Goal: Transaction & Acquisition: Obtain resource

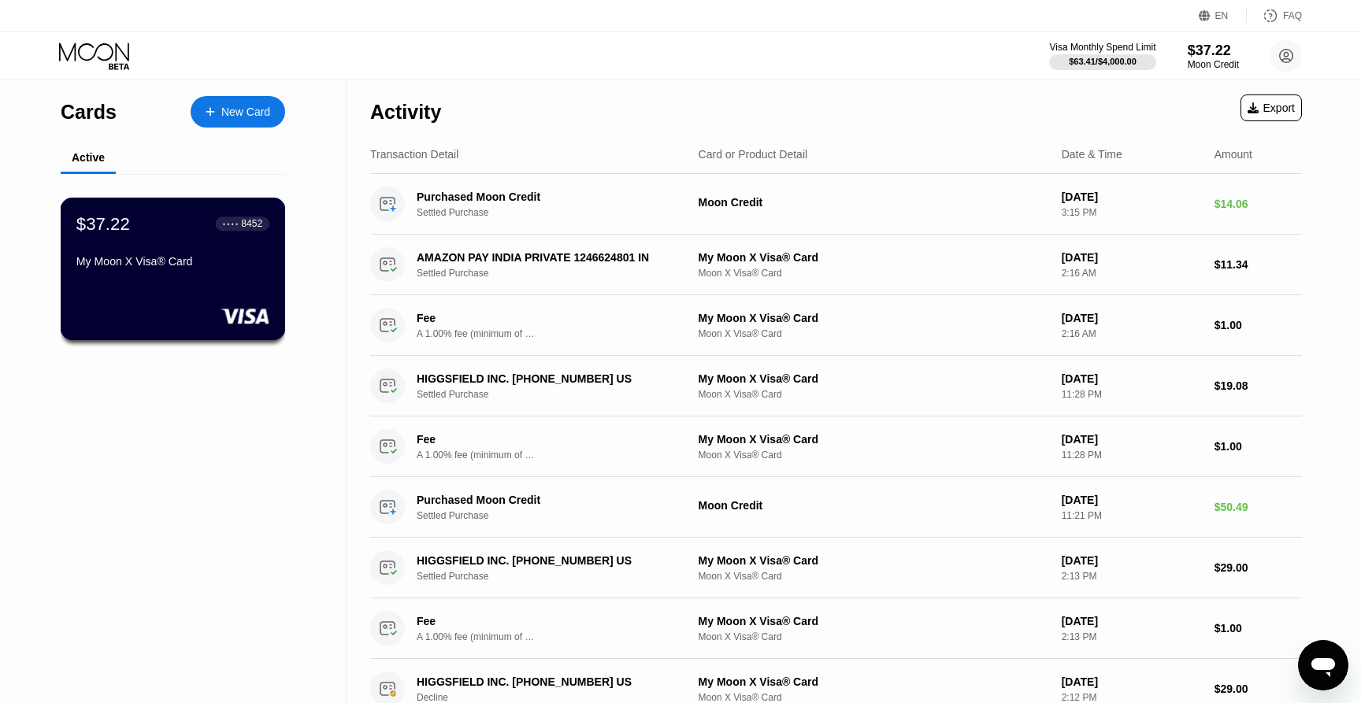
click at [183, 247] on div "$37.22 ● ● ● ● 8452 My Moon X Visa® Card" at bounding box center [172, 243] width 193 height 61
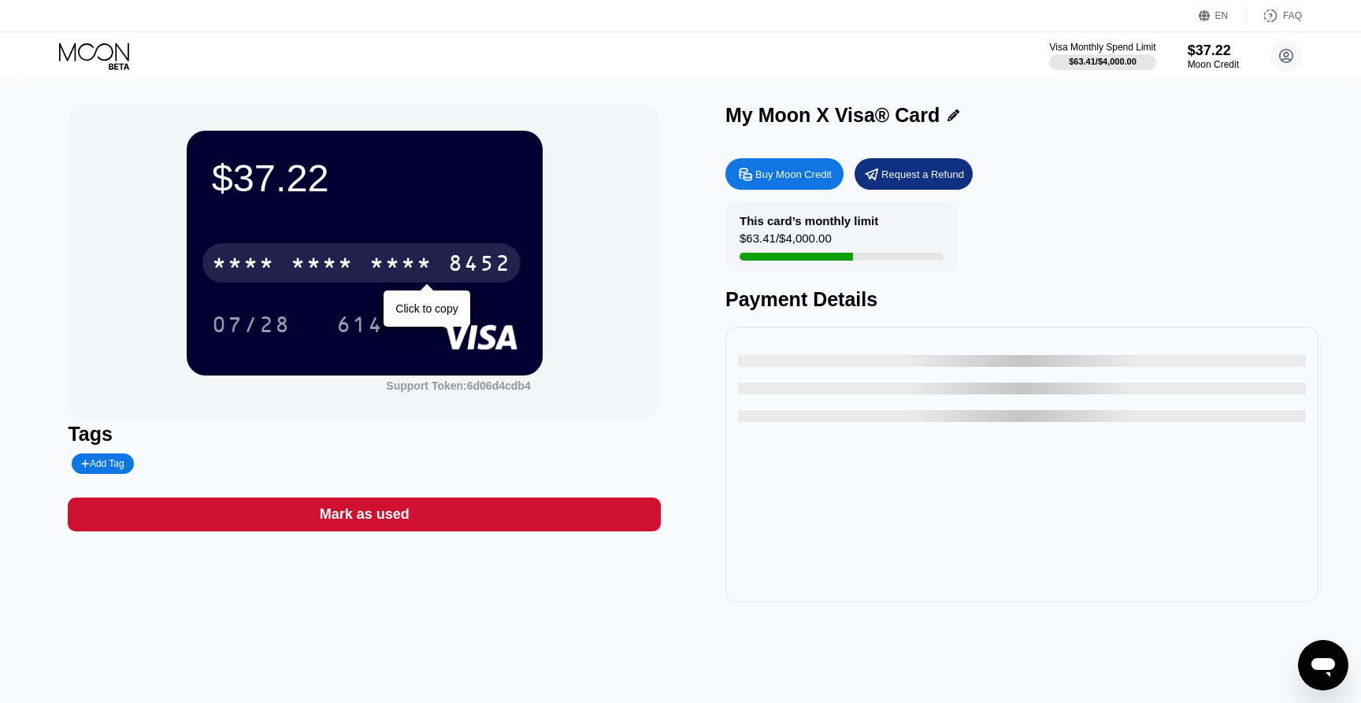
click at [343, 265] on div "* * * *" at bounding box center [322, 265] width 63 height 25
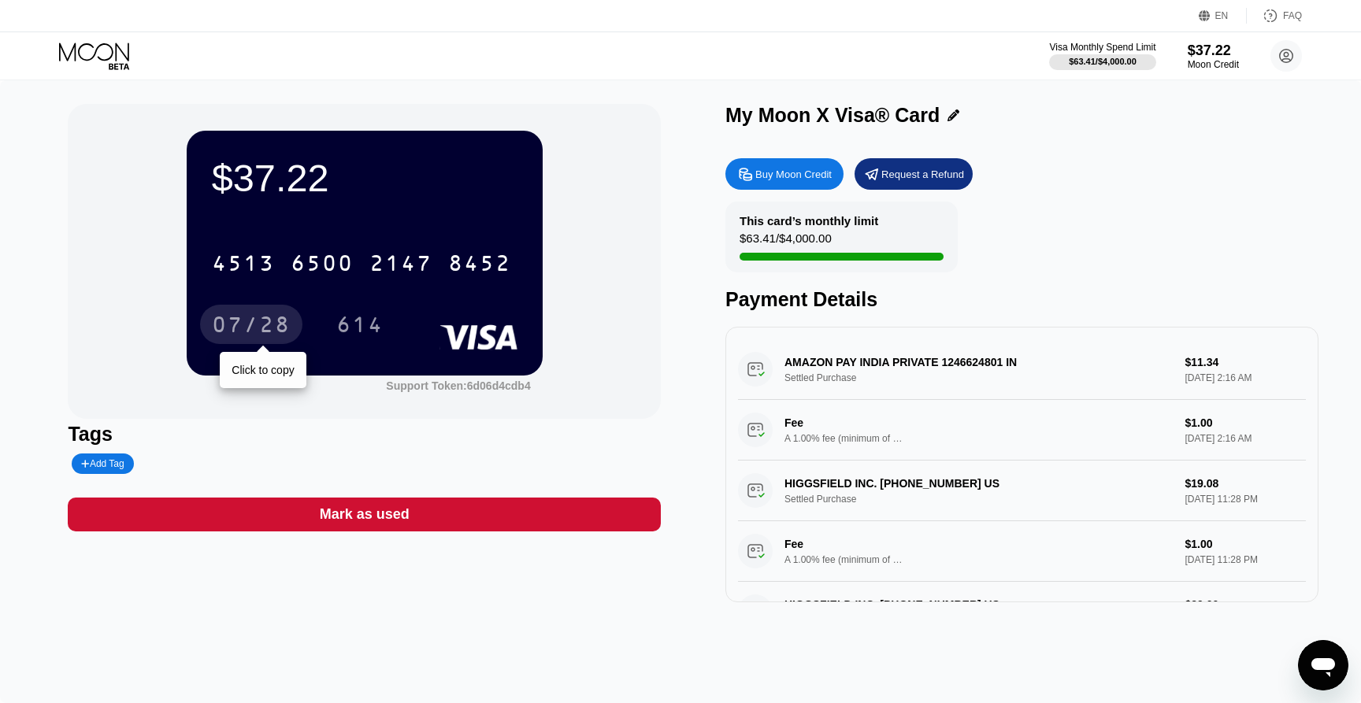
click at [276, 326] on div "07/28" at bounding box center [251, 326] width 79 height 25
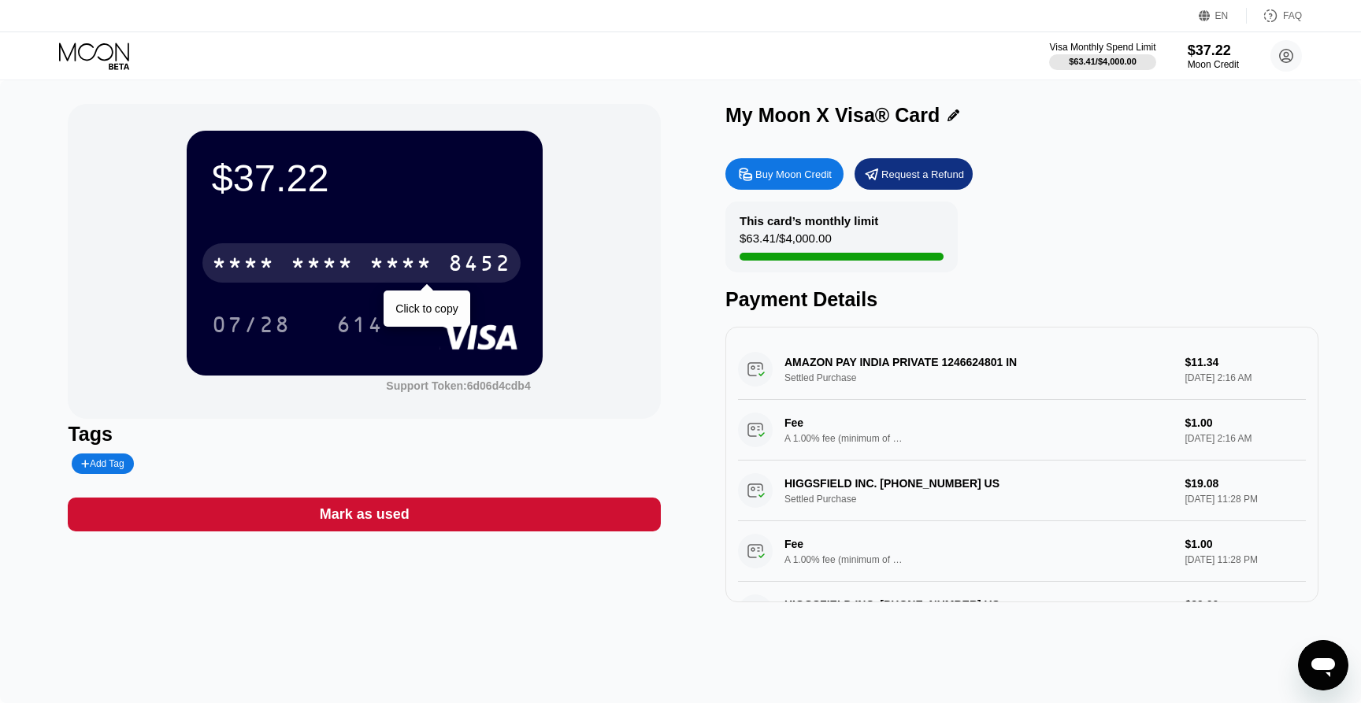
click at [406, 256] on div "* * * *" at bounding box center [400, 265] width 63 height 25
click at [487, 268] on div "8452" at bounding box center [479, 265] width 63 height 25
click at [457, 263] on div "8452" at bounding box center [479, 265] width 63 height 25
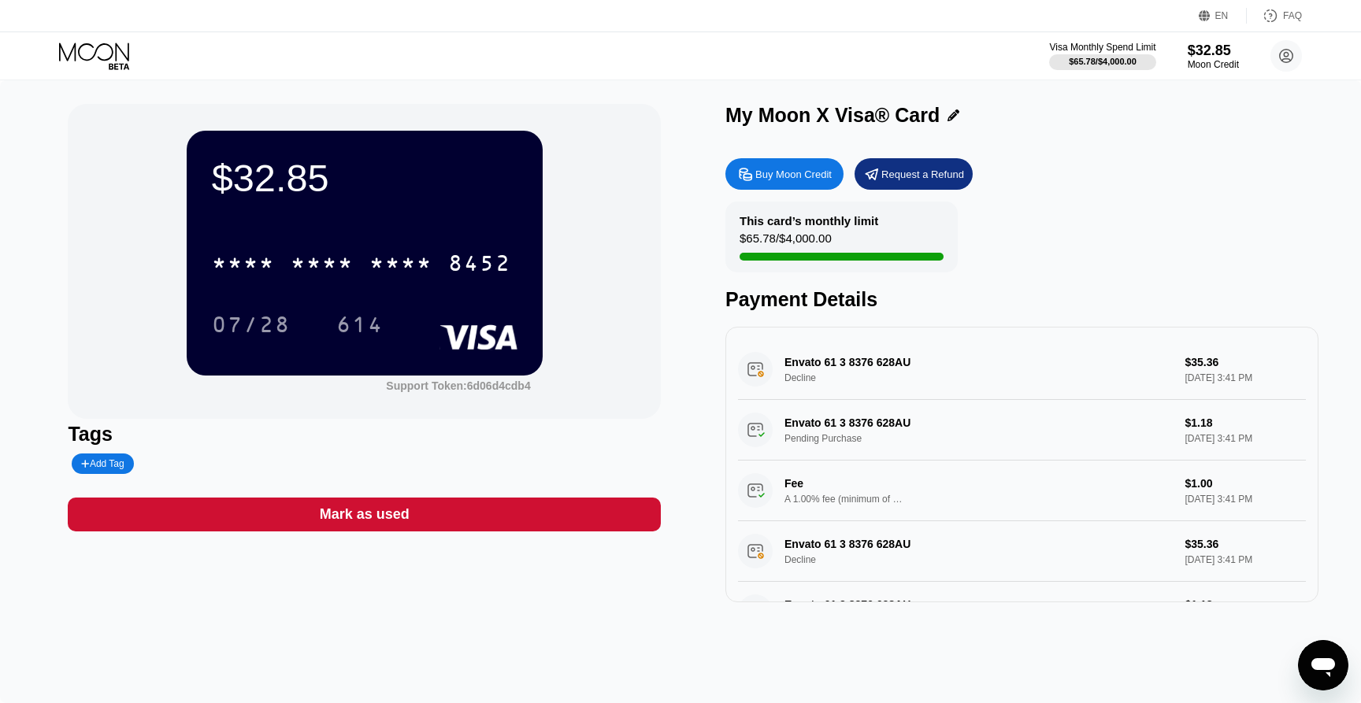
click at [799, 179] on div "Buy Moon Credit" at bounding box center [793, 174] width 76 height 13
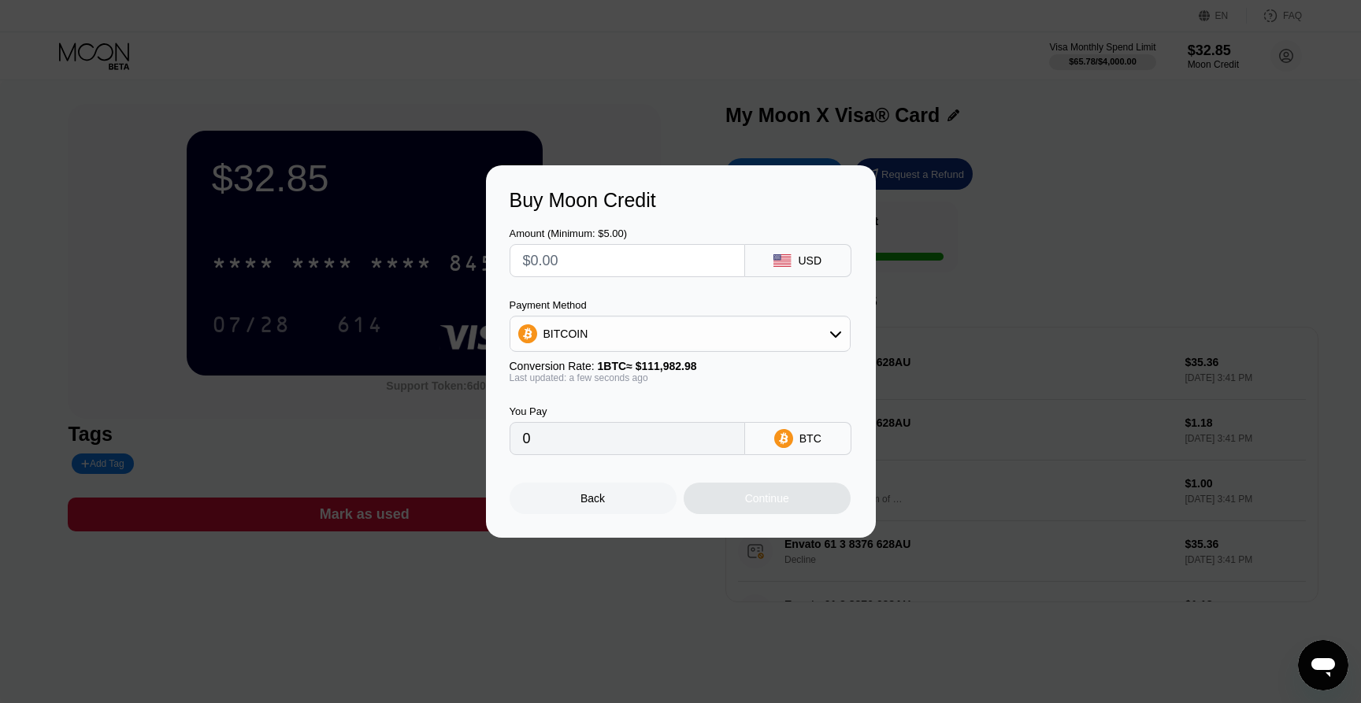
click at [683, 333] on div "BITCOIN" at bounding box center [679, 334] width 339 height 32
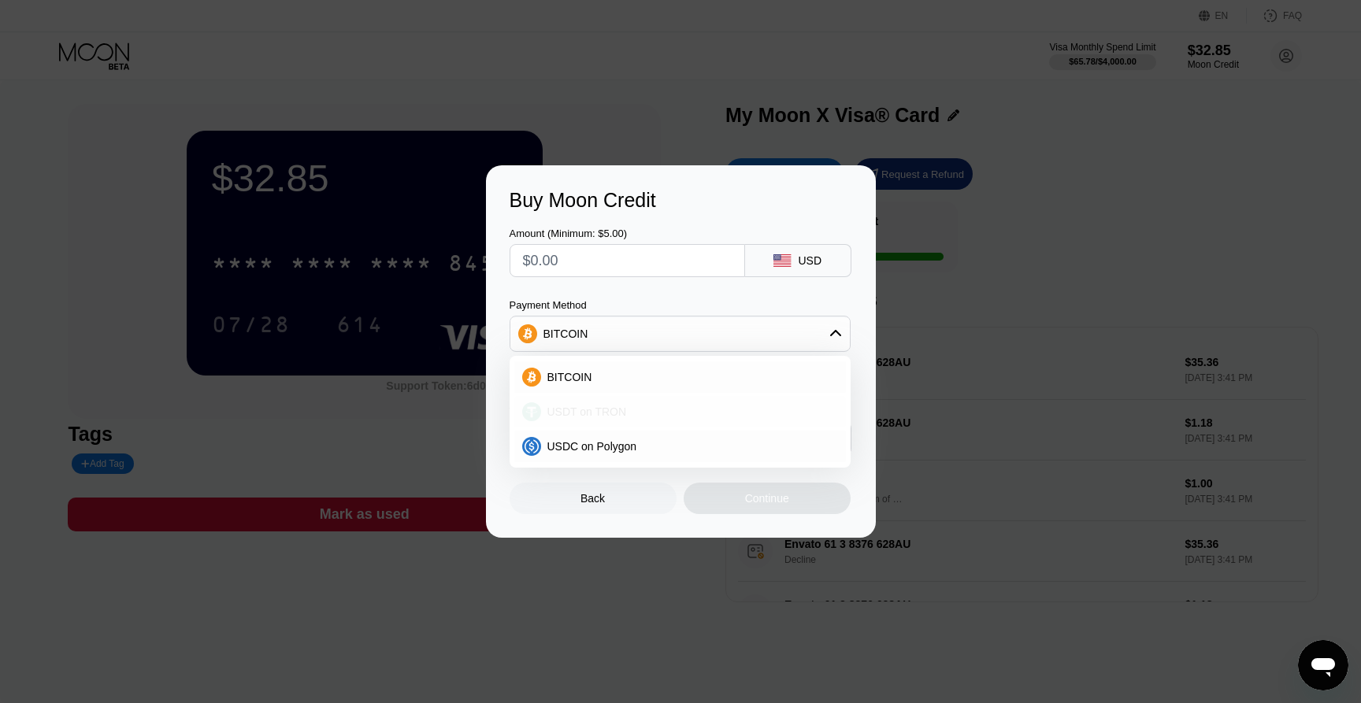
click at [635, 411] on div "USDT on TRON" at bounding box center [689, 412] width 297 height 13
type input "0.00"
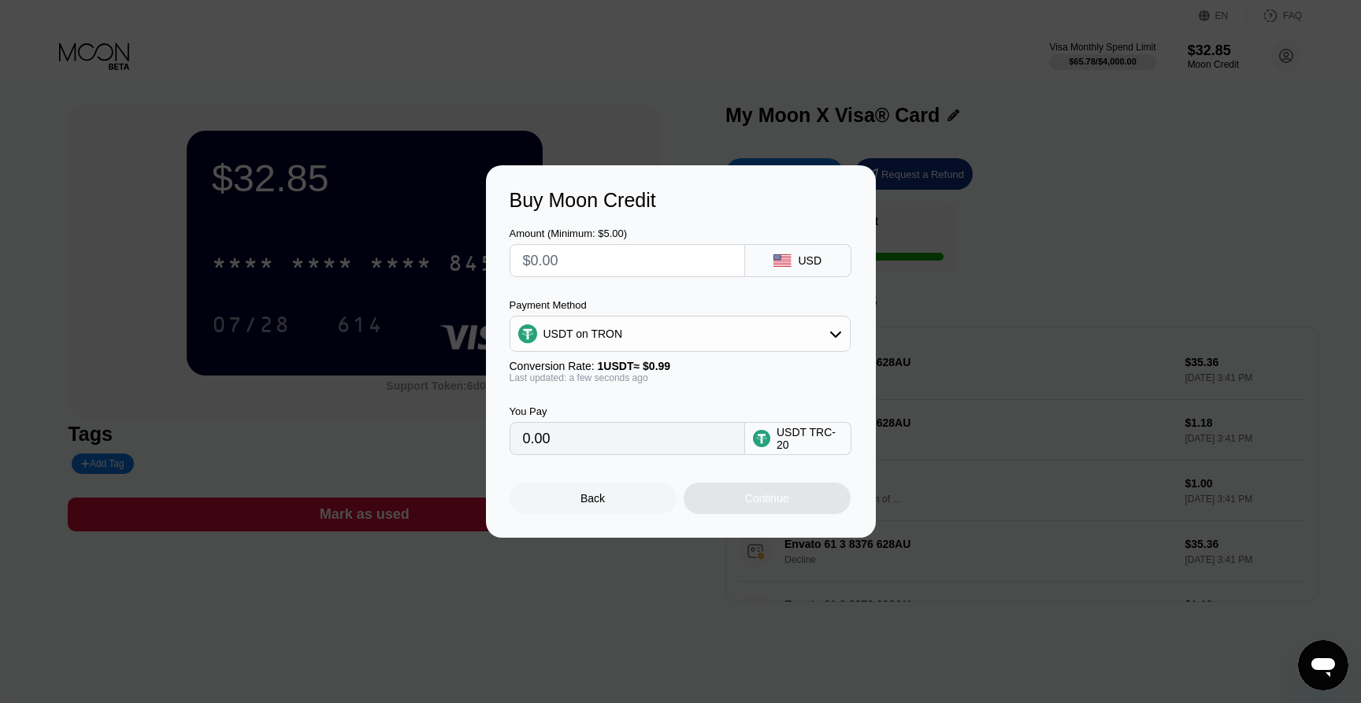
click at [628, 433] on input "0.00" at bounding box center [627, 439] width 209 height 32
click at [550, 441] on input "0.00" at bounding box center [627, 439] width 209 height 32
click at [586, 439] on input "0.00" at bounding box center [627, 439] width 209 height 32
click at [592, 267] on input "text" at bounding box center [627, 261] width 209 height 32
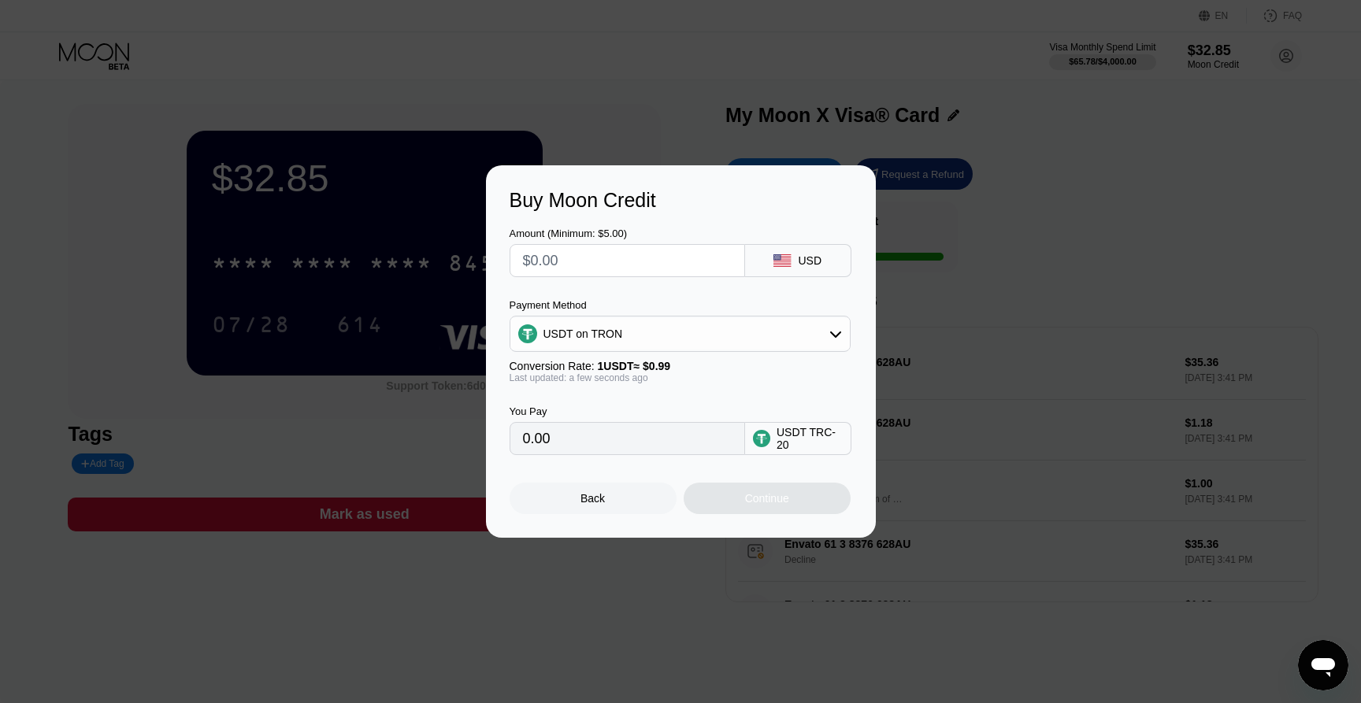
type input "$6"
type input "6.06"
type input "$6.5"
type input "6.57"
type input "$6.5"
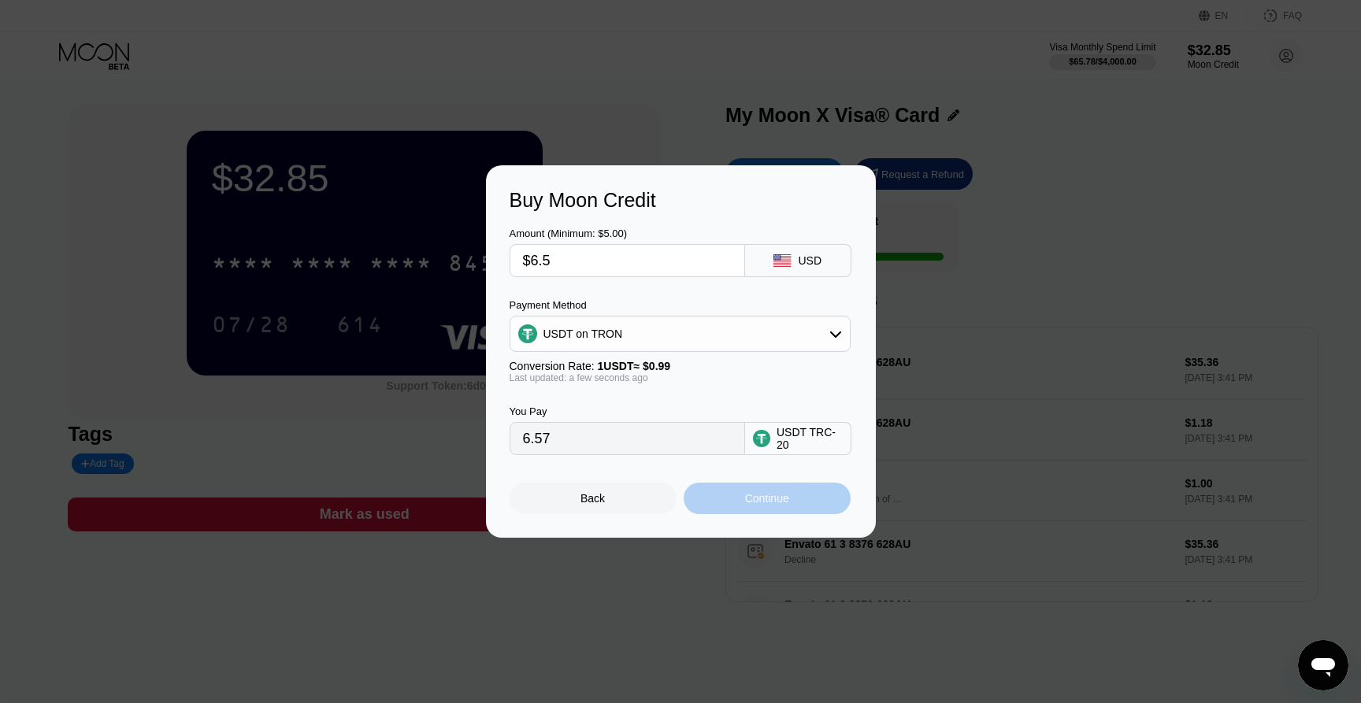
click at [767, 500] on div "Continue" at bounding box center [767, 498] width 44 height 13
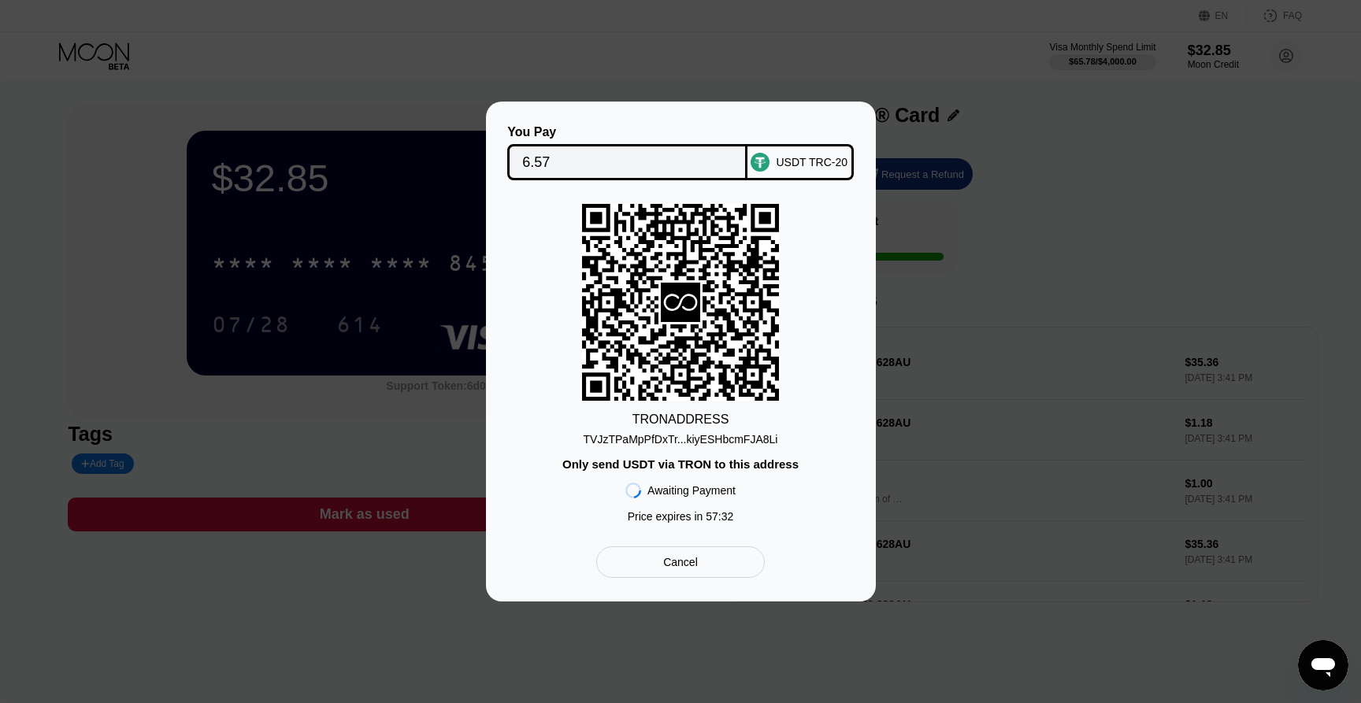
click at [761, 437] on div "TVJzTPaMpPfDxTr...kiyESHbcmFJA8Li" at bounding box center [681, 439] width 195 height 13
click at [695, 561] on div "Cancel" at bounding box center [680, 562] width 35 height 14
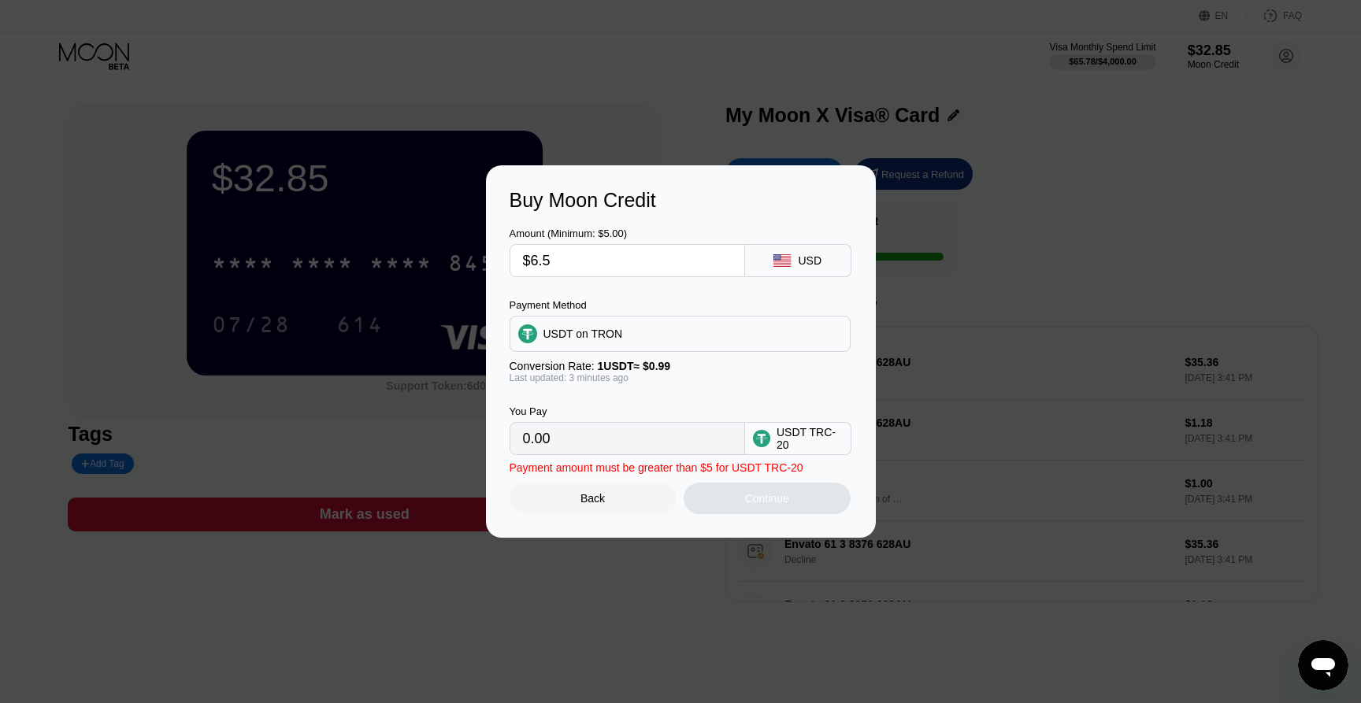
type input "6.57"
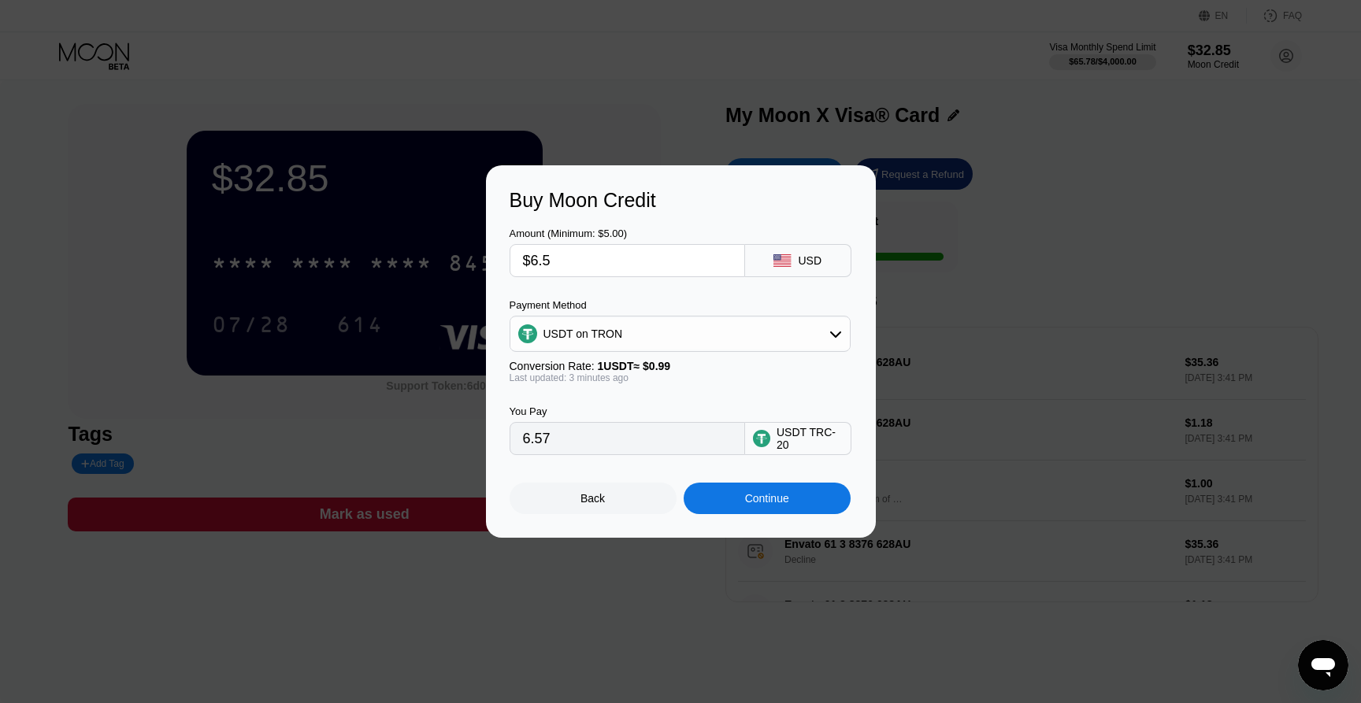
click at [632, 259] on input "$6.5" at bounding box center [627, 261] width 209 height 32
click at [538, 258] on input "$6.5" at bounding box center [627, 261] width 209 height 32
type input "$.5"
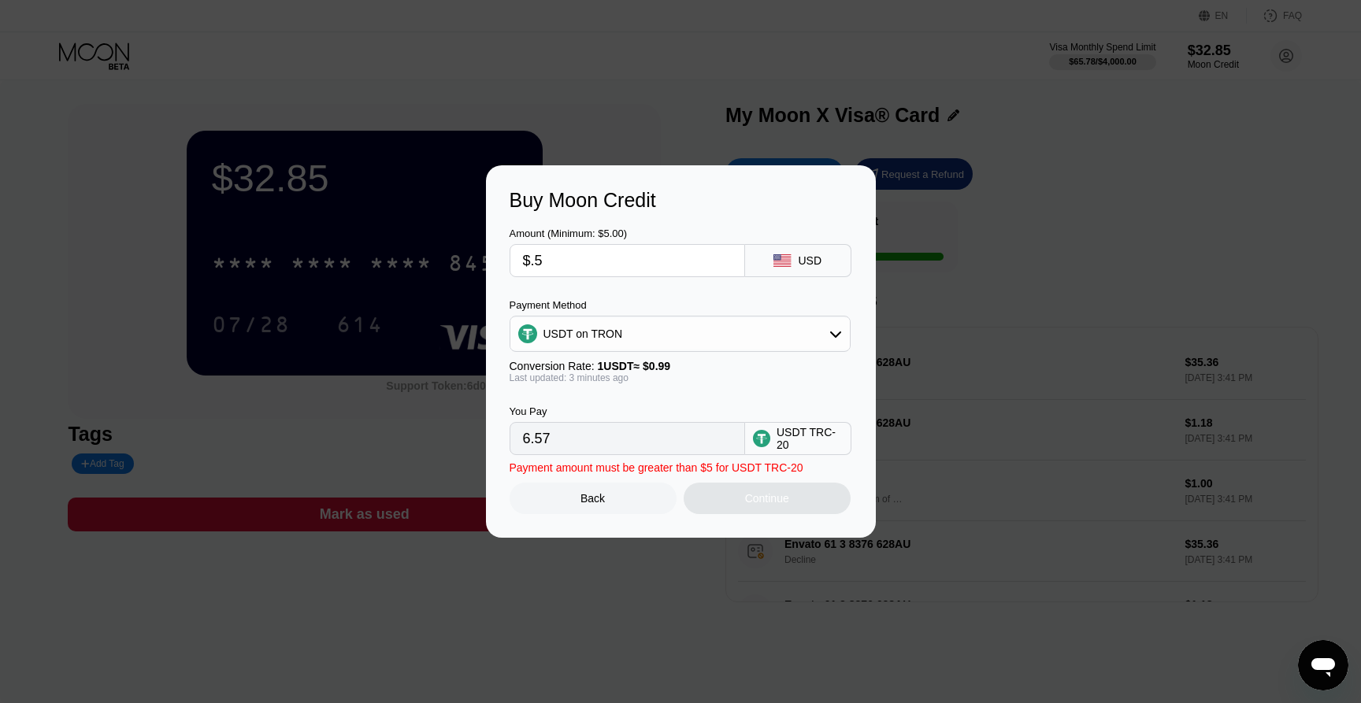
type input "0.51"
type input "$9.5"
type input "9.60"
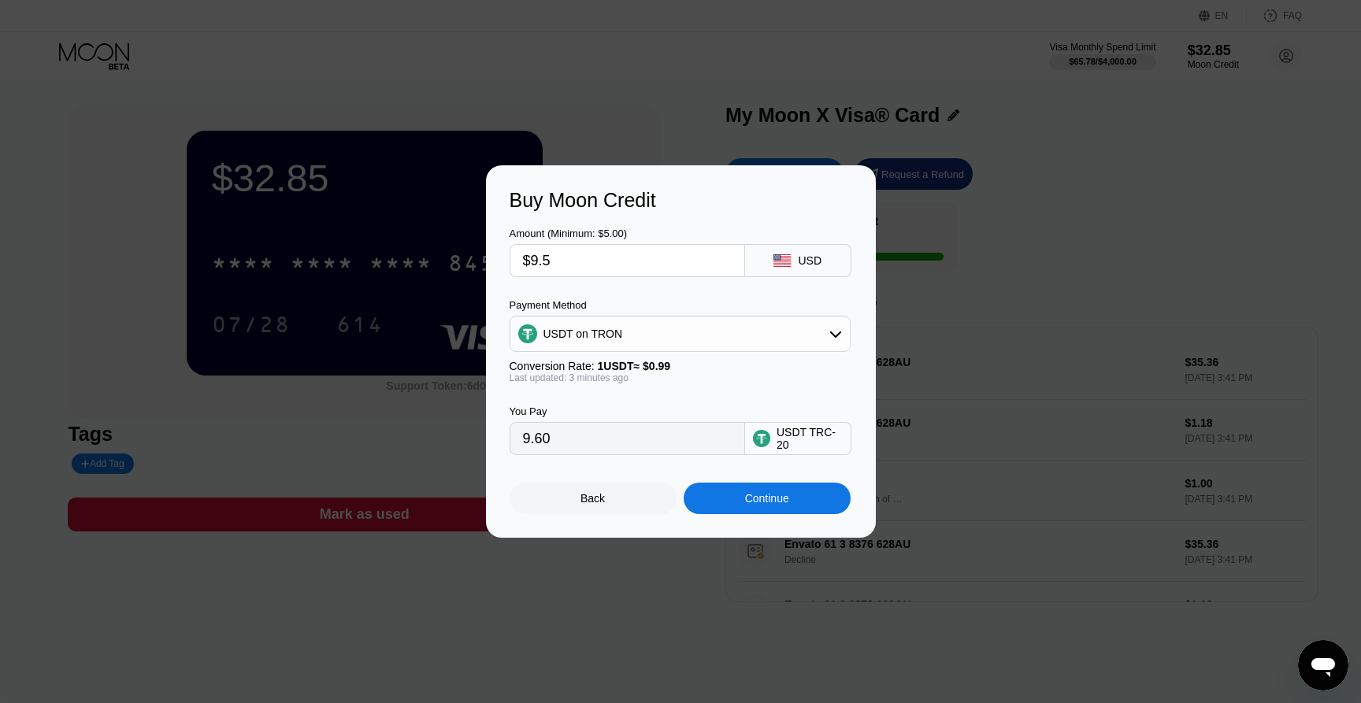
type input "$9.5"
click at [779, 498] on div "Continue" at bounding box center [767, 498] width 44 height 13
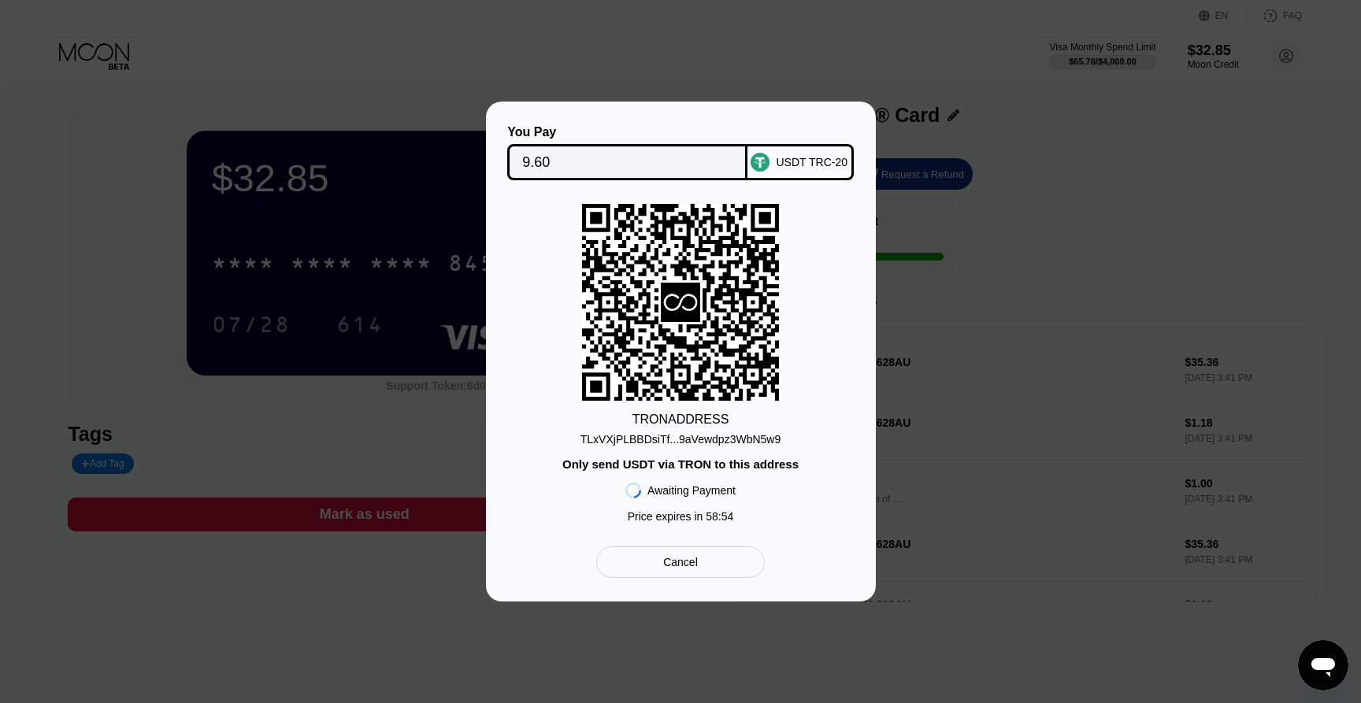
click at [762, 437] on div "TLxVXjPLBBDsiTf...9aVewdpz3WbN5w9" at bounding box center [681, 439] width 200 height 13
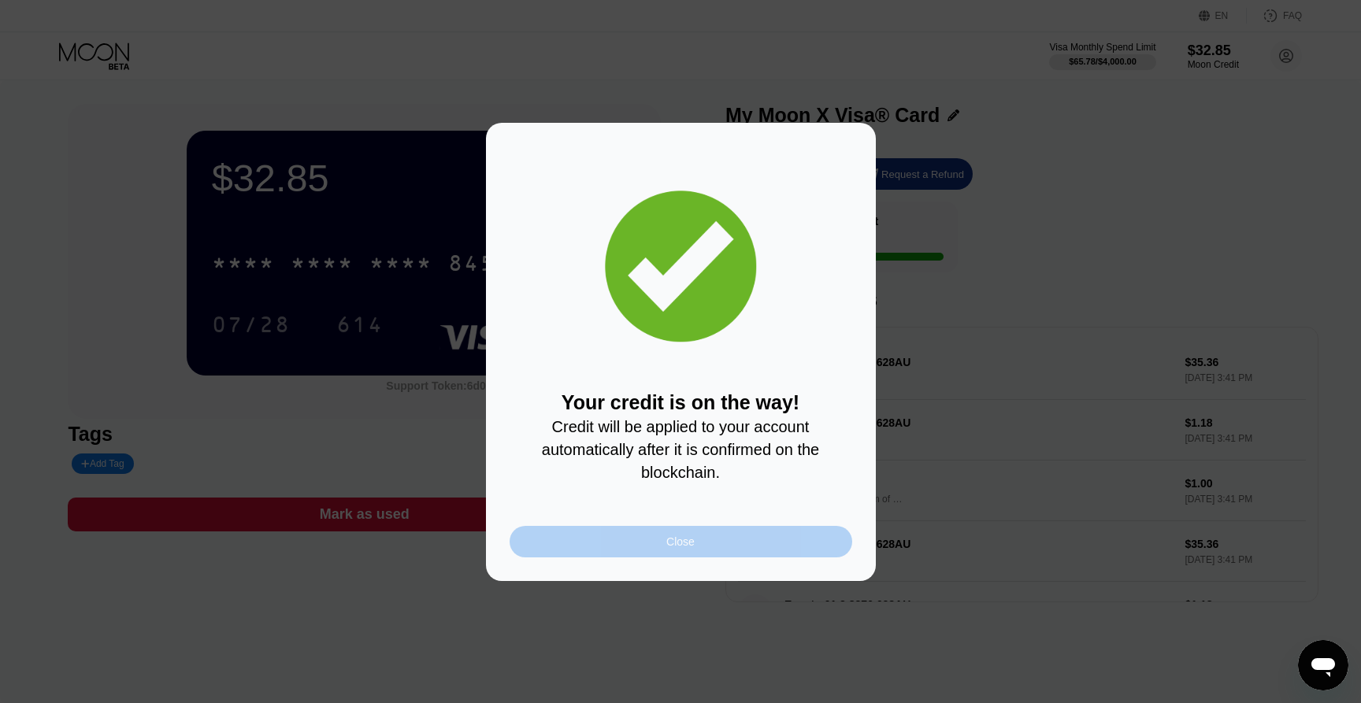
click at [756, 540] on div "Close" at bounding box center [681, 542] width 343 height 32
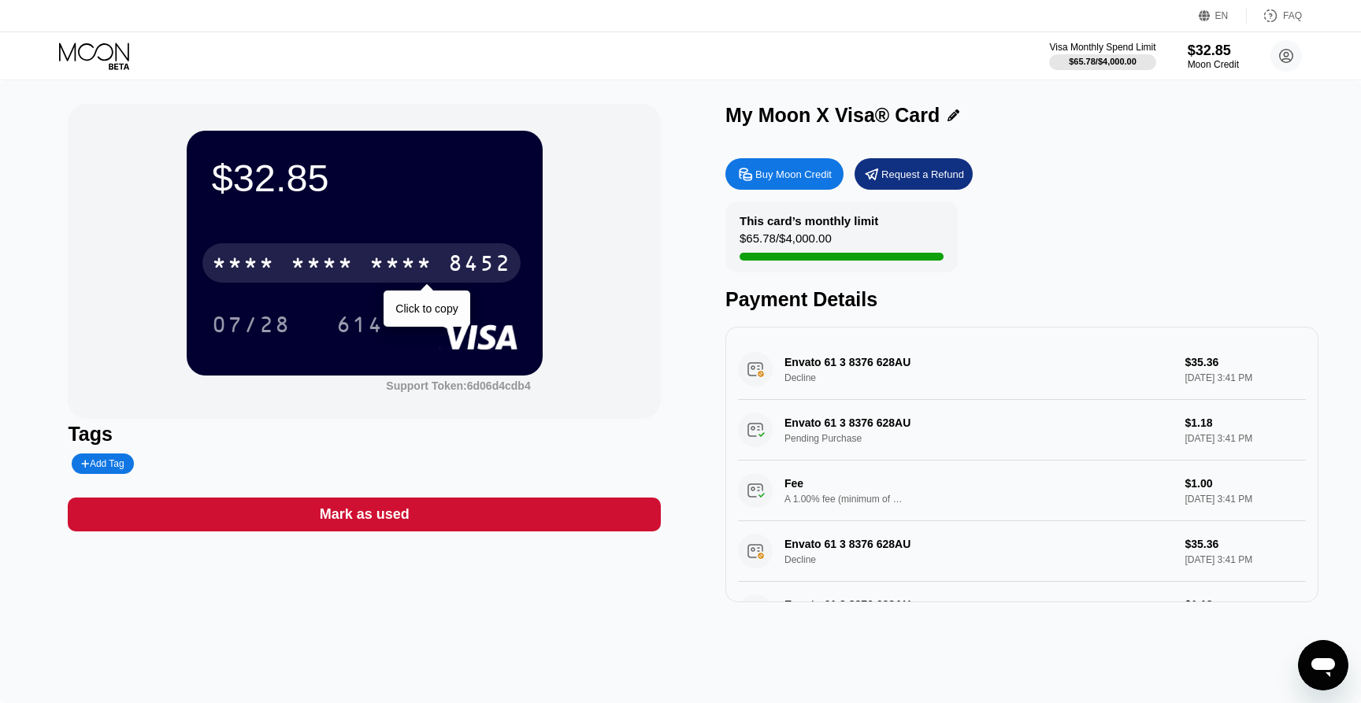
click at [441, 257] on div "* * * * * * * * * * * * 8452" at bounding box center [361, 262] width 318 height 39
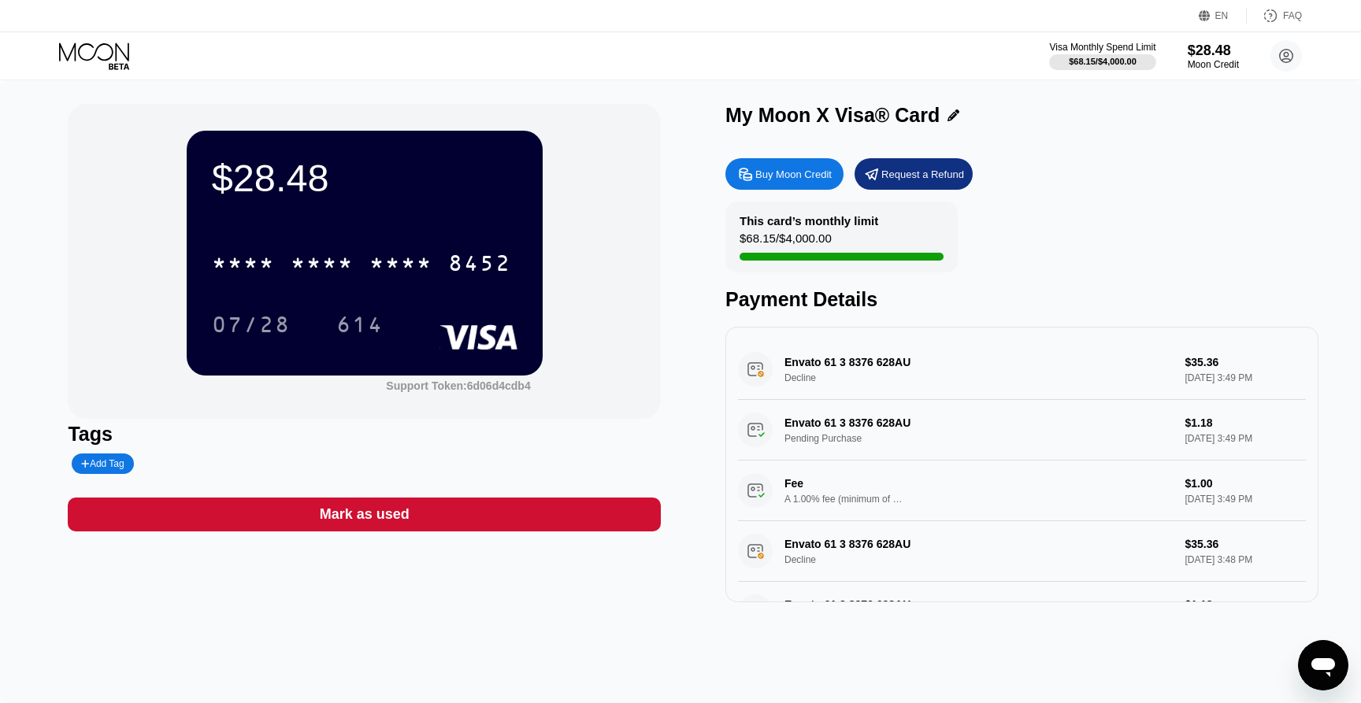
click at [882, 382] on div "Envato 61 3 8376 628AU Decline $35.36 Sep 23, 2025 3:49 PM" at bounding box center [1022, 369] width 568 height 61
click at [874, 360] on div "Envato 61 3 8376 628AU Decline $35.36 Sep 23, 2025 3:49 PM" at bounding box center [1022, 369] width 568 height 61
click at [1285, 55] on circle at bounding box center [1287, 56] width 32 height 32
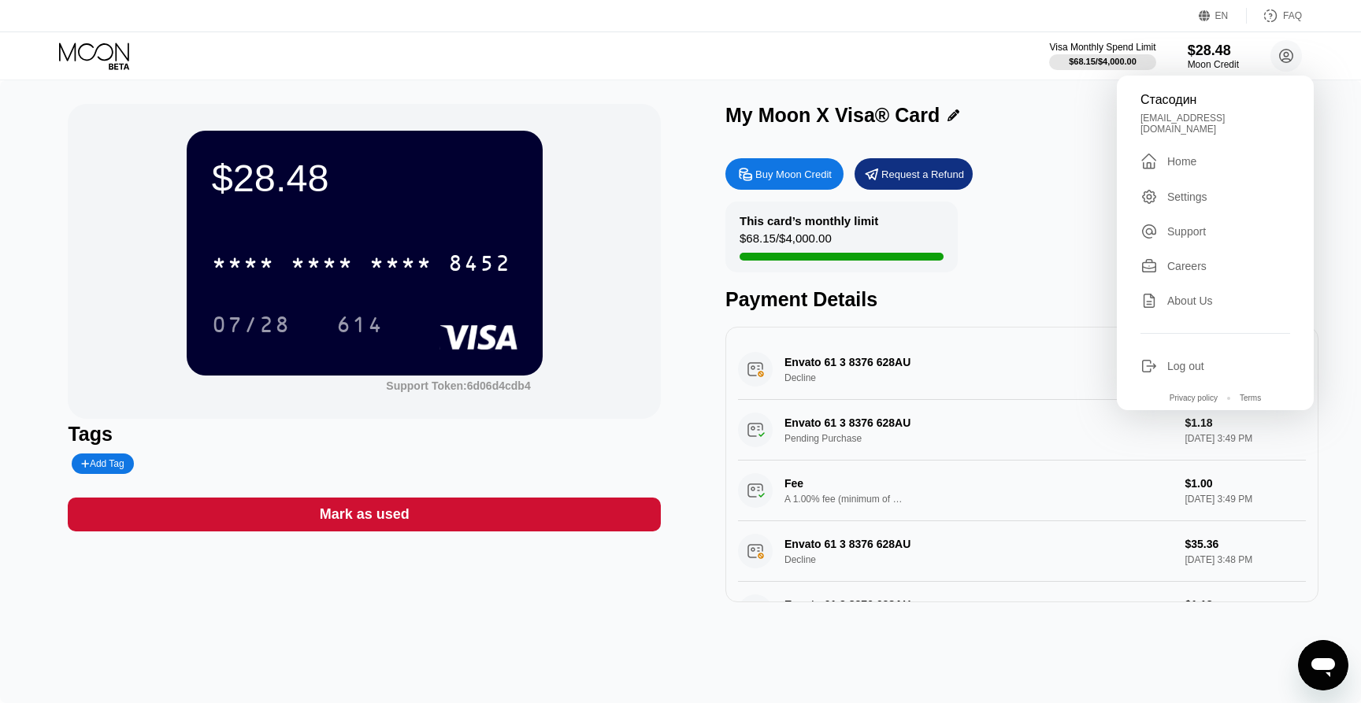
click at [1053, 199] on div "Buy Moon Credit Request a Refund This card’s monthly limit $68.15 / $4,000.00 P…" at bounding box center [1021, 376] width 593 height 452
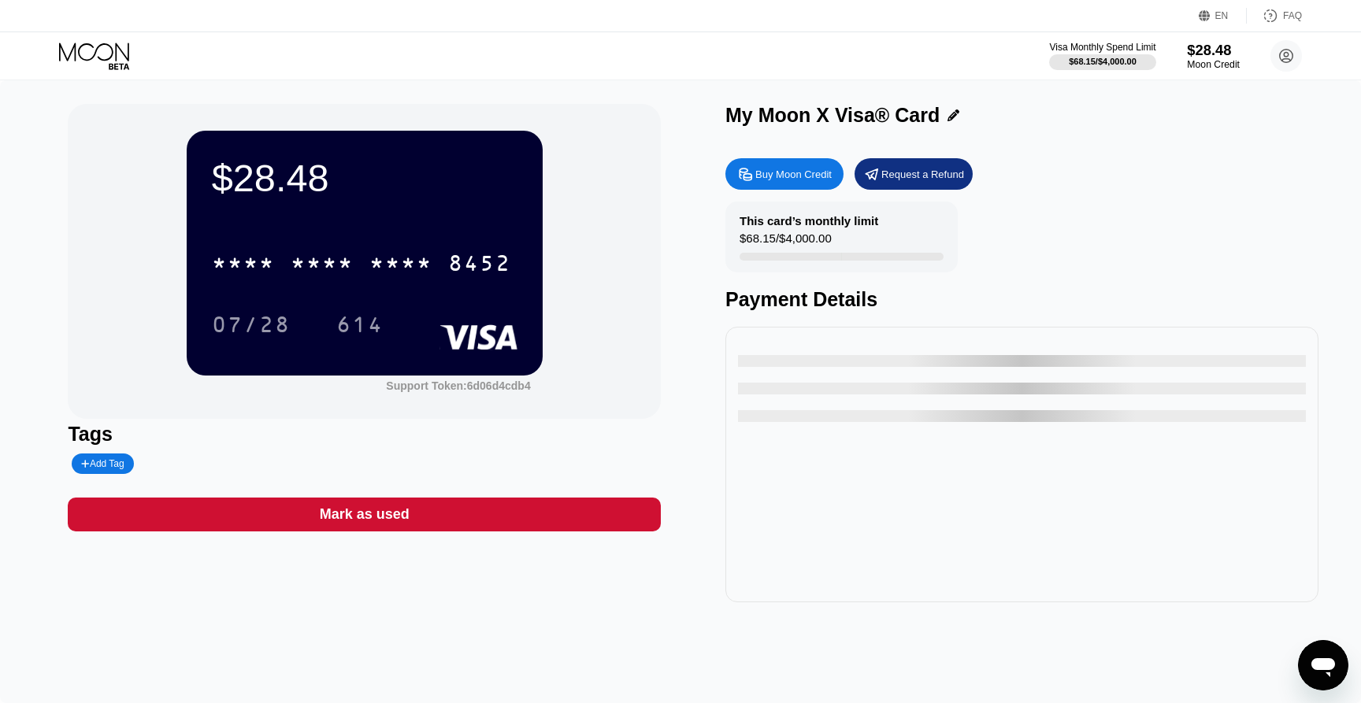
click at [1218, 61] on div "Moon Credit" at bounding box center [1213, 64] width 53 height 11
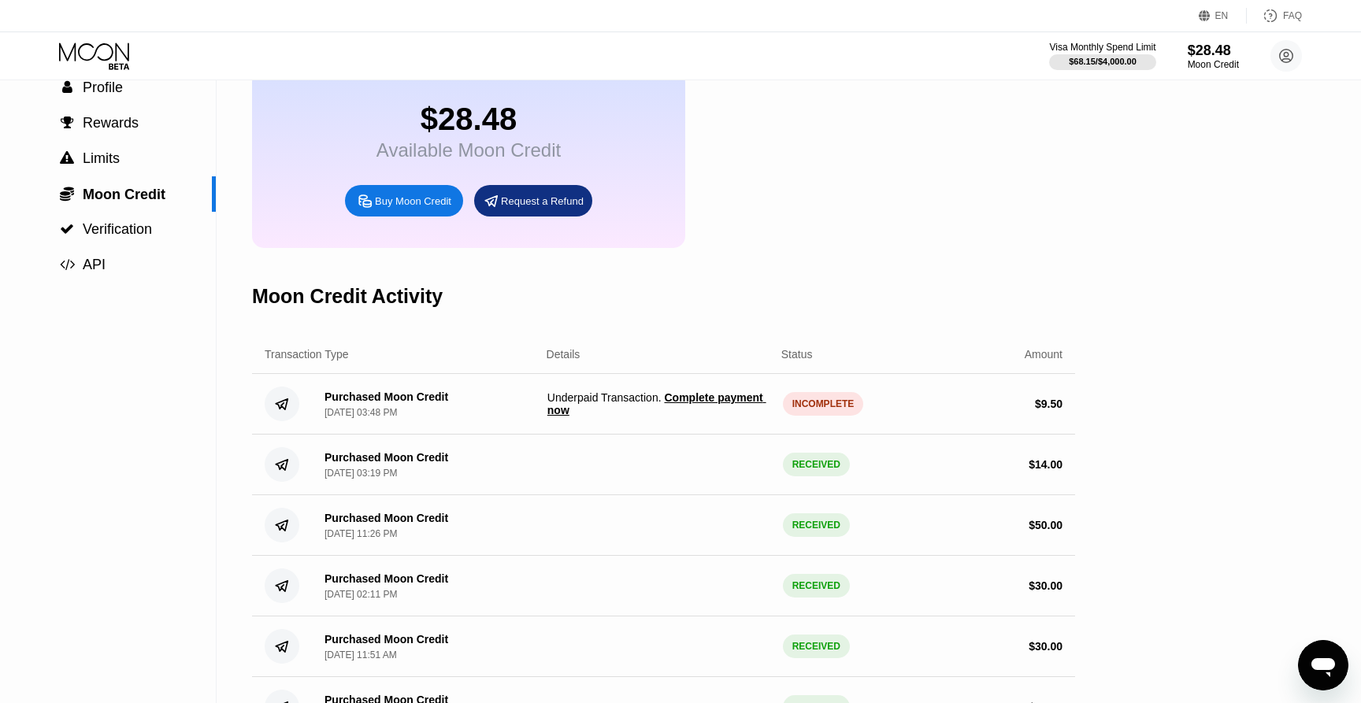
scroll to position [118, 0]
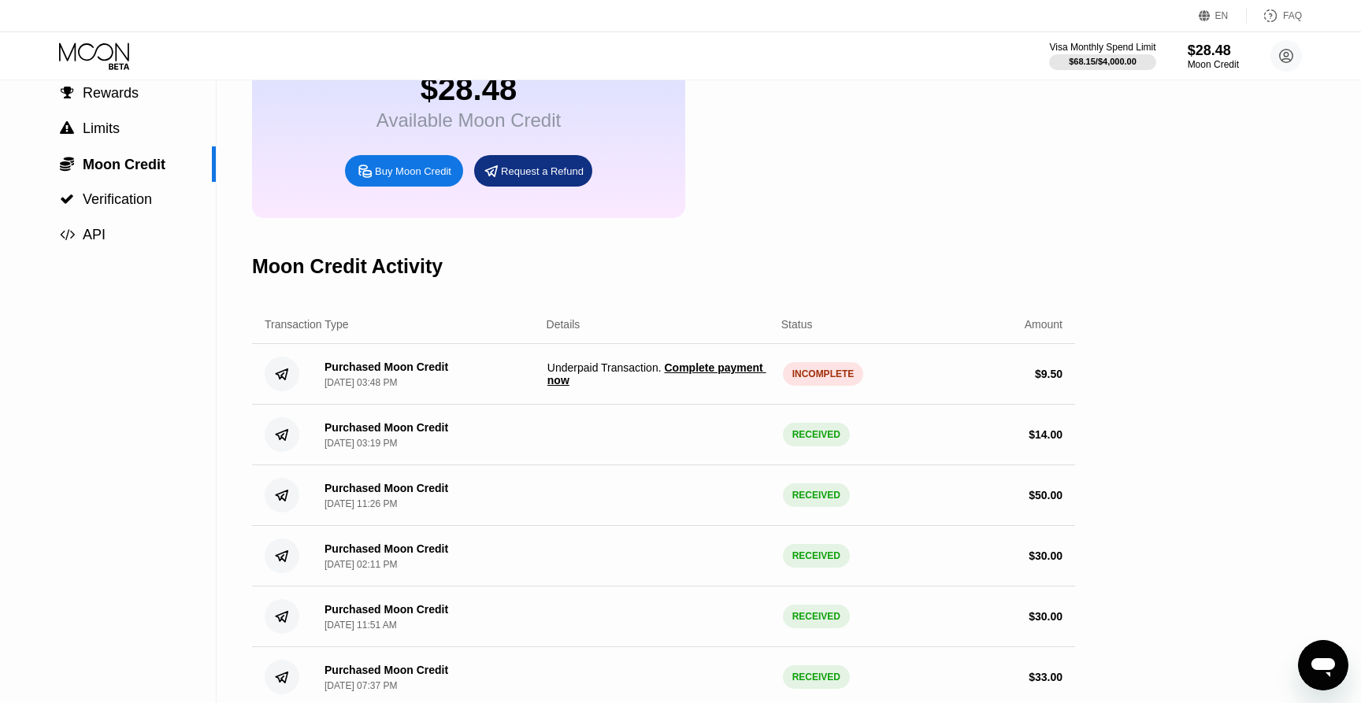
click at [587, 382] on span "Complete payment now" at bounding box center [656, 374] width 219 height 25
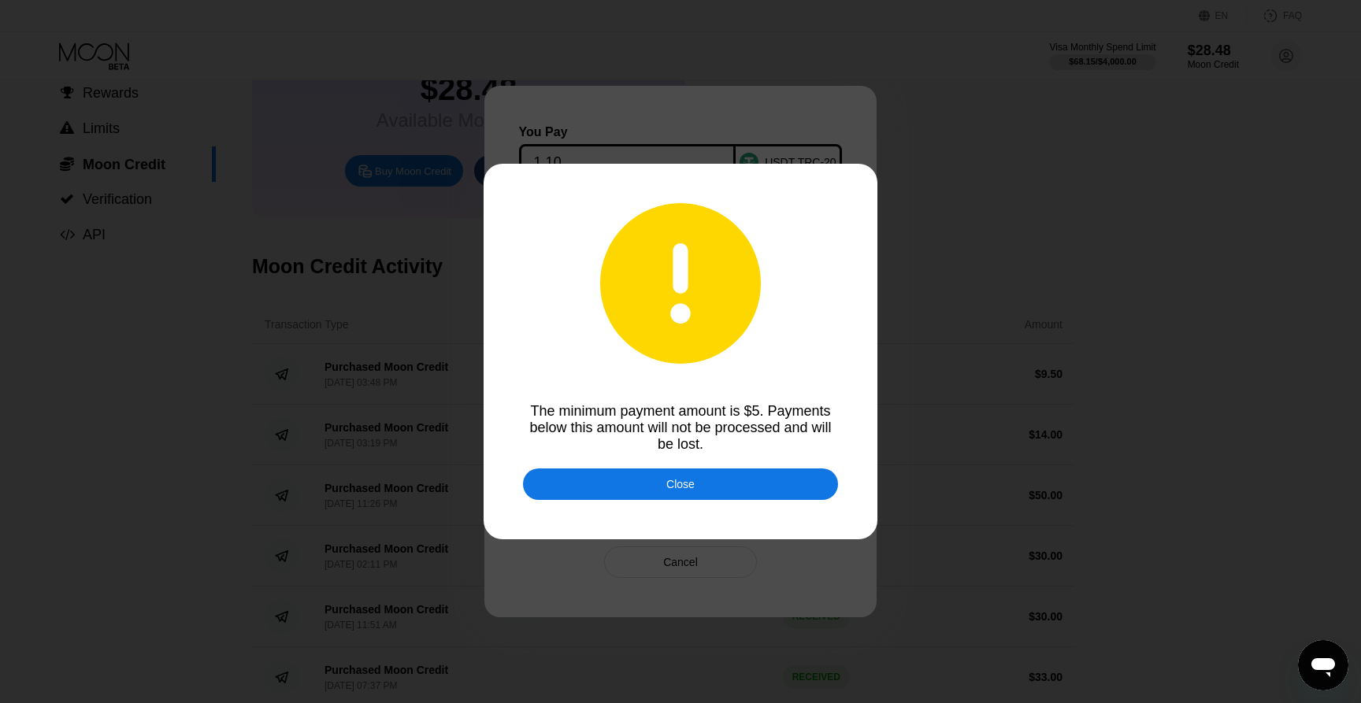
click at [686, 484] on div "Close" at bounding box center [680, 484] width 28 height 13
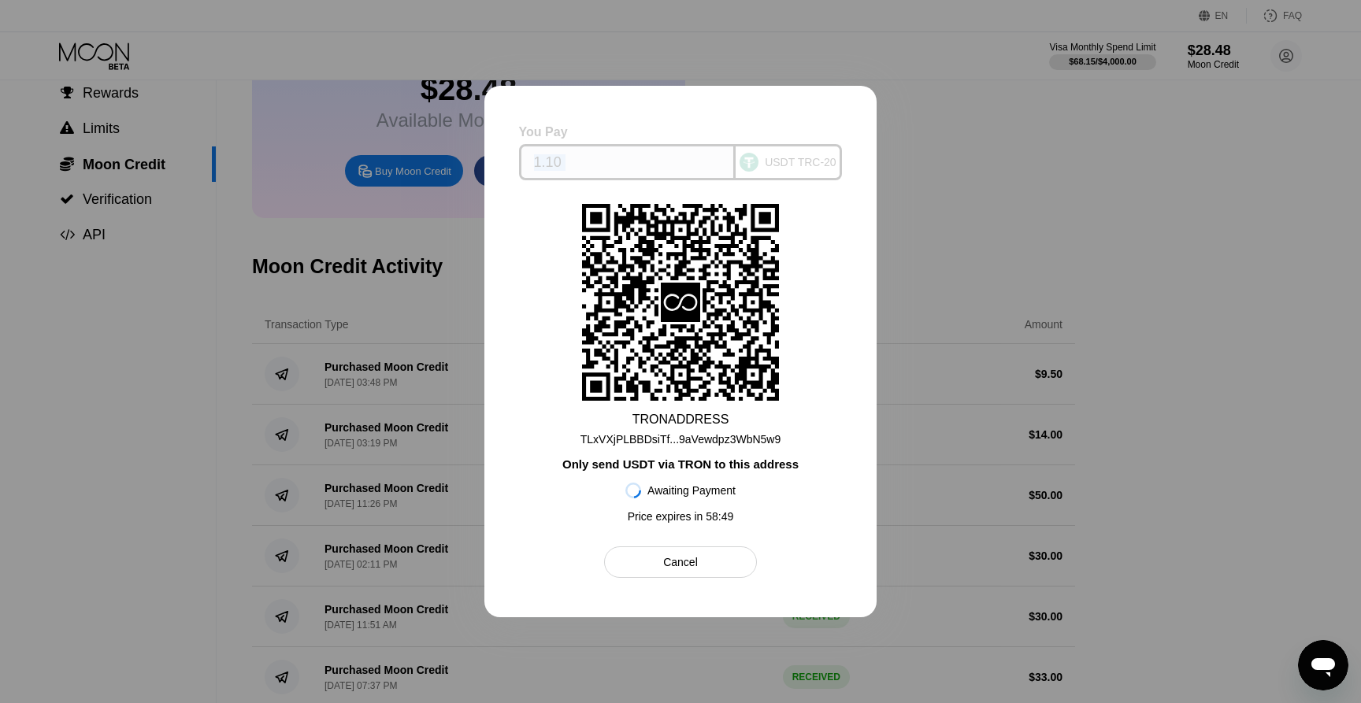
drag, startPoint x: 694, startPoint y: 125, endPoint x: 1033, endPoint y: 100, distance: 339.6
click at [1033, 100] on div "You Pay 1.10 USDT TRC-20 TRON ADDRESS TLxVXjPLBBDsiTf...9aVewdpz3WbN5w9 Only se…" at bounding box center [680, 351] width 1361 height 703
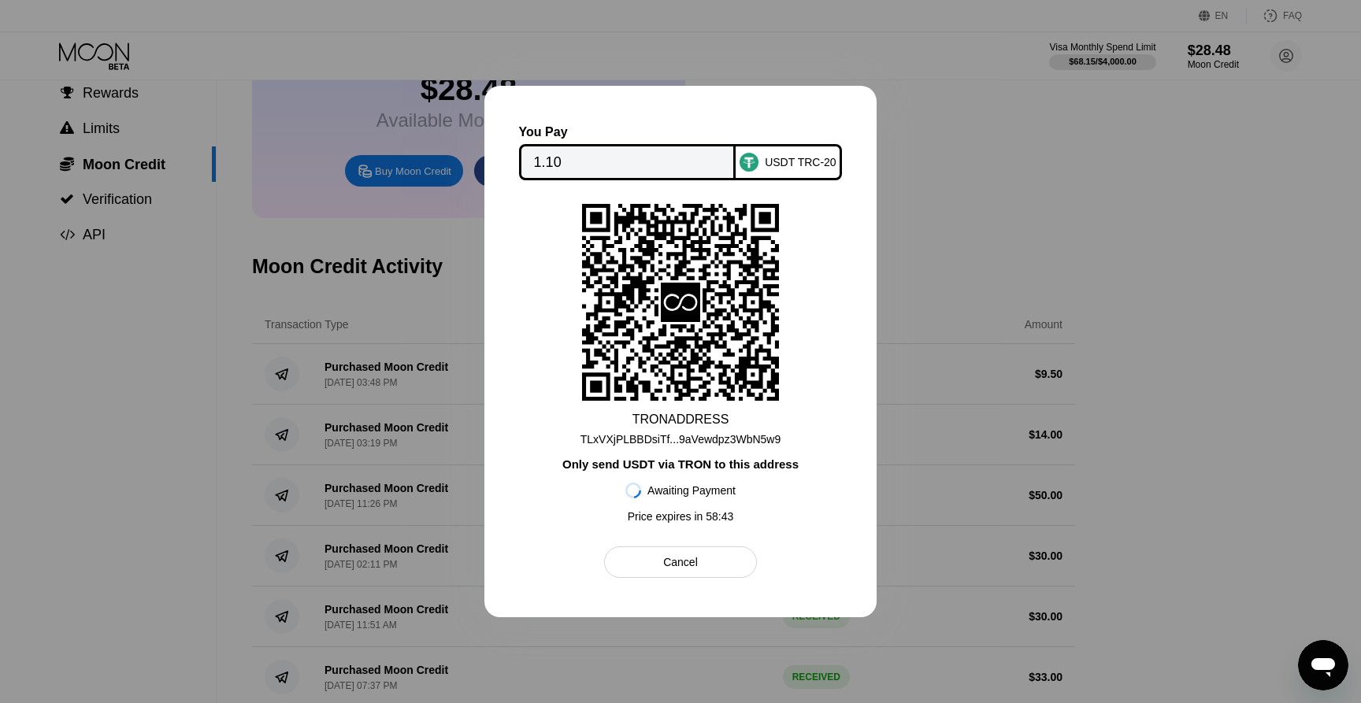
click at [701, 560] on div "Cancel" at bounding box center [680, 563] width 152 height 32
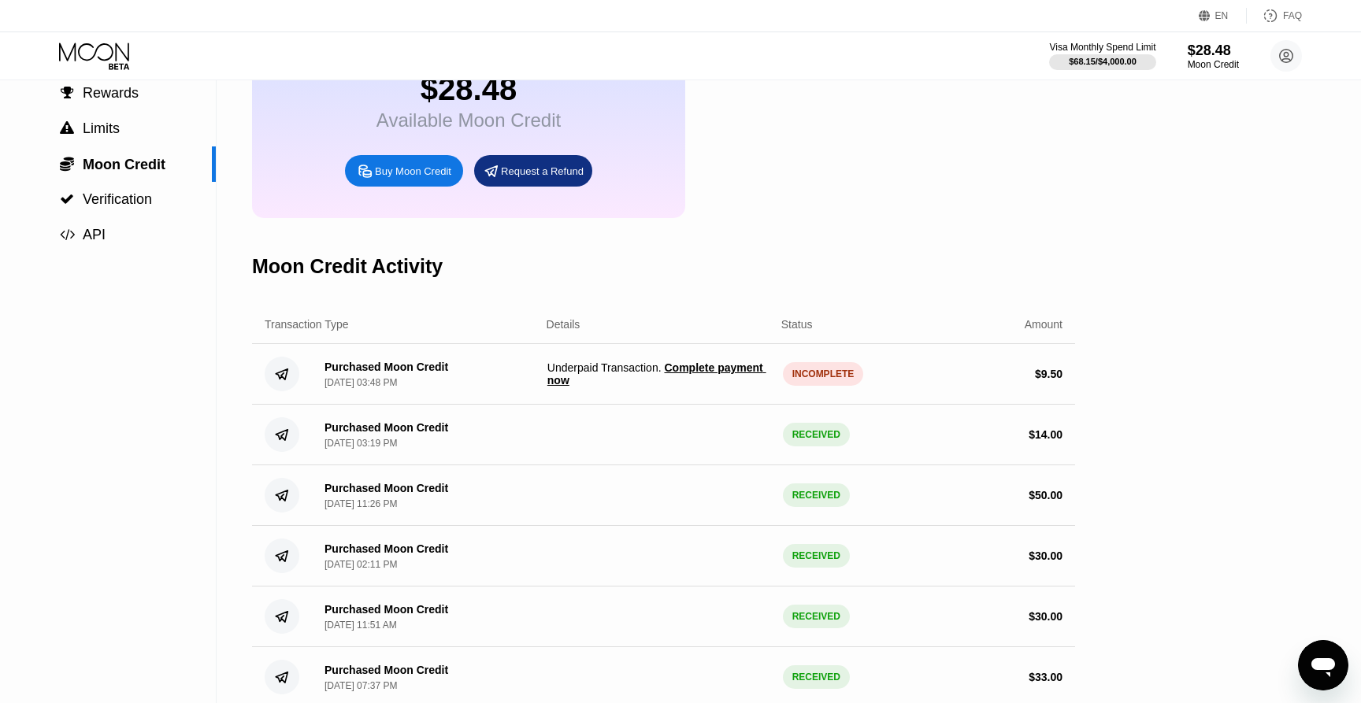
click at [695, 370] on span "Complete payment now" at bounding box center [656, 374] width 219 height 25
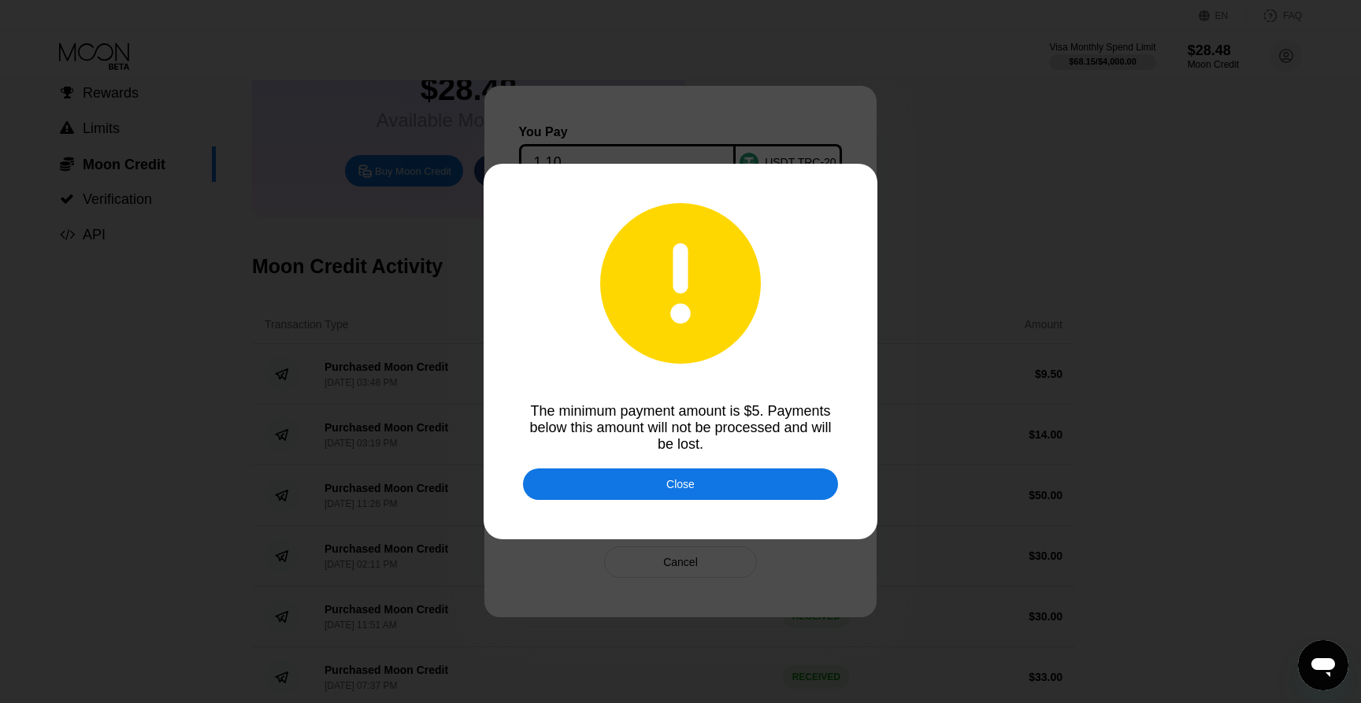
click at [684, 488] on div "Close" at bounding box center [680, 484] width 28 height 13
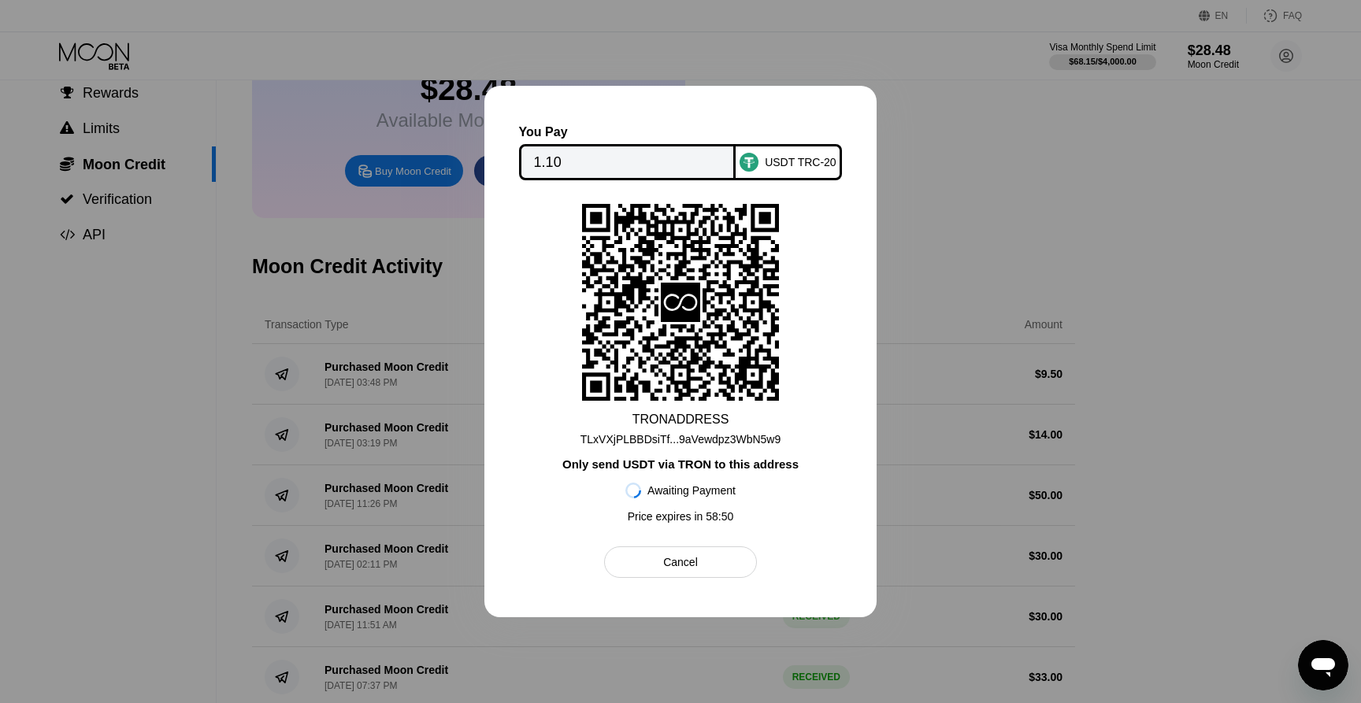
click at [600, 167] on input "1.10" at bounding box center [627, 163] width 187 height 32
click at [549, 154] on input "1.10" at bounding box center [627, 163] width 187 height 32
click at [699, 566] on div "Cancel" at bounding box center [680, 563] width 152 height 32
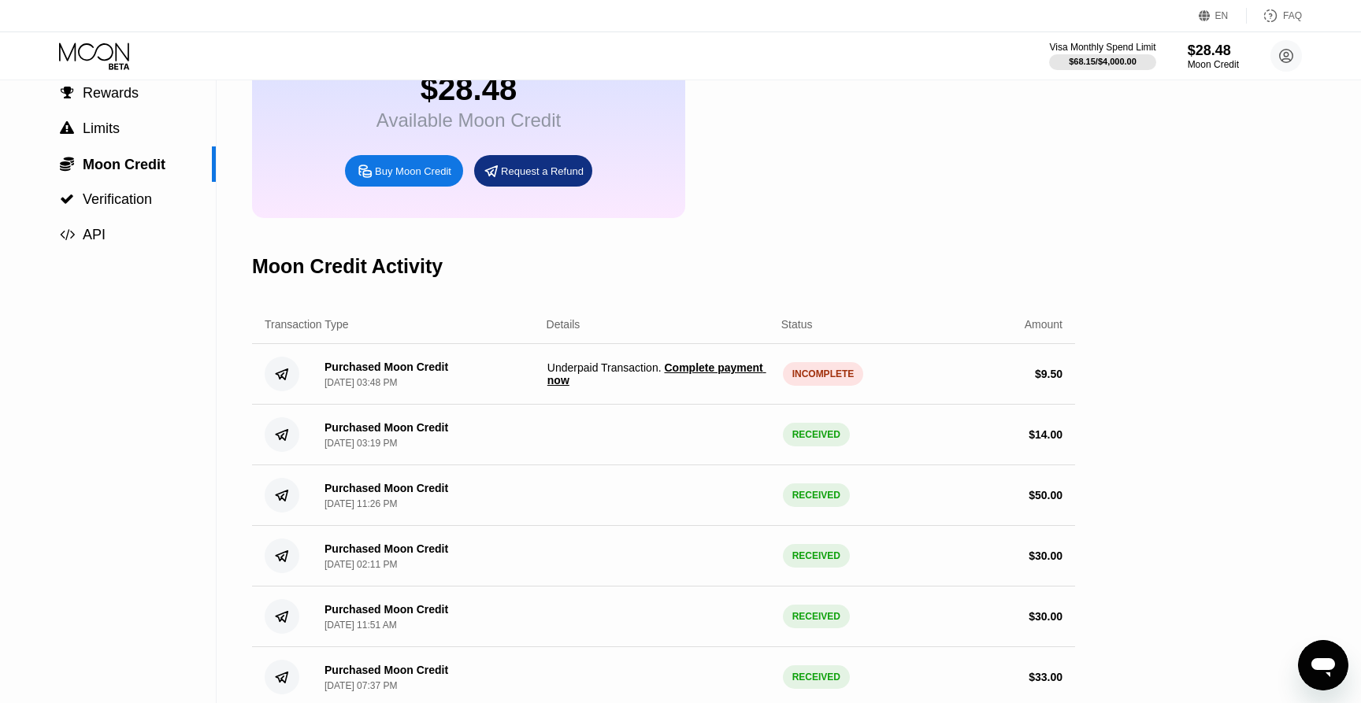
click at [815, 381] on div "INCOMPLETE" at bounding box center [823, 374] width 81 height 24
click at [592, 381] on span "Complete payment now" at bounding box center [656, 374] width 219 height 25
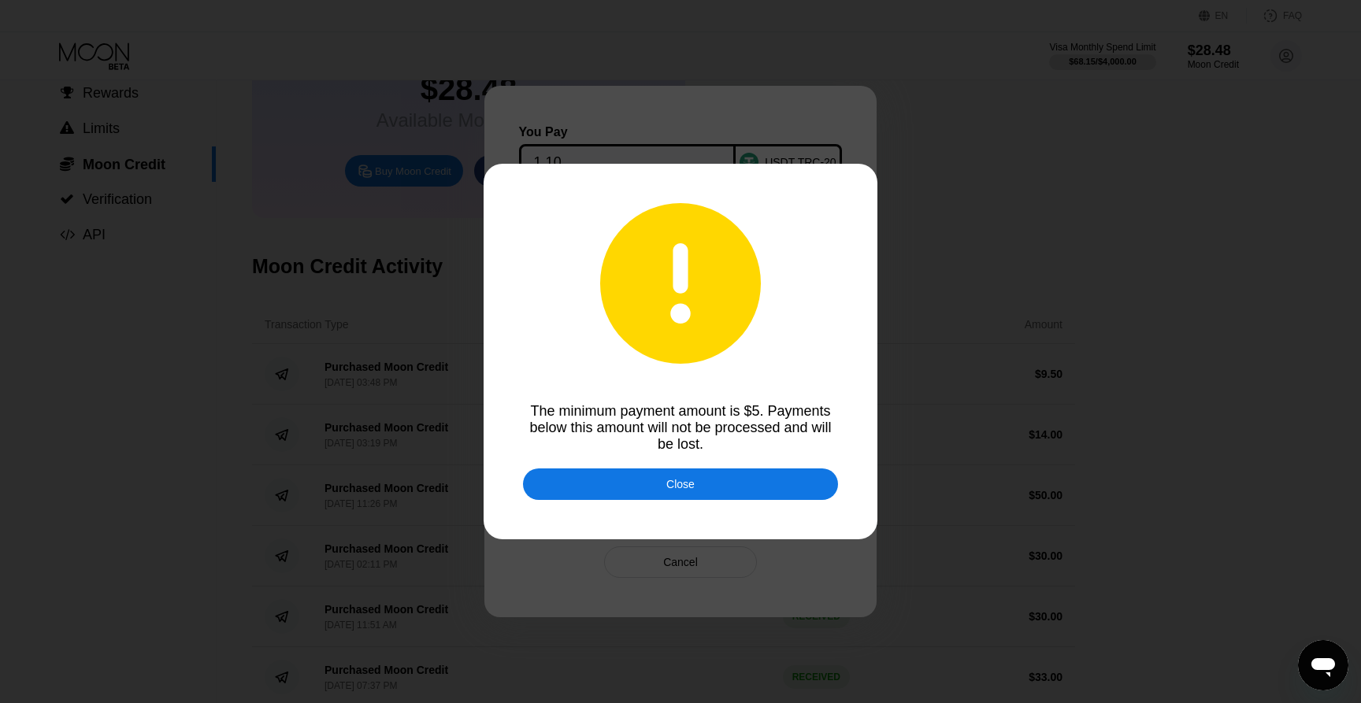
click at [688, 480] on div "Close" at bounding box center [680, 484] width 28 height 13
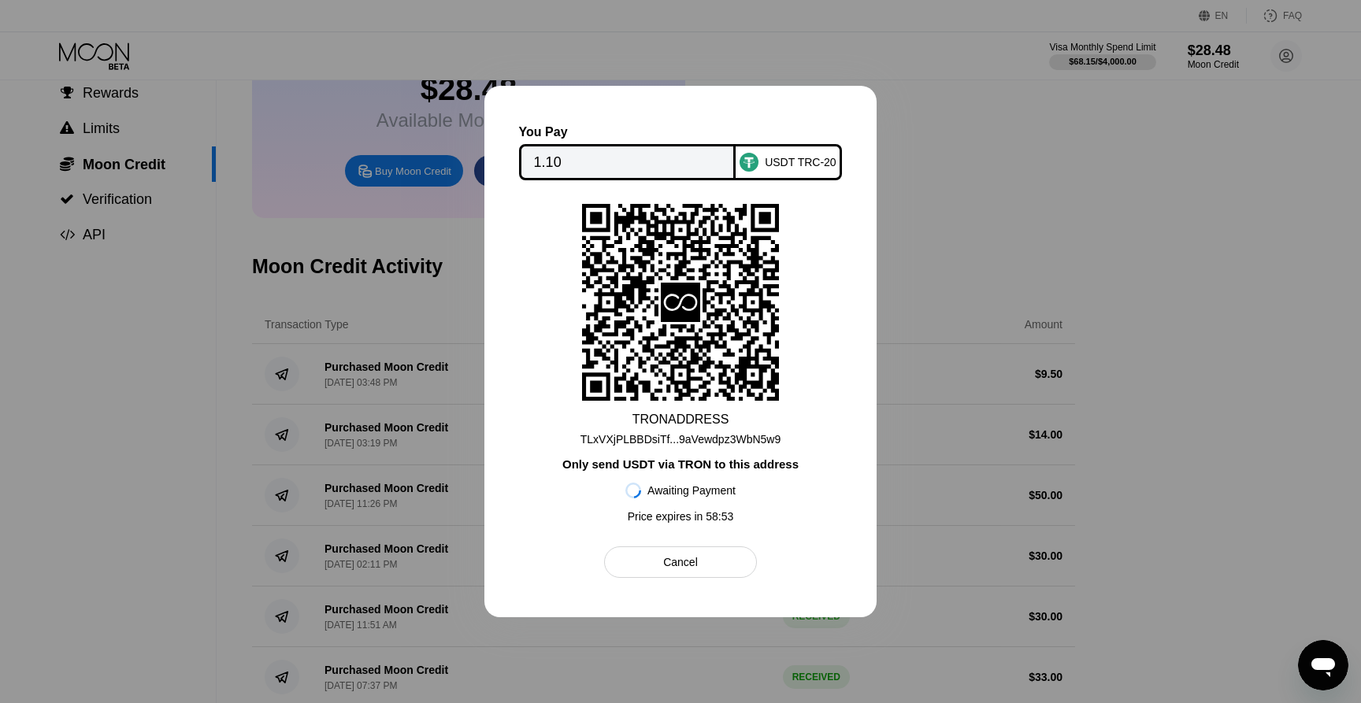
click at [805, 162] on div "USDT TRC-20" at bounding box center [801, 162] width 72 height 13
click at [710, 440] on div "TLxVXjPLBBDsiTf...9aVewdpz3WbN5w9" at bounding box center [681, 439] width 200 height 13
click at [610, 169] on input "1.10" at bounding box center [627, 163] width 187 height 32
click at [572, 161] on input "1.10" at bounding box center [627, 163] width 187 height 32
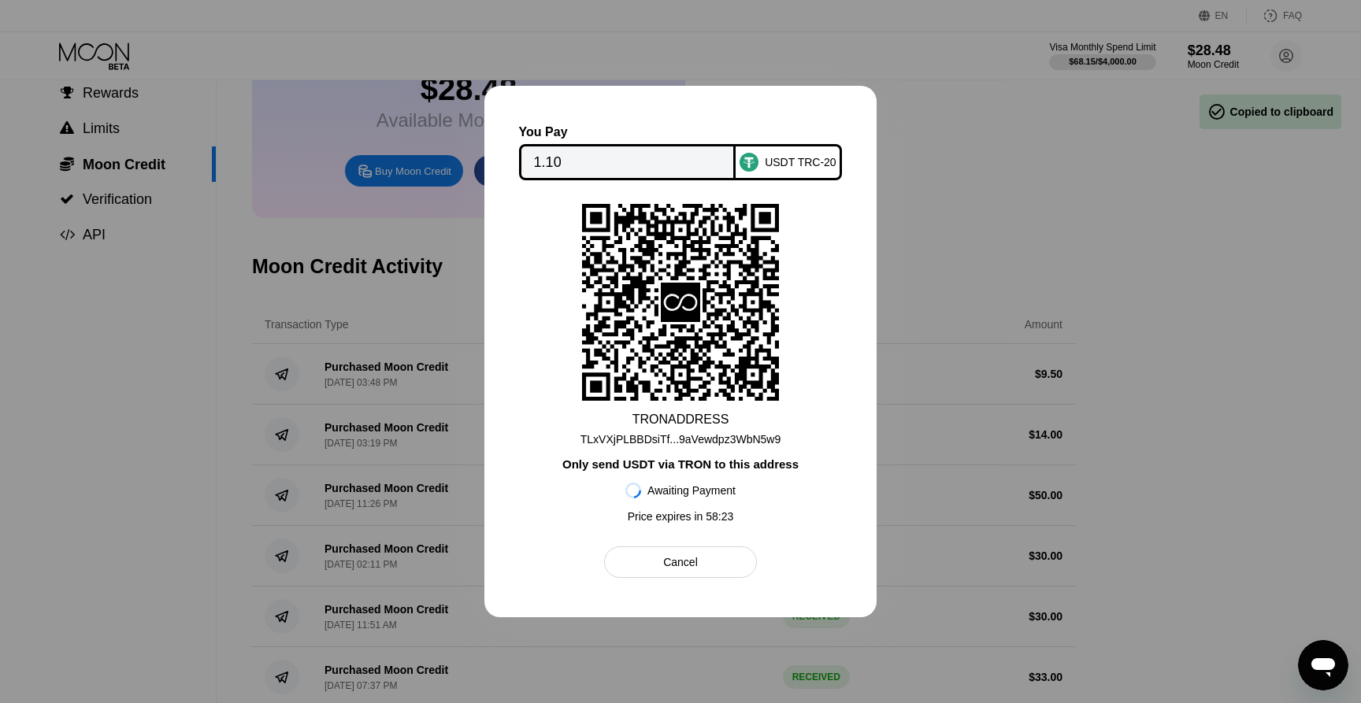
click at [672, 557] on div "Cancel" at bounding box center [680, 562] width 35 height 14
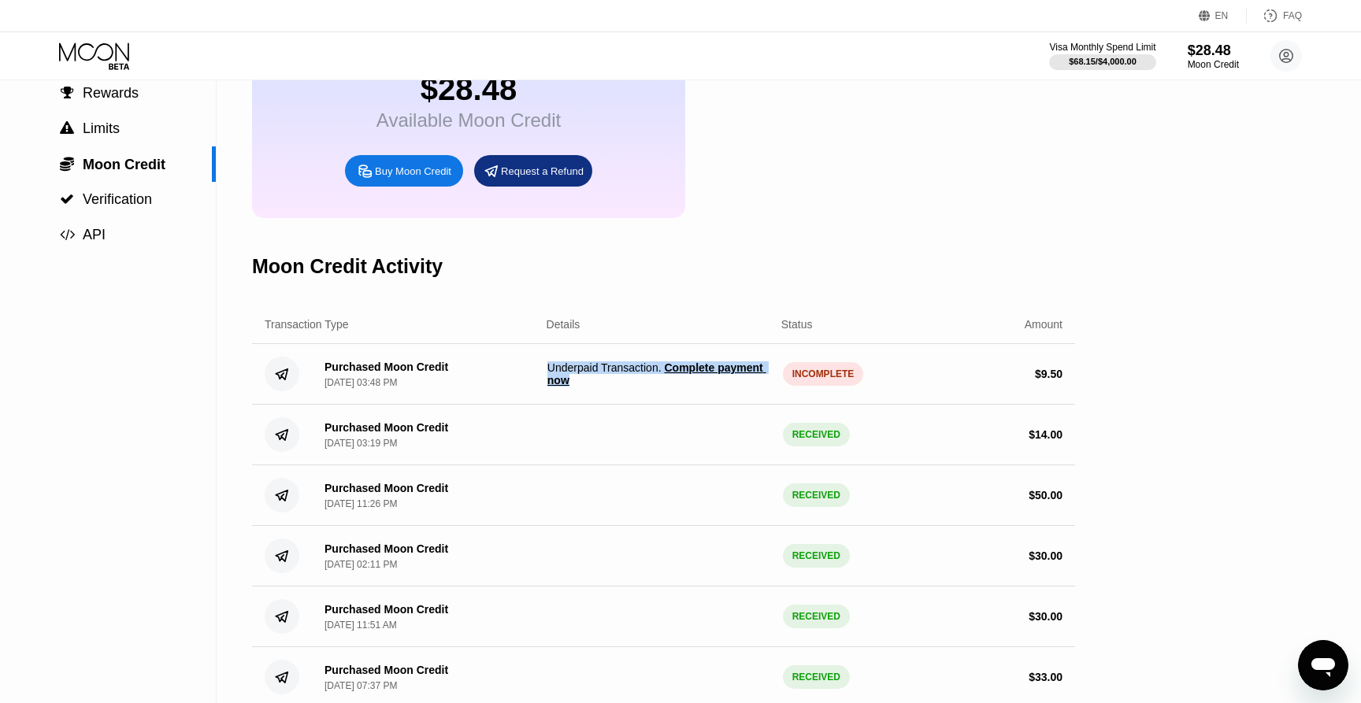
drag, startPoint x: 544, startPoint y: 366, endPoint x: 699, endPoint y: 377, distance: 154.8
click at [699, 377] on div "Purchased Moon Credit Sep 23, 2025, 03:48 PM Underpaid Transaction . Complete p…" at bounding box center [663, 374] width 823 height 61
click at [736, 387] on span "Underpaid Transaction . Complete payment now" at bounding box center [658, 374] width 223 height 25
click at [594, 382] on span "Complete payment now" at bounding box center [656, 374] width 219 height 25
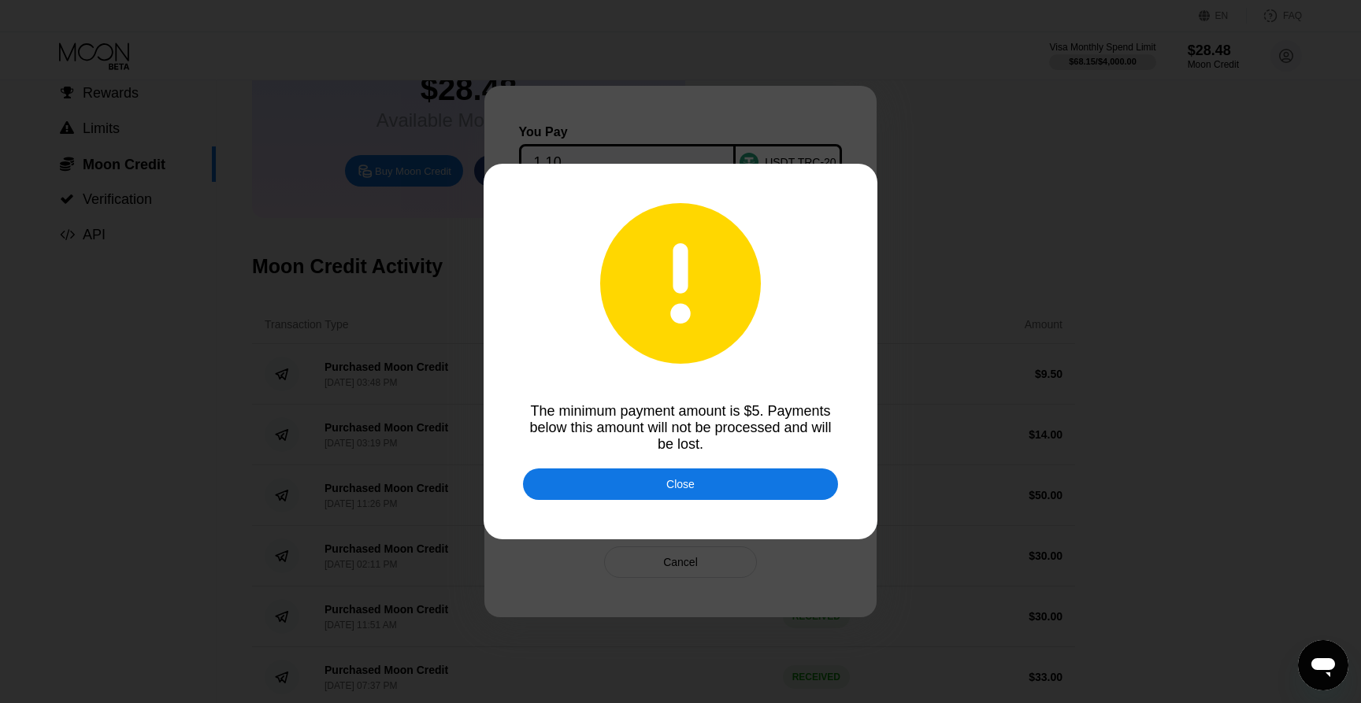
click at [970, 205] on div at bounding box center [680, 351] width 1361 height 703
click at [706, 480] on div "Close" at bounding box center [680, 485] width 315 height 32
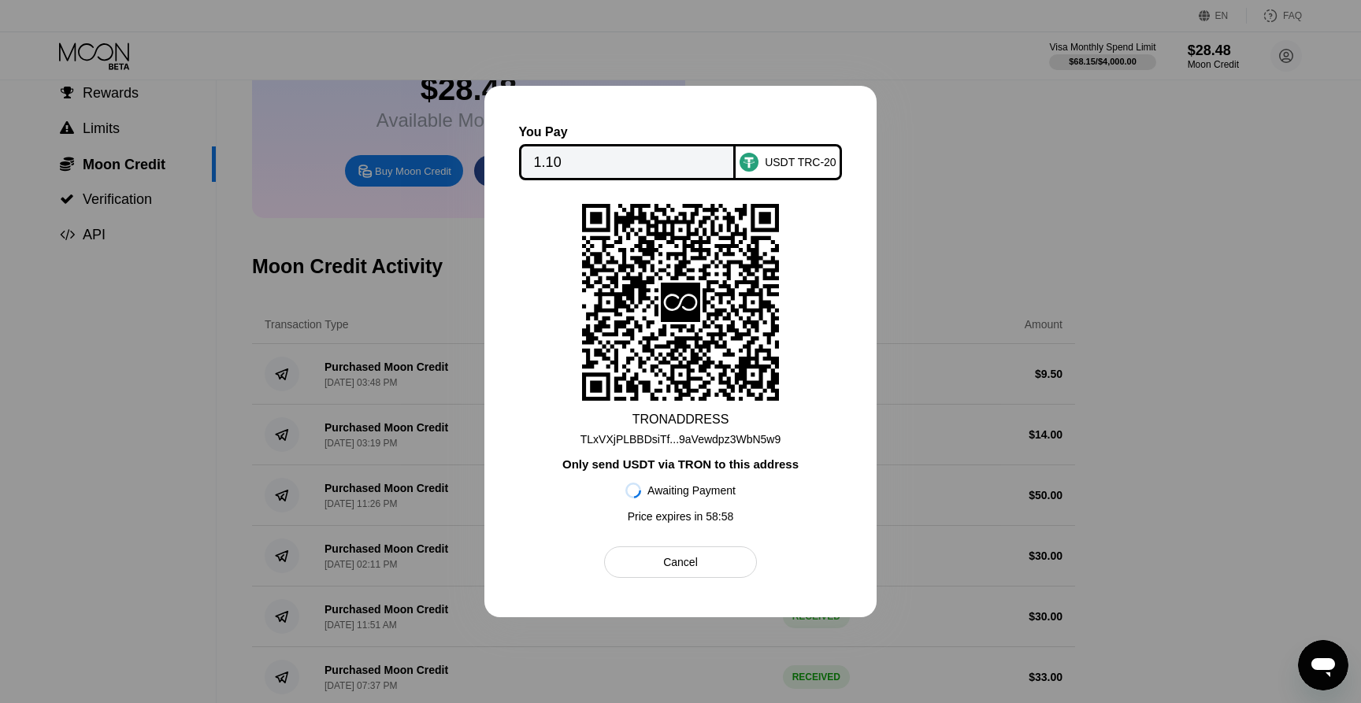
click at [679, 555] on div "Cancel" at bounding box center [680, 563] width 152 height 32
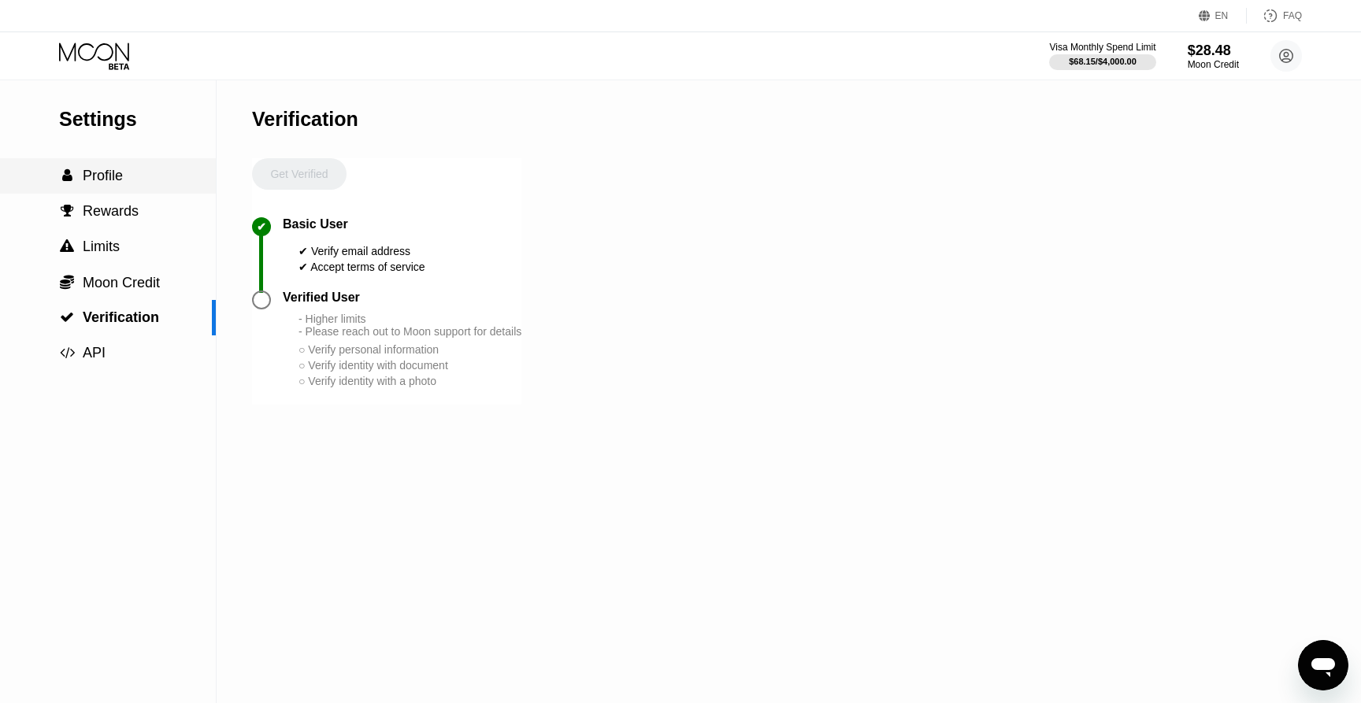
click at [100, 182] on span "Profile" at bounding box center [103, 176] width 40 height 16
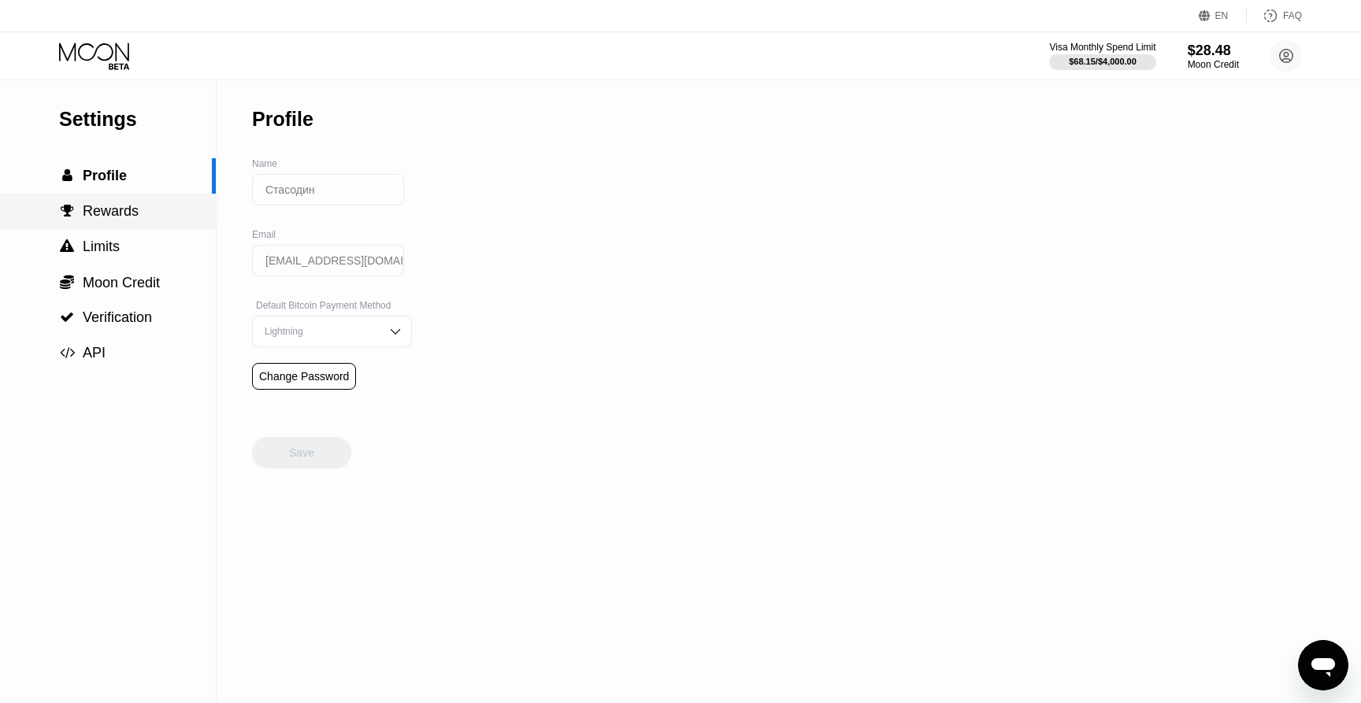
click at [99, 199] on div " Rewards" at bounding box center [108, 211] width 216 height 35
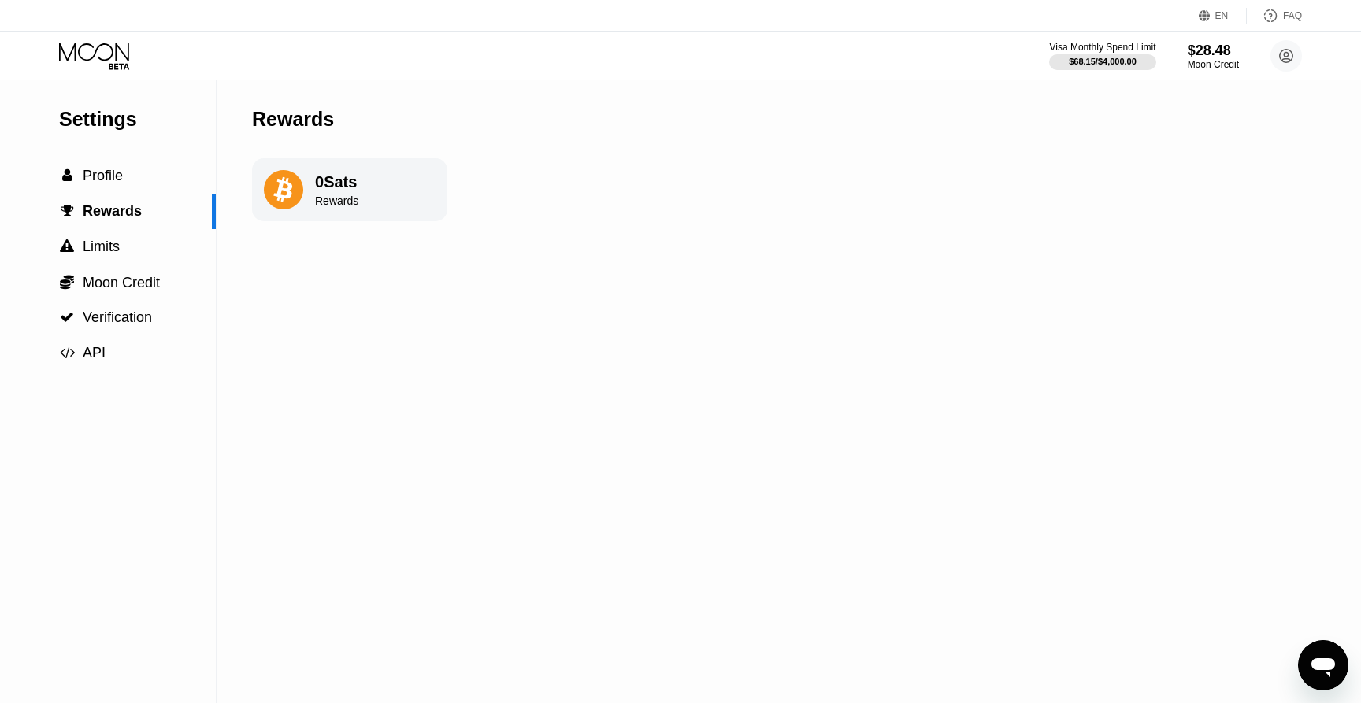
click at [104, 121] on div "Settings" at bounding box center [137, 119] width 157 height 23
click at [113, 51] on icon at bounding box center [94, 52] width 70 height 18
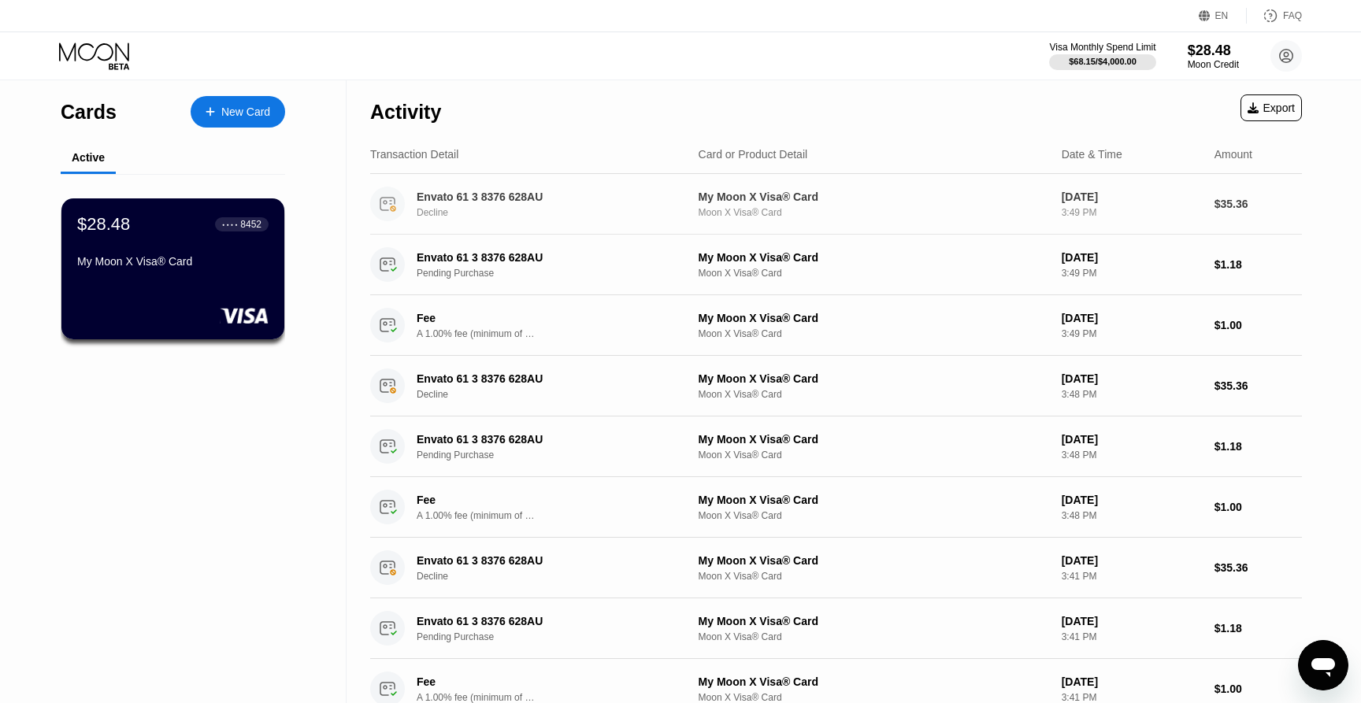
click at [555, 209] on div "Decline" at bounding box center [559, 212] width 284 height 11
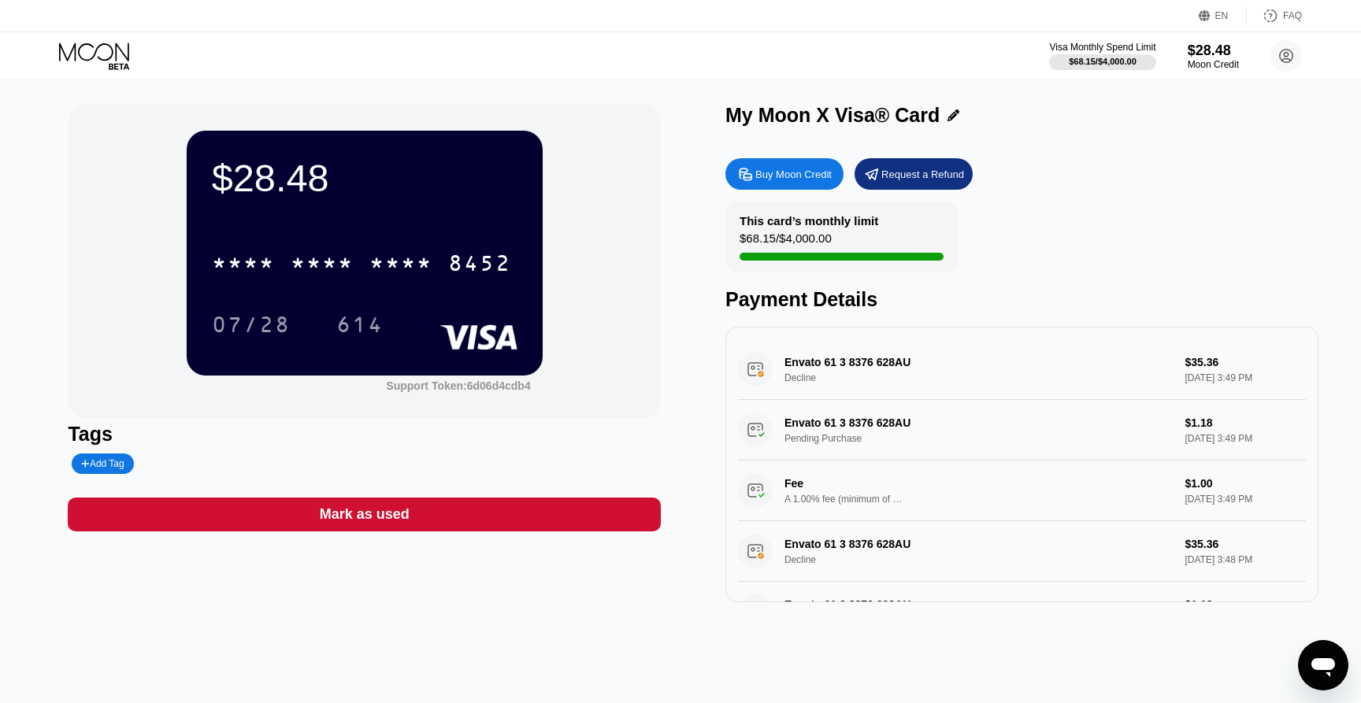
click at [973, 384] on div "Envato 61 3 8376 628AU Decline $35.36 [DATE] 3:49 PM" at bounding box center [1022, 369] width 568 height 61
click at [833, 361] on div "Envato 61 3 8376 628AU Decline $35.36 [DATE] 3:49 PM" at bounding box center [1022, 369] width 568 height 61
click at [1282, 60] on icon at bounding box center [1286, 56] width 13 height 13
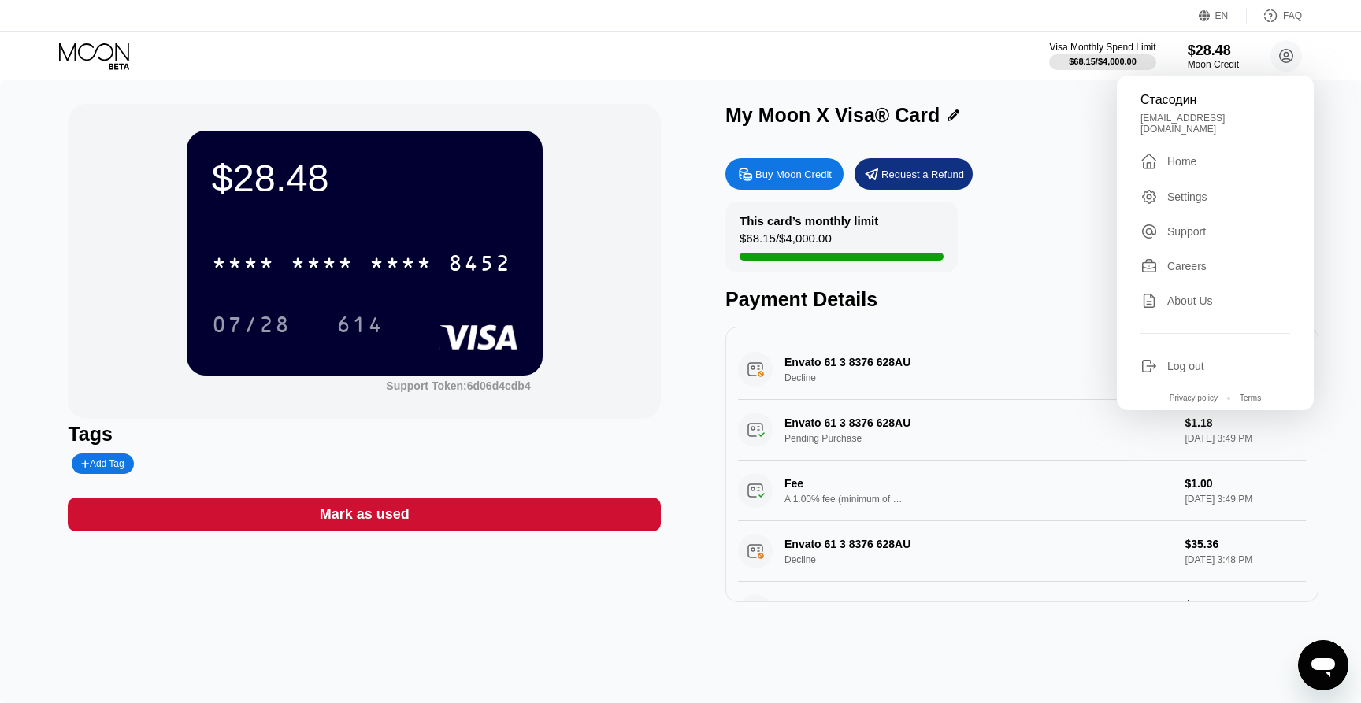
click at [1033, 183] on div "Buy Moon Credit Request a Refund" at bounding box center [1021, 174] width 593 height 32
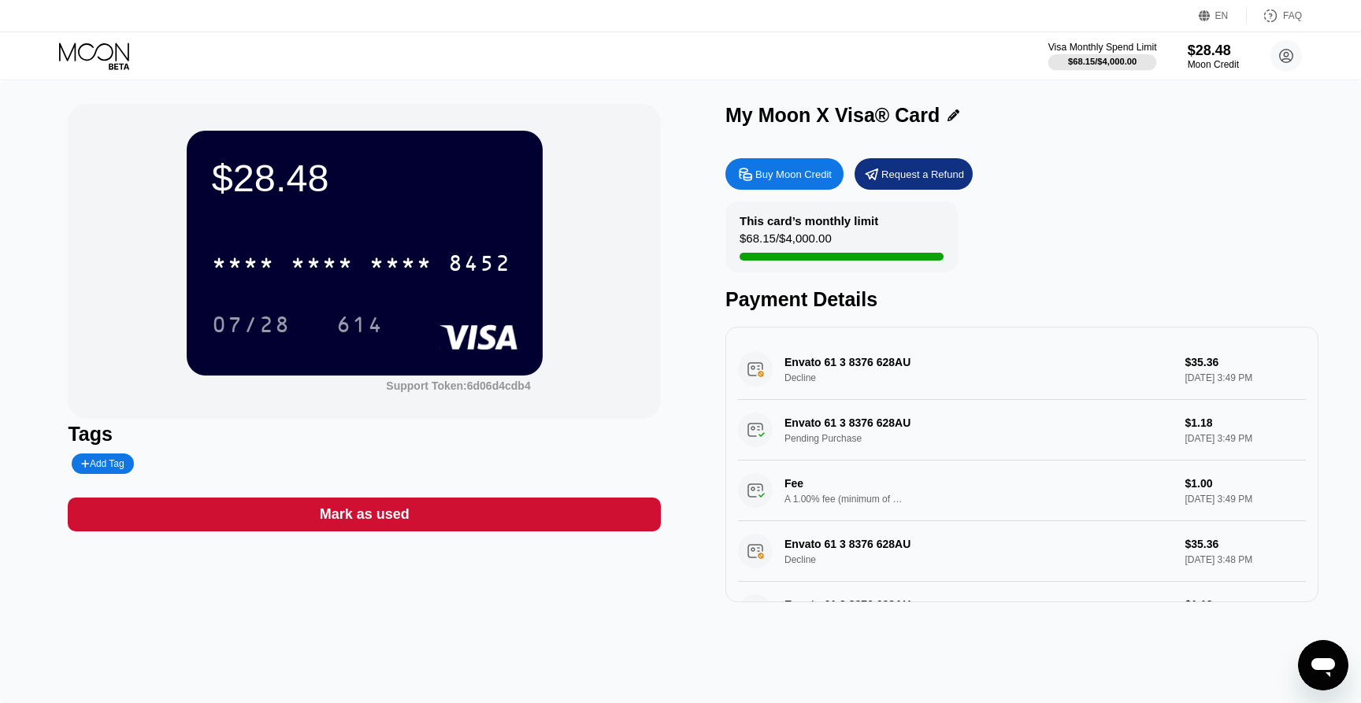
click at [1082, 51] on div "Visa Monthly Spend Limit" at bounding box center [1102, 47] width 109 height 11
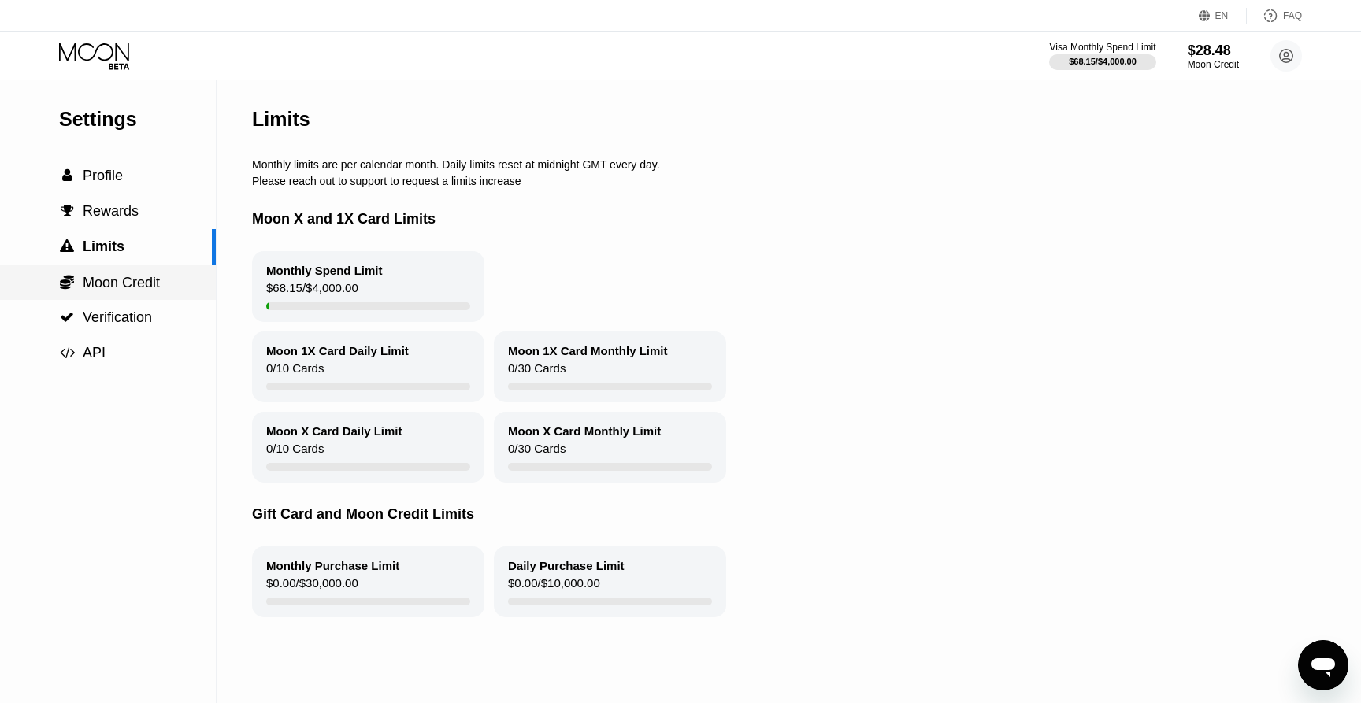
click at [113, 276] on span "Moon Credit" at bounding box center [121, 283] width 77 height 16
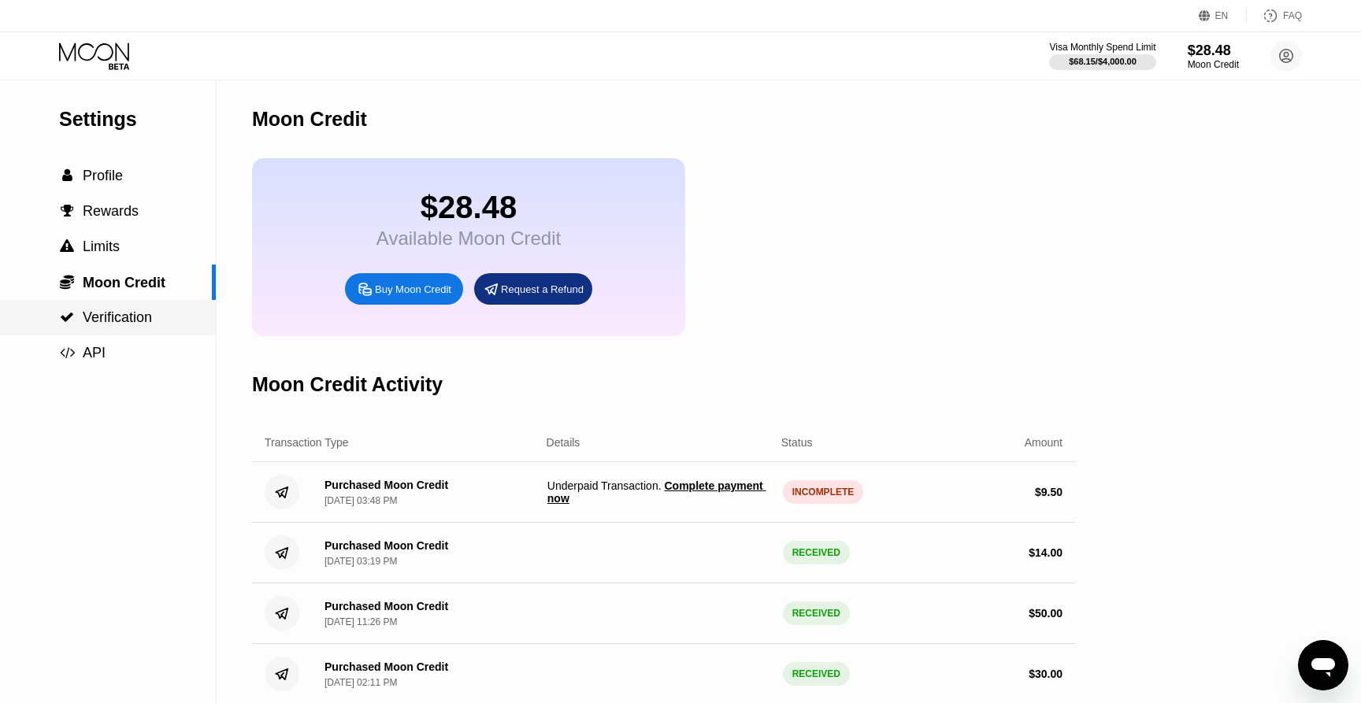
click at [113, 315] on span "Verification" at bounding box center [117, 318] width 69 height 16
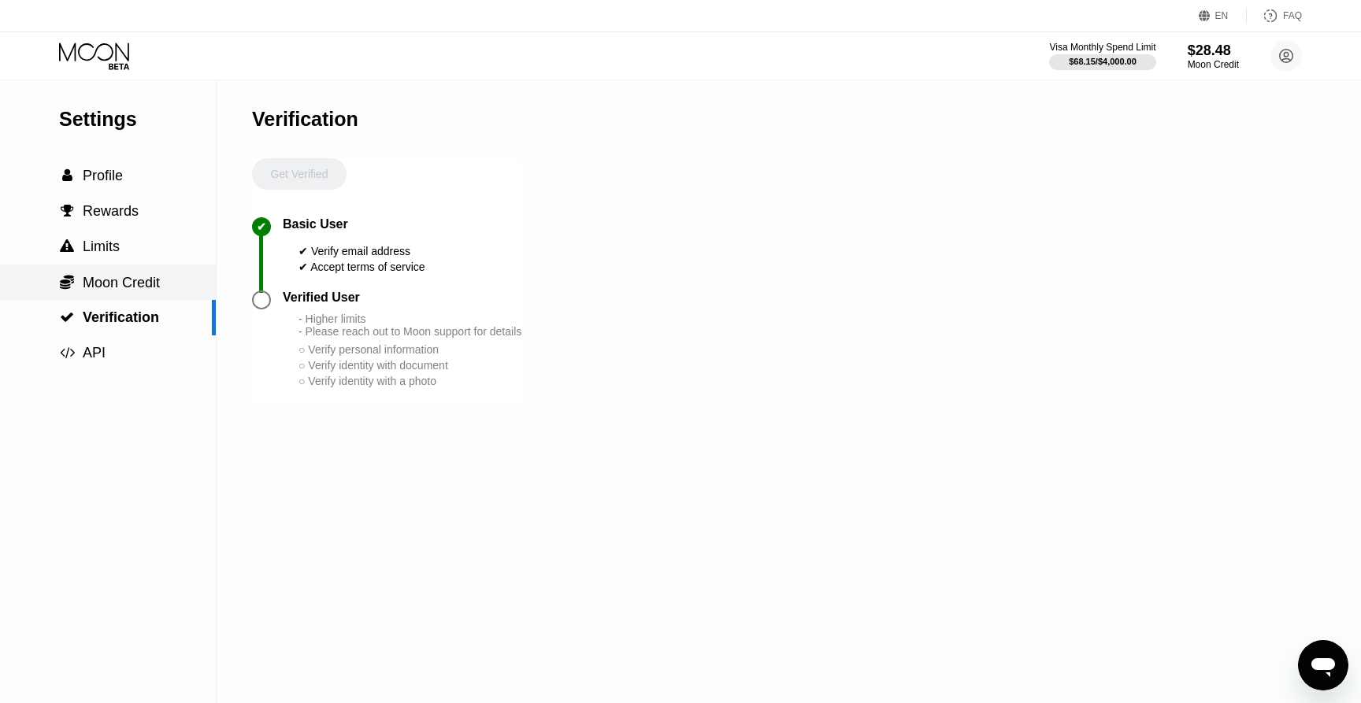
click at [112, 276] on span "Moon Credit" at bounding box center [121, 283] width 77 height 16
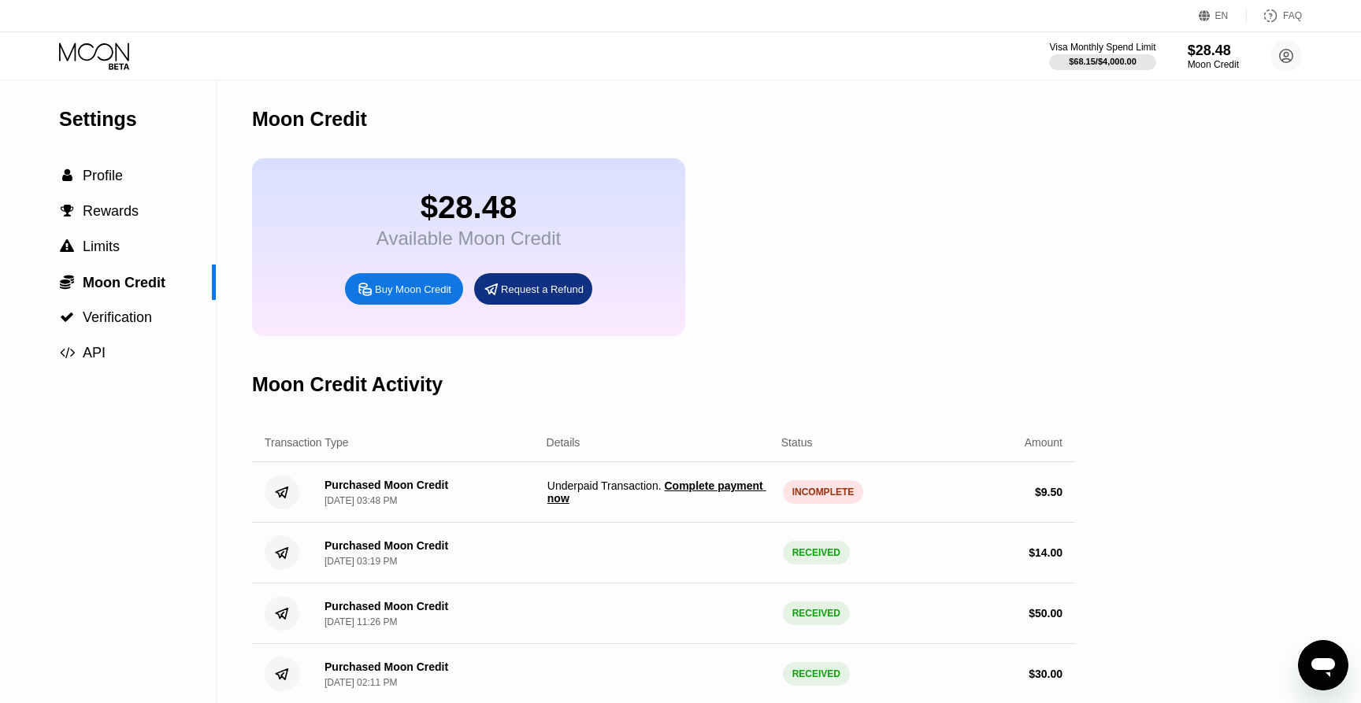
click at [694, 490] on span "Complete payment now" at bounding box center [656, 492] width 219 height 25
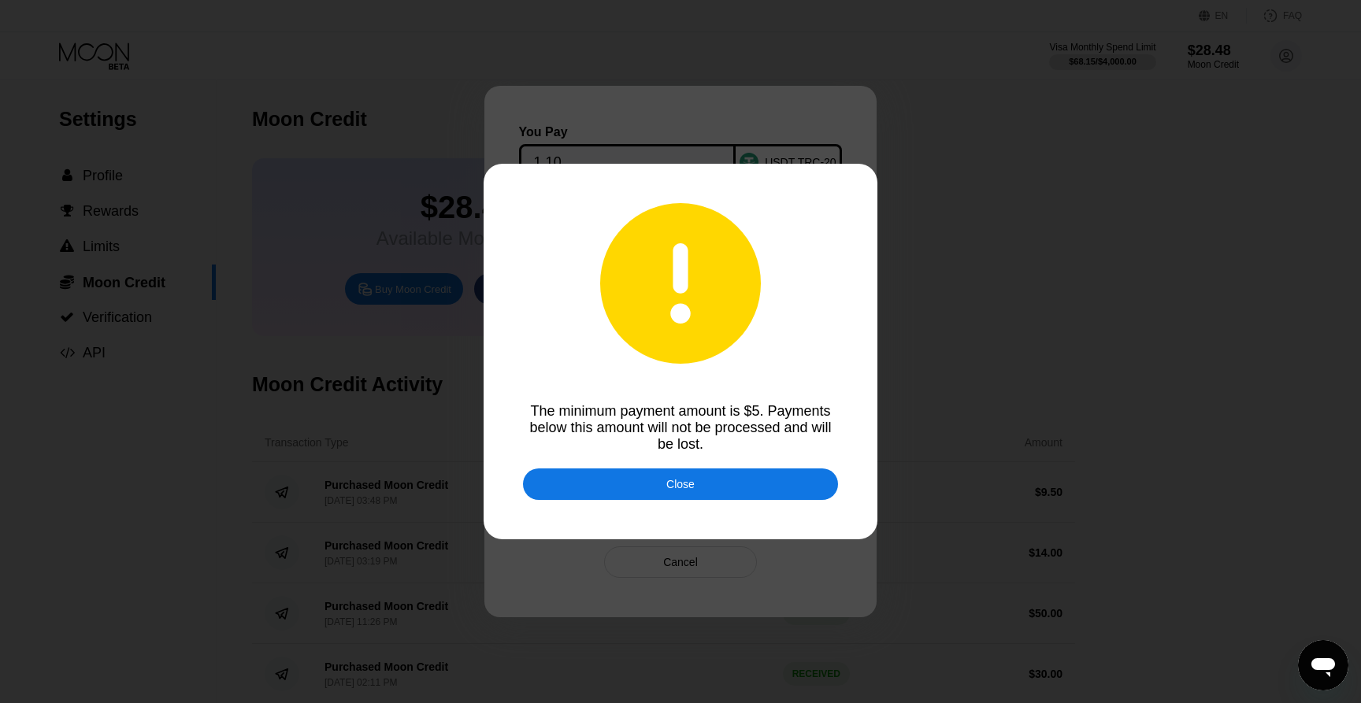
click at [693, 489] on div "Close" at bounding box center [680, 484] width 28 height 13
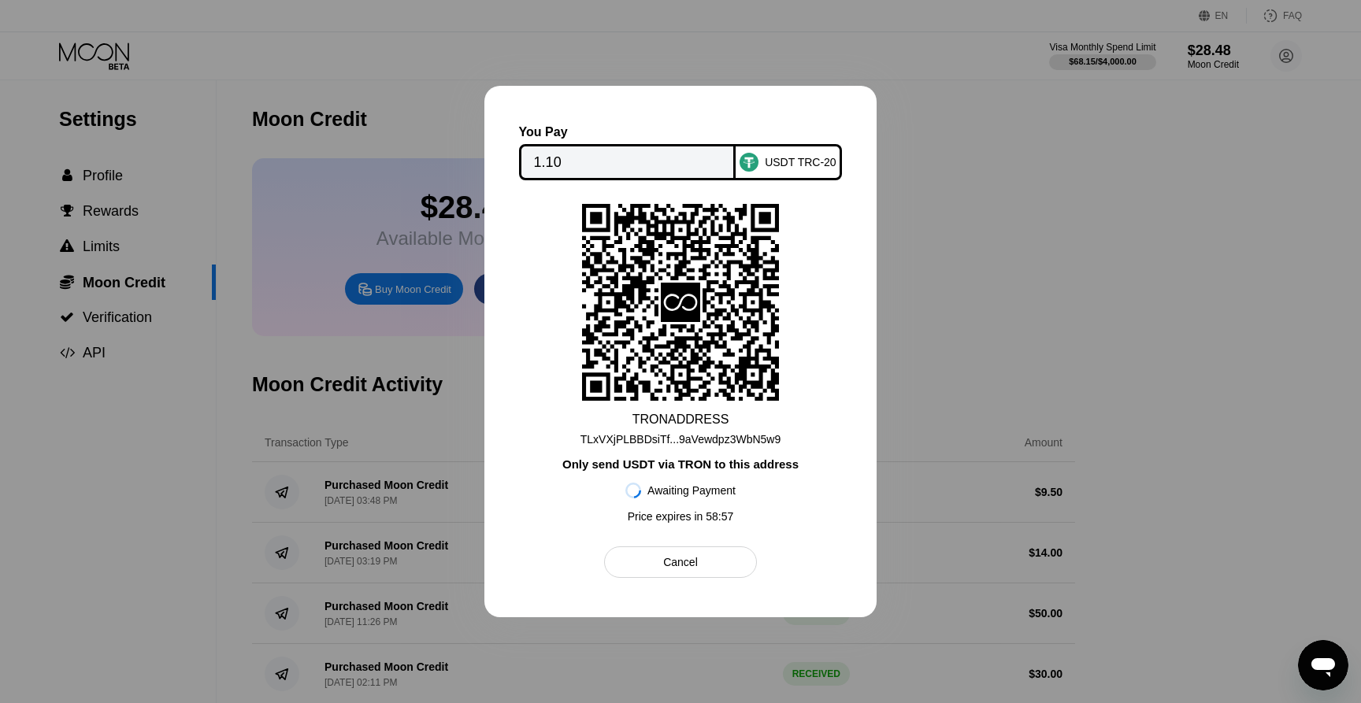
click at [749, 435] on div "TLxVXjPLBBDsiTf...9aVewdpz3WbN5w9" at bounding box center [681, 439] width 200 height 13
click at [712, 562] on div "Cancel" at bounding box center [680, 563] width 152 height 32
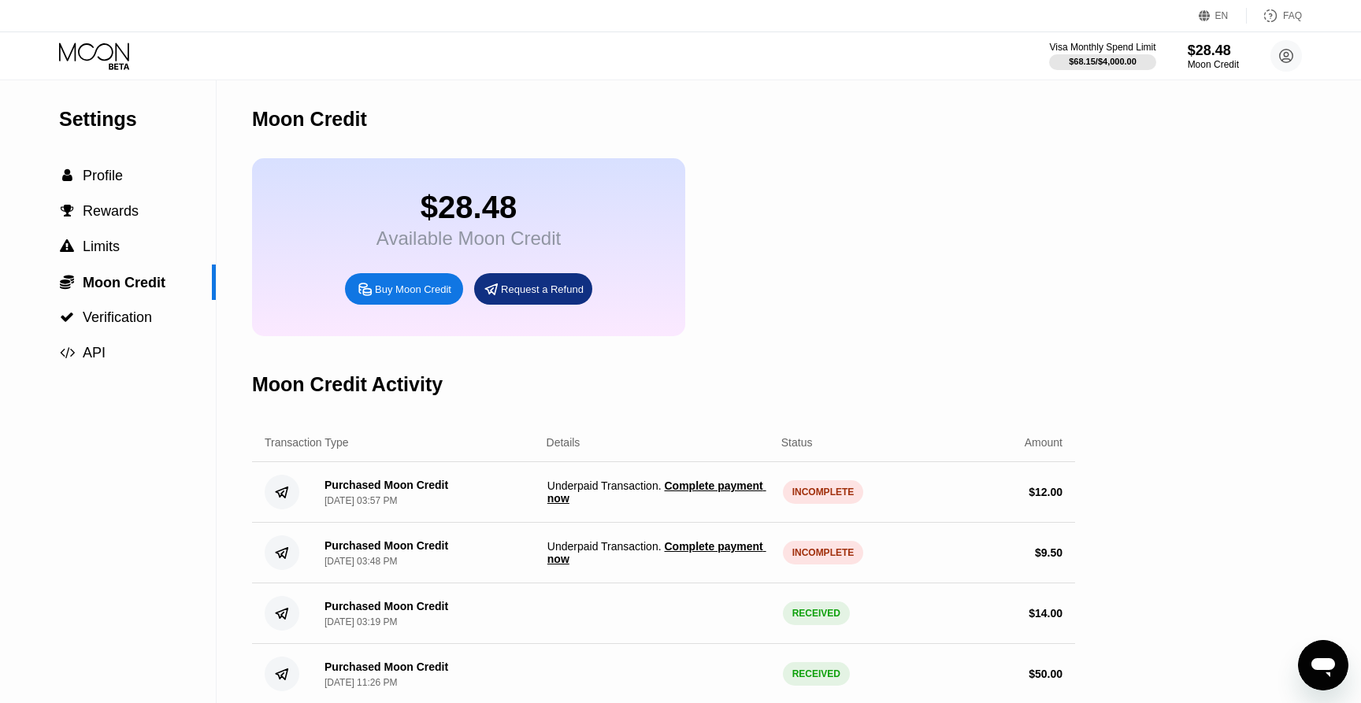
click at [591, 504] on span "Complete payment now" at bounding box center [656, 492] width 219 height 25
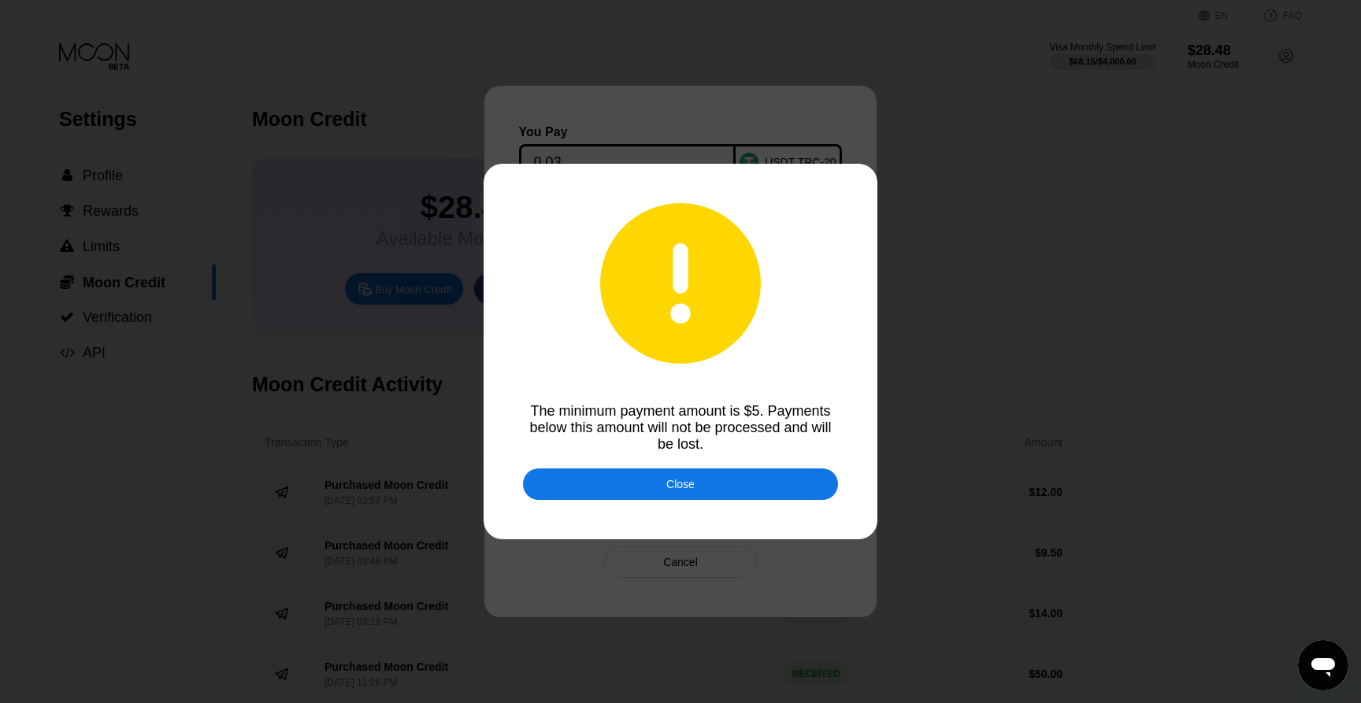
click at [667, 488] on div "Close" at bounding box center [680, 484] width 28 height 13
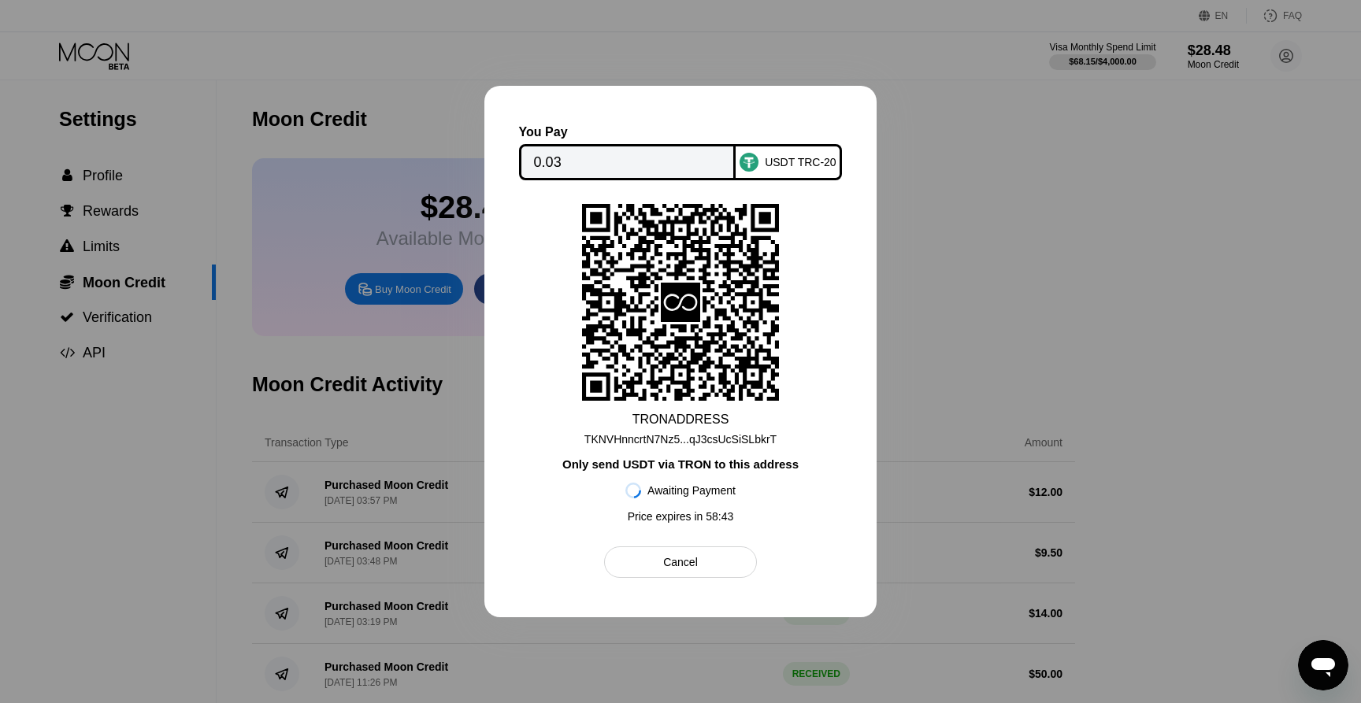
click at [763, 443] on div "TKNVHnncrtN7Nz5...qJ3csUcSiSLbkrT" at bounding box center [680, 439] width 192 height 13
click at [412, 526] on div at bounding box center [680, 351] width 1361 height 703
click at [398, 559] on div at bounding box center [680, 351] width 1361 height 703
click at [701, 562] on div "Cancel" at bounding box center [680, 563] width 152 height 32
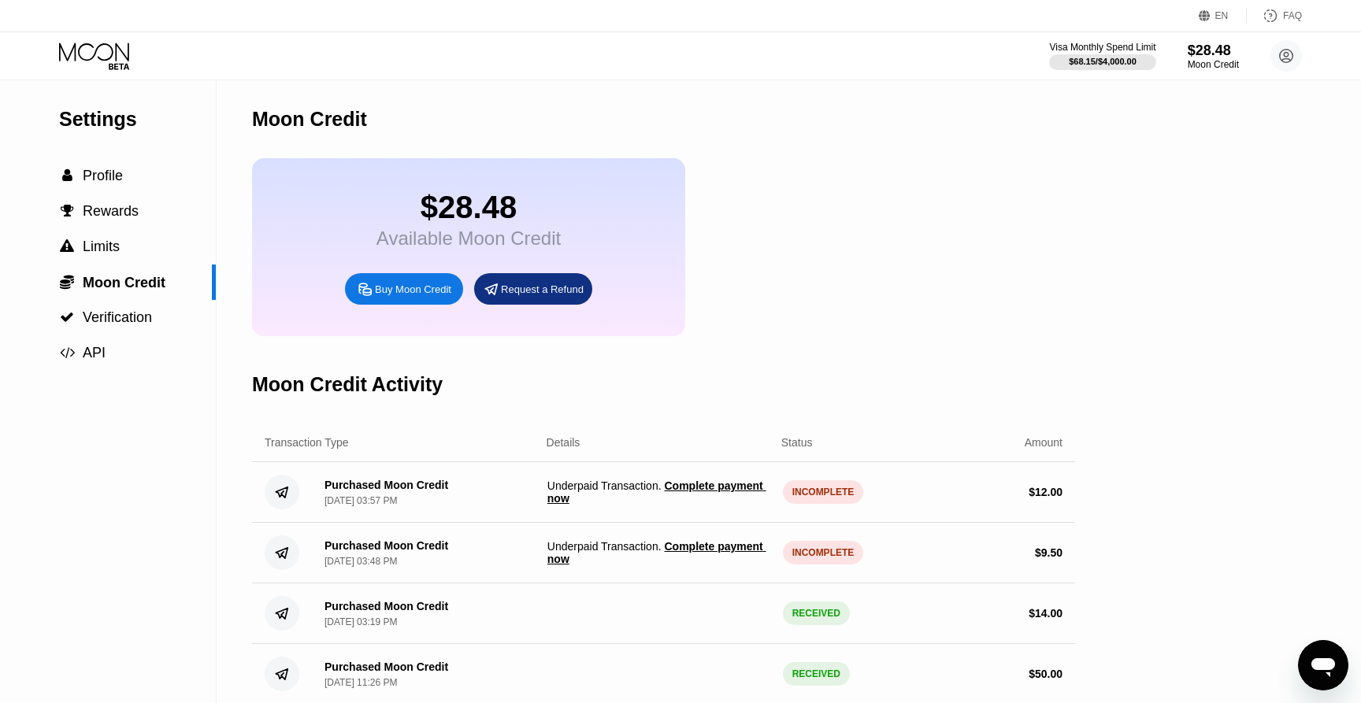
click at [697, 549] on span "Complete payment now" at bounding box center [656, 552] width 219 height 25
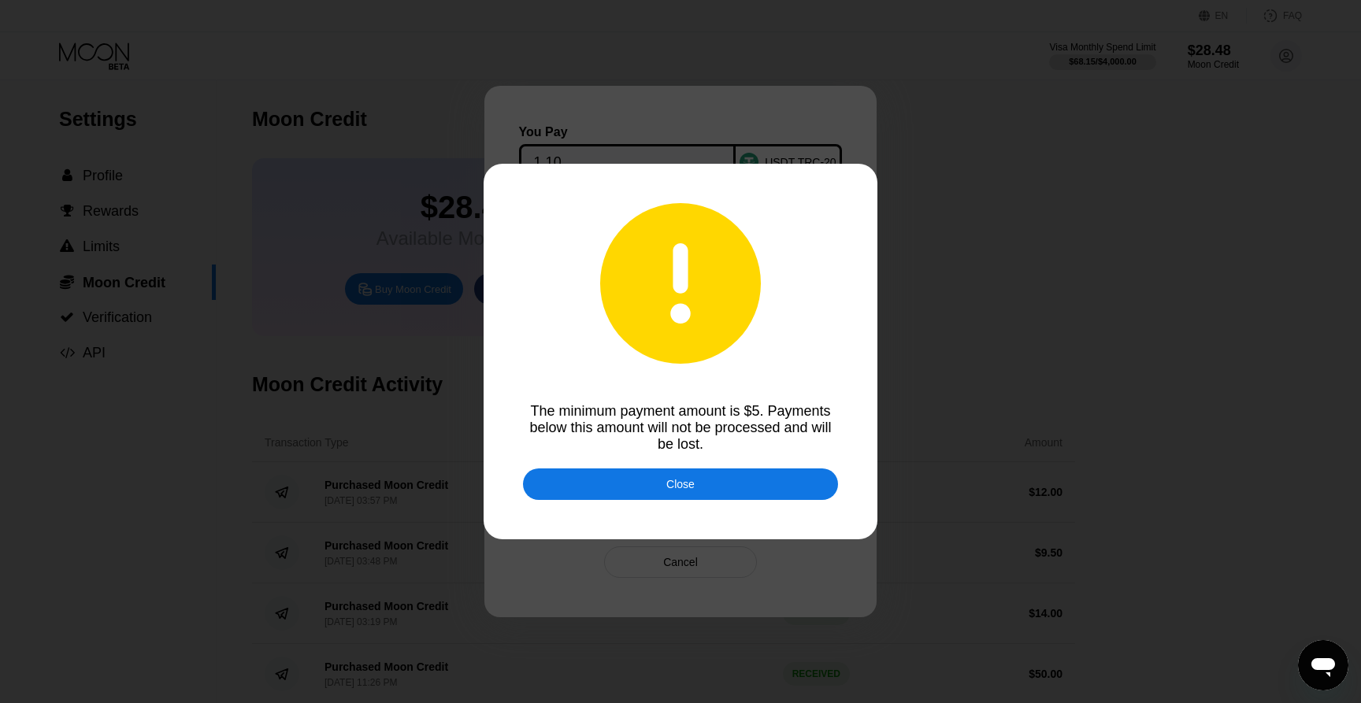
click at [708, 482] on div "Close" at bounding box center [680, 485] width 315 height 32
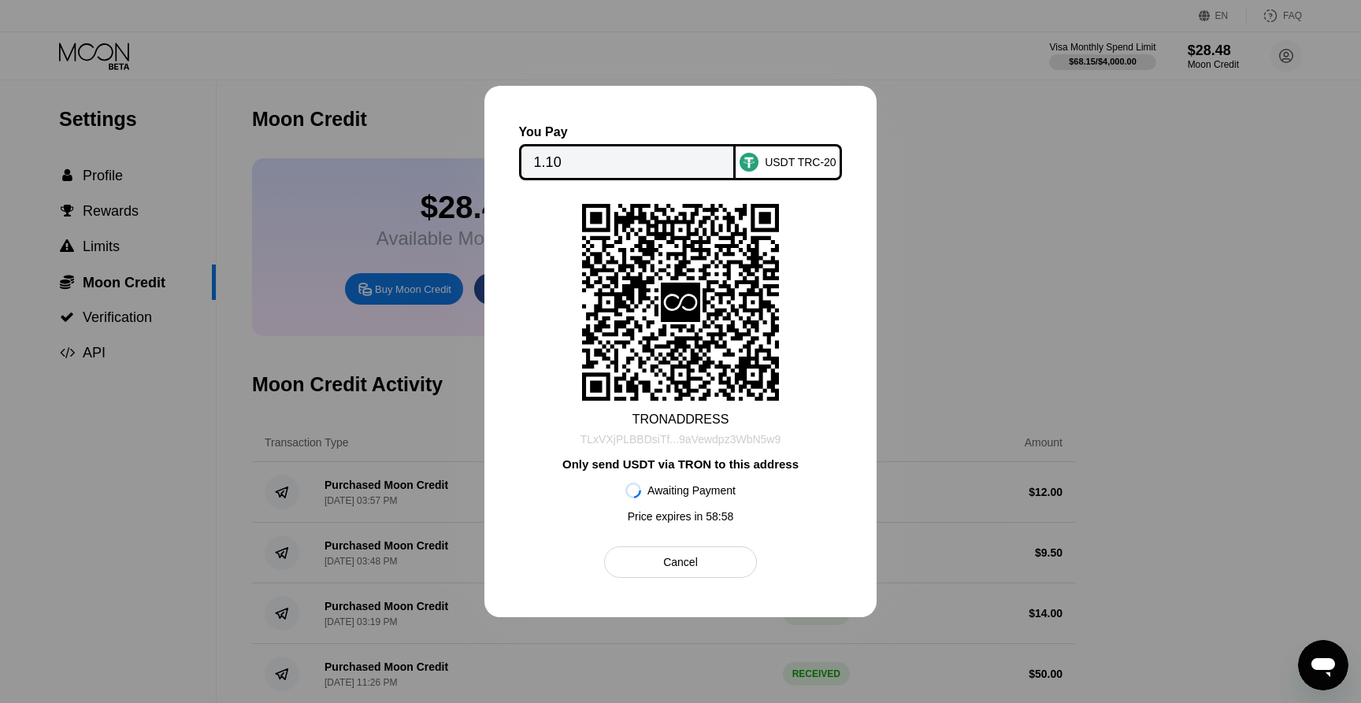
click at [732, 443] on div "TLxVXjPLBBDsiTf...9aVewdpz3WbN5w9" at bounding box center [681, 439] width 200 height 13
click at [958, 386] on div at bounding box center [680, 351] width 1361 height 703
click at [705, 566] on div "Cancel" at bounding box center [680, 563] width 152 height 32
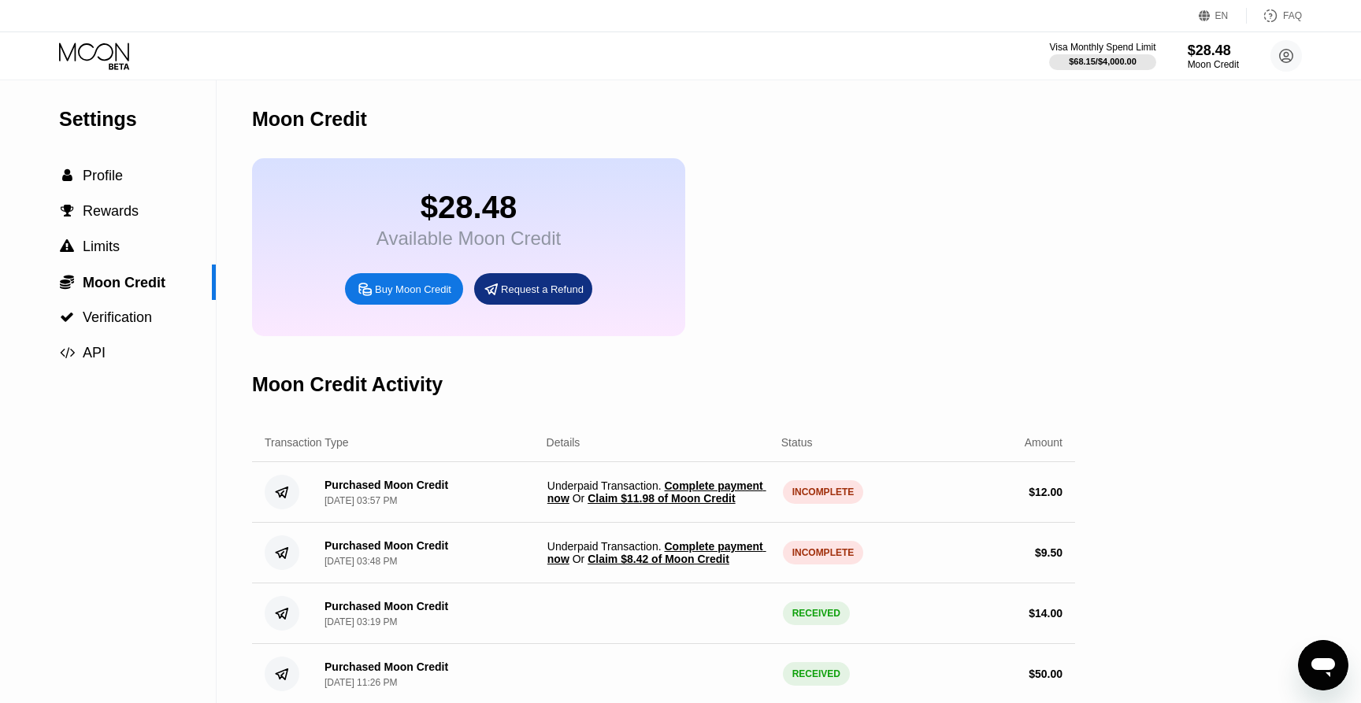
click at [699, 497] on span "Claim $11.98 of Moon Credit" at bounding box center [661, 498] width 147 height 13
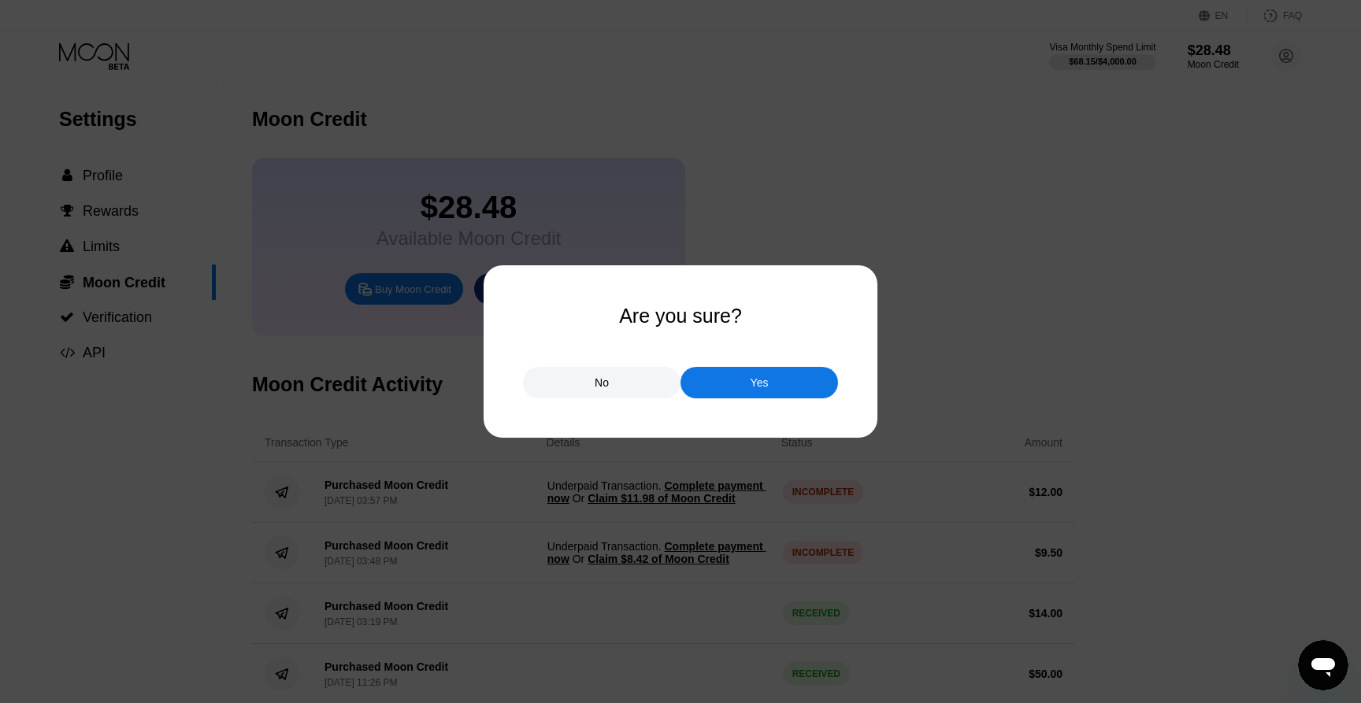
click at [764, 384] on div "Yes" at bounding box center [760, 383] width 18 height 14
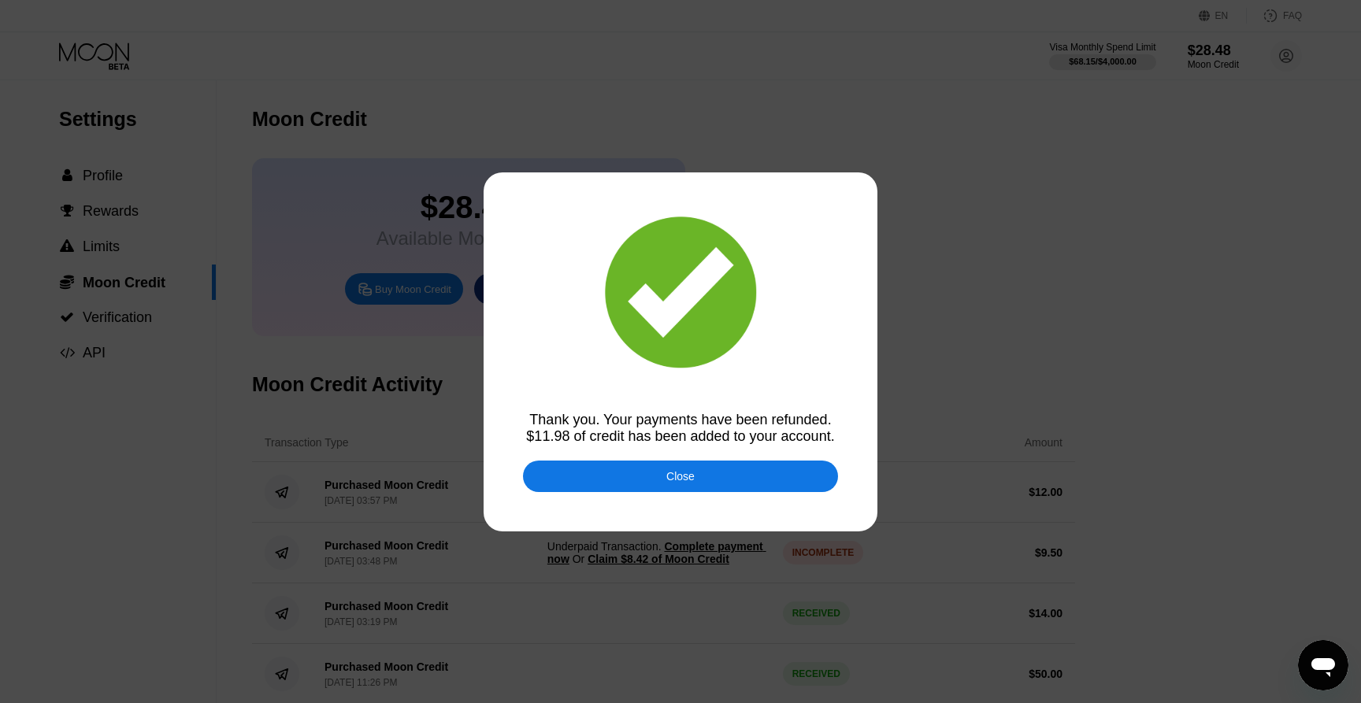
click at [722, 472] on div "Close" at bounding box center [680, 477] width 315 height 32
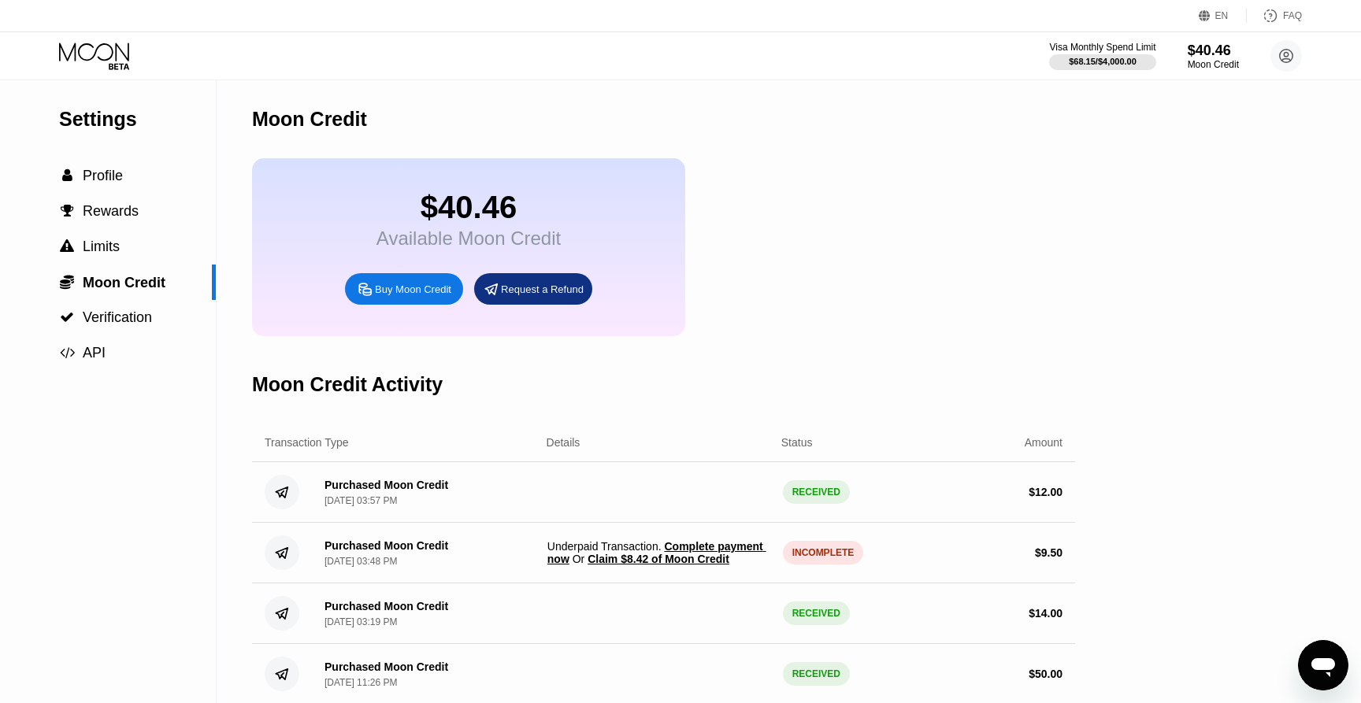
click at [660, 558] on span "Claim $8.42 of Moon Credit" at bounding box center [659, 559] width 142 height 13
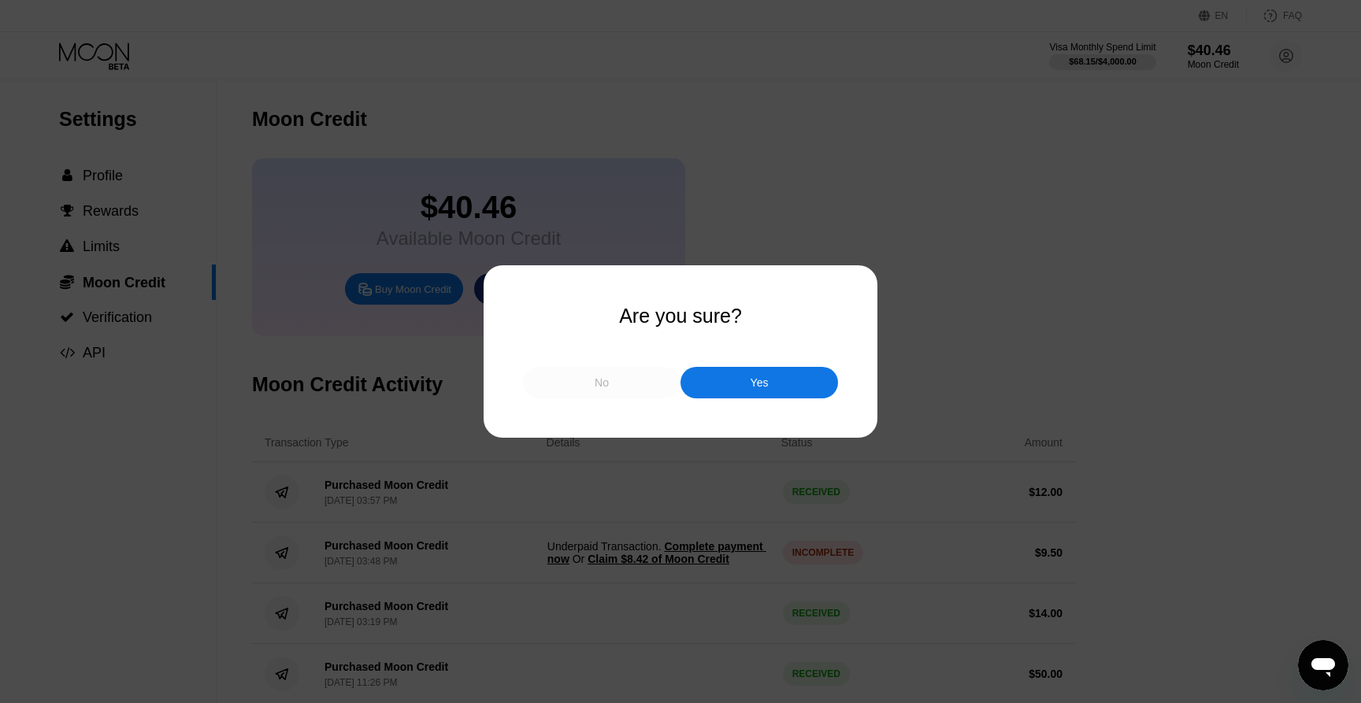
click at [612, 395] on div "No" at bounding box center [602, 383] width 158 height 32
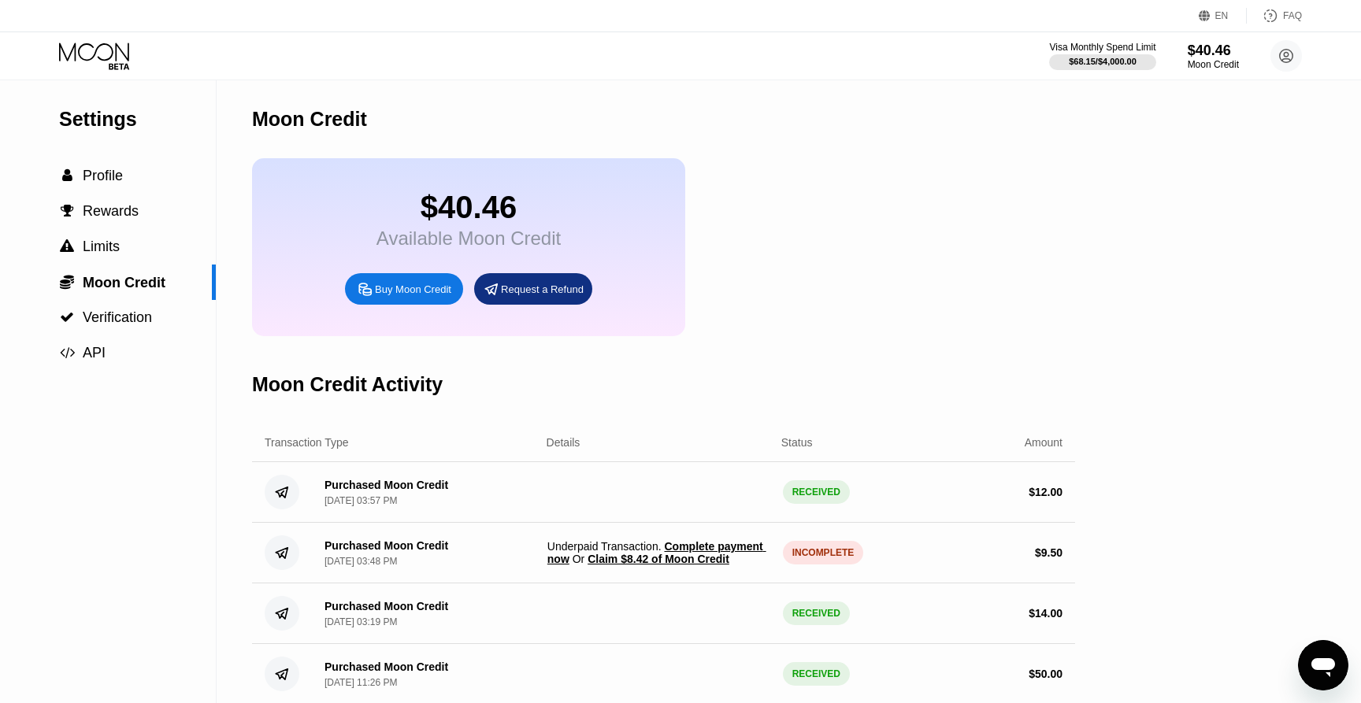
click at [575, 559] on span "Complete payment now" at bounding box center [656, 552] width 219 height 25
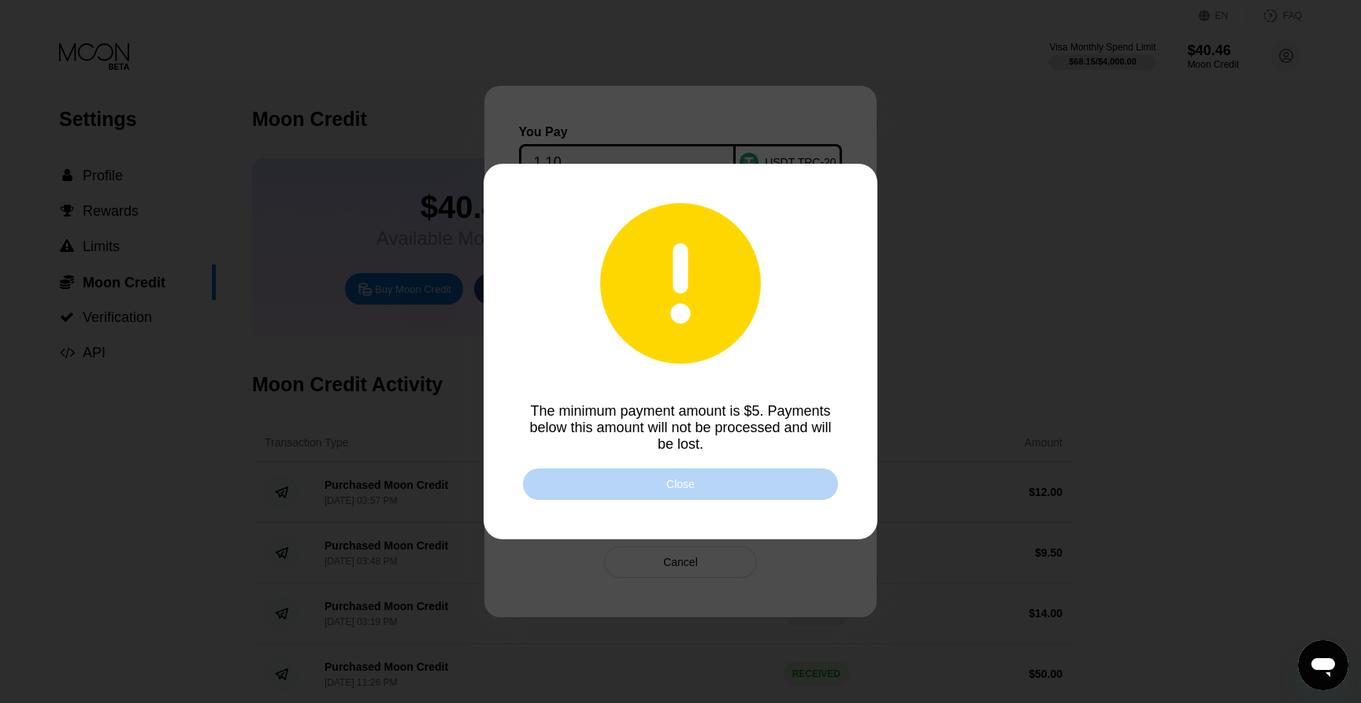
click at [659, 478] on div "Close" at bounding box center [680, 485] width 315 height 32
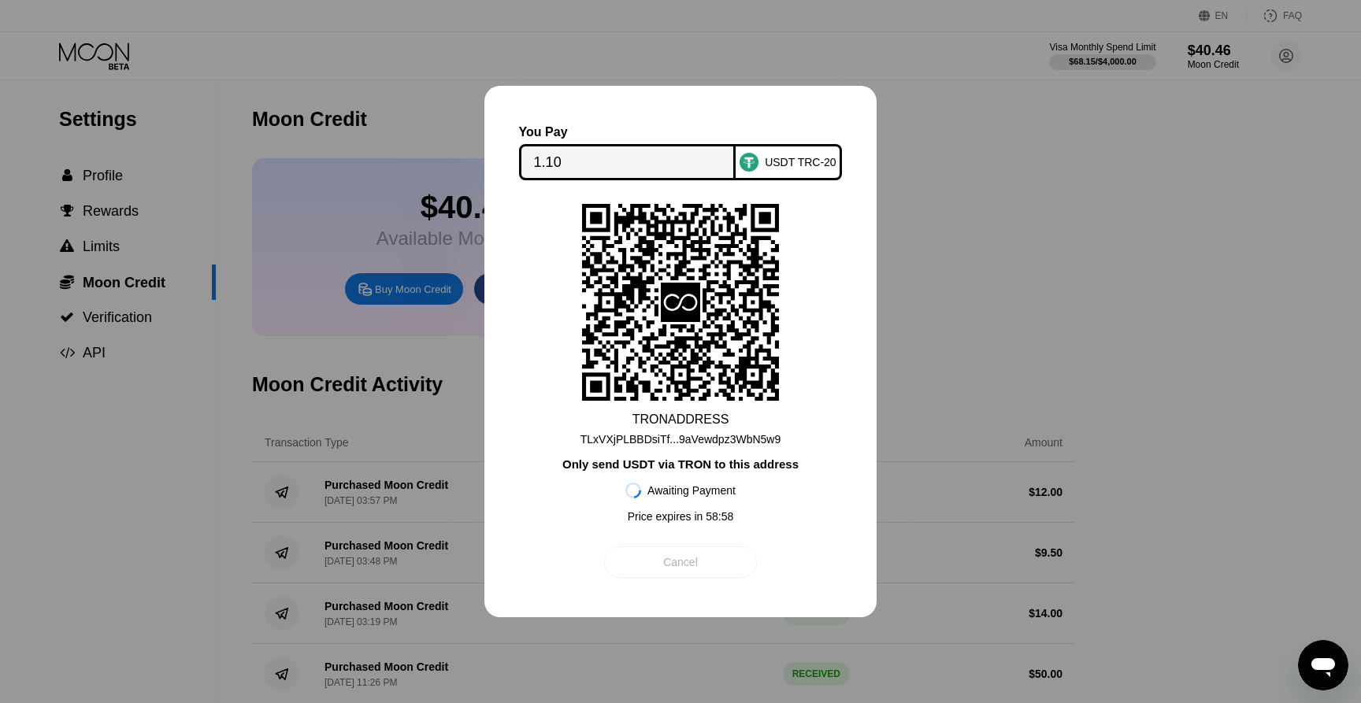
click at [683, 558] on div "Cancel" at bounding box center [680, 562] width 35 height 14
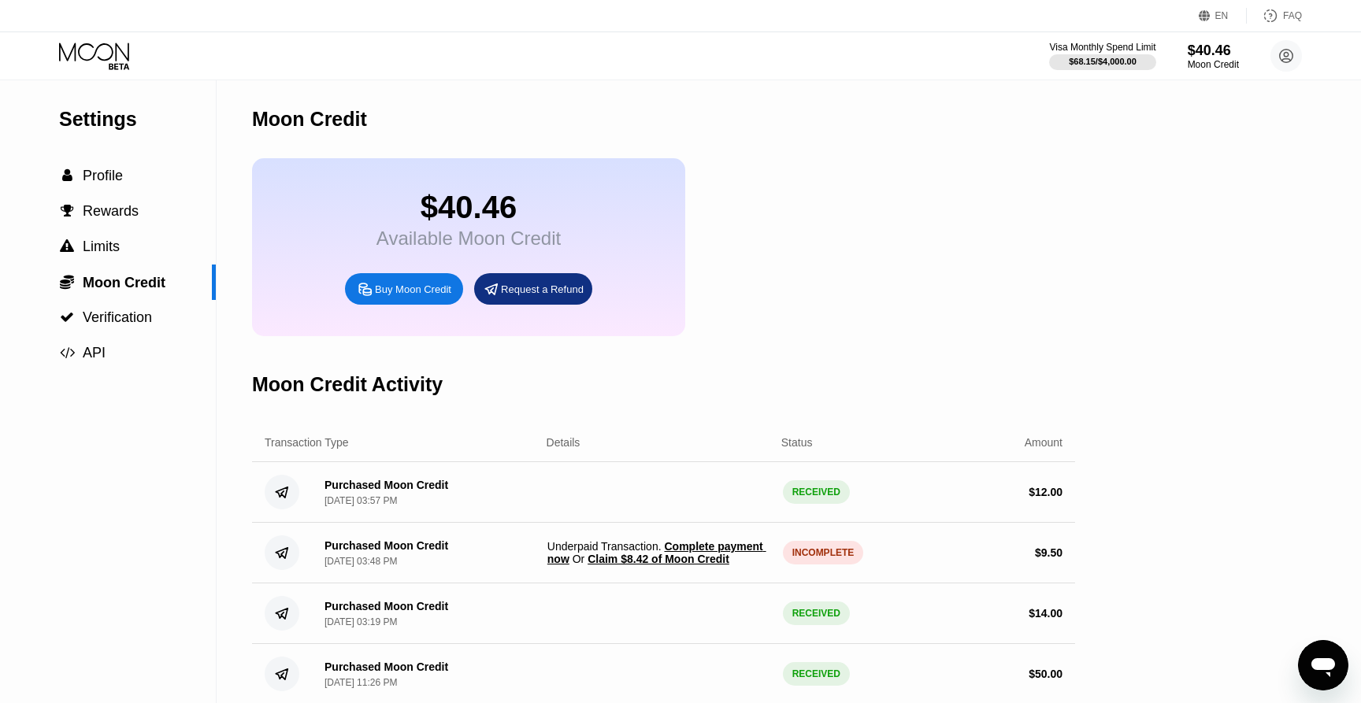
click at [710, 558] on span "Claim $8.42 of Moon Credit" at bounding box center [659, 559] width 142 height 13
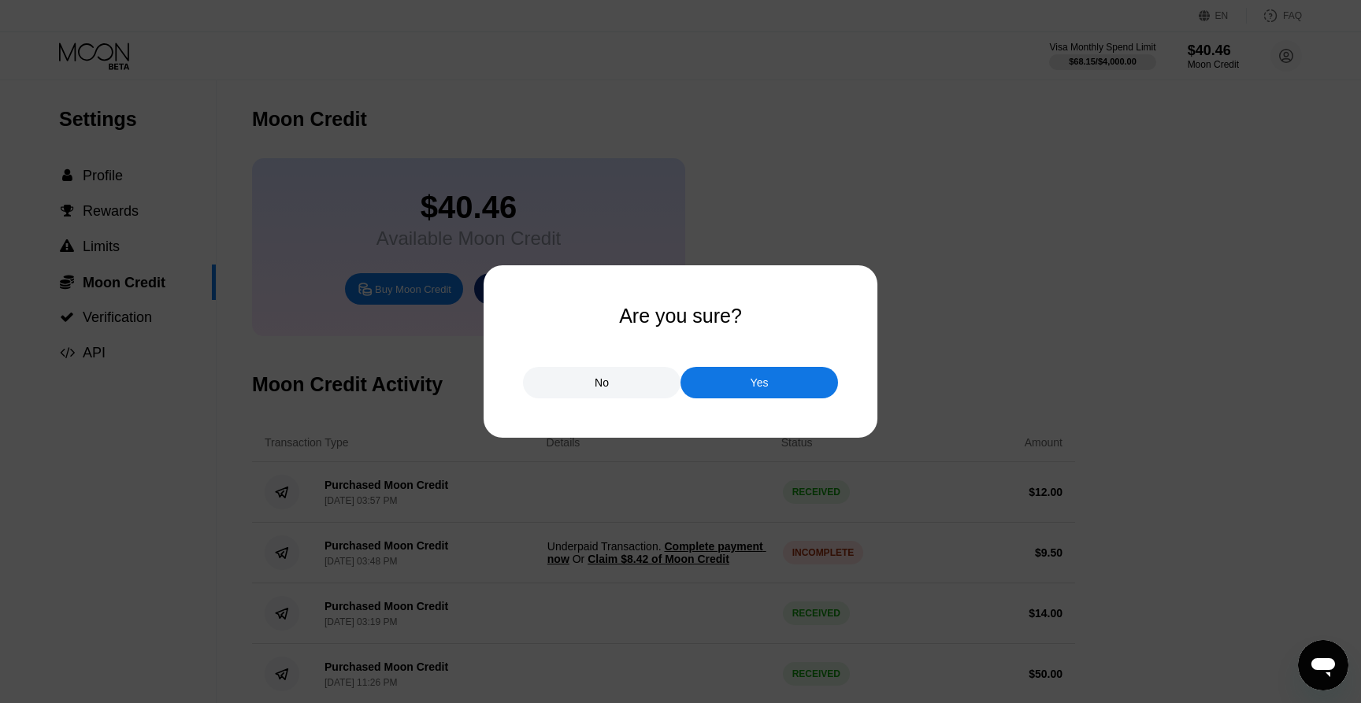
click at [783, 390] on div "Yes" at bounding box center [760, 383] width 158 height 32
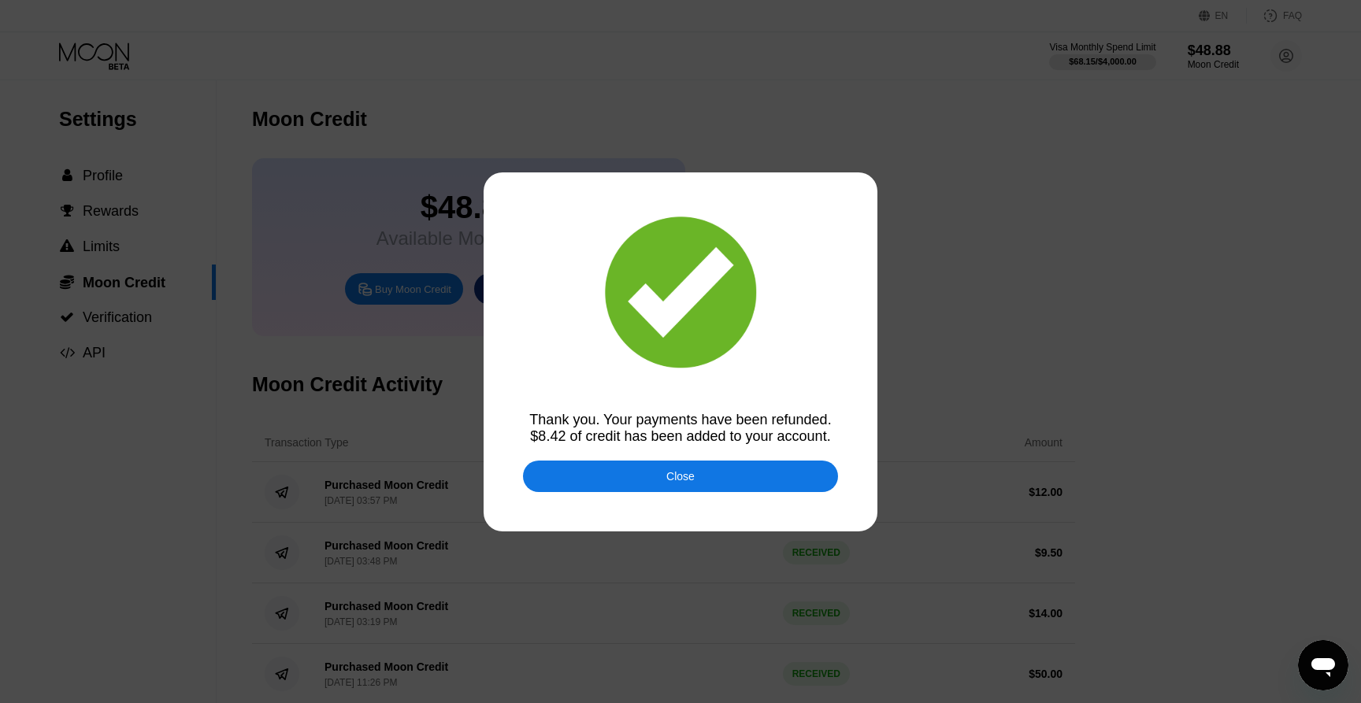
click at [744, 473] on div "Close" at bounding box center [680, 477] width 315 height 32
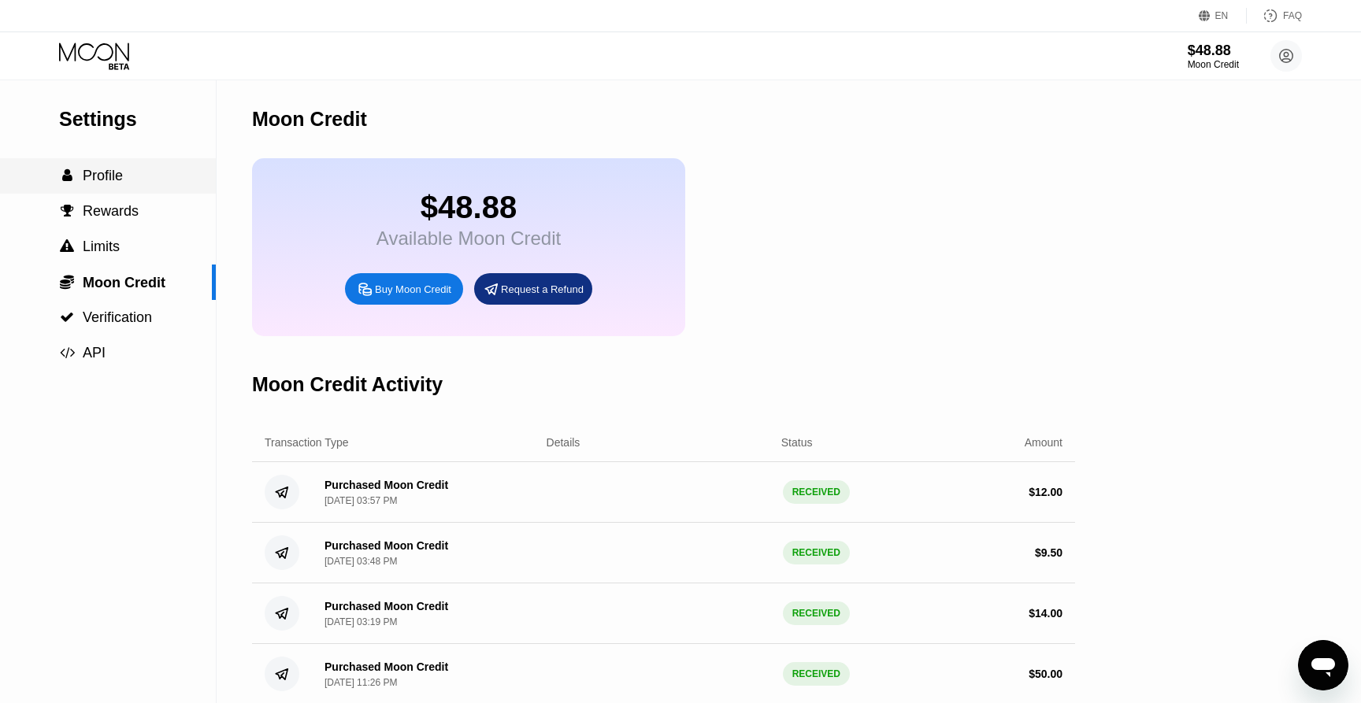
click at [102, 169] on span "Profile" at bounding box center [103, 176] width 40 height 16
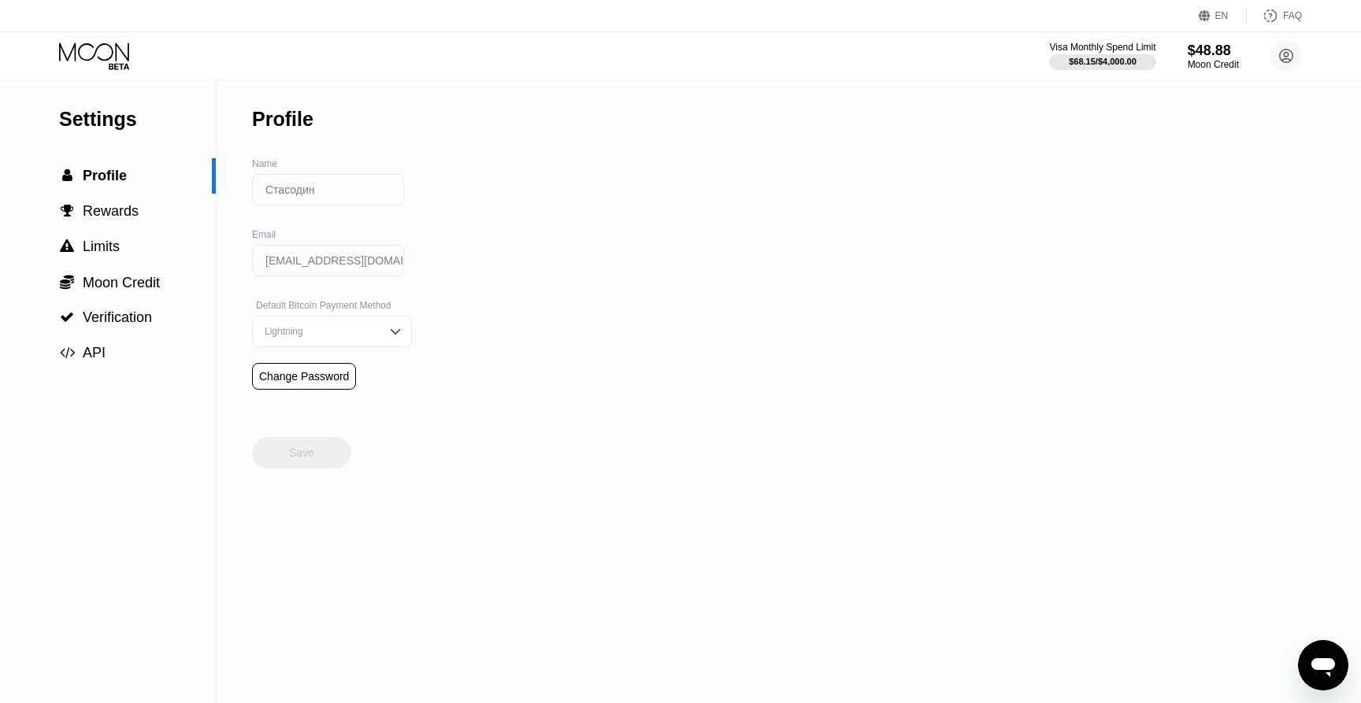
click at [102, 48] on icon at bounding box center [95, 57] width 73 height 28
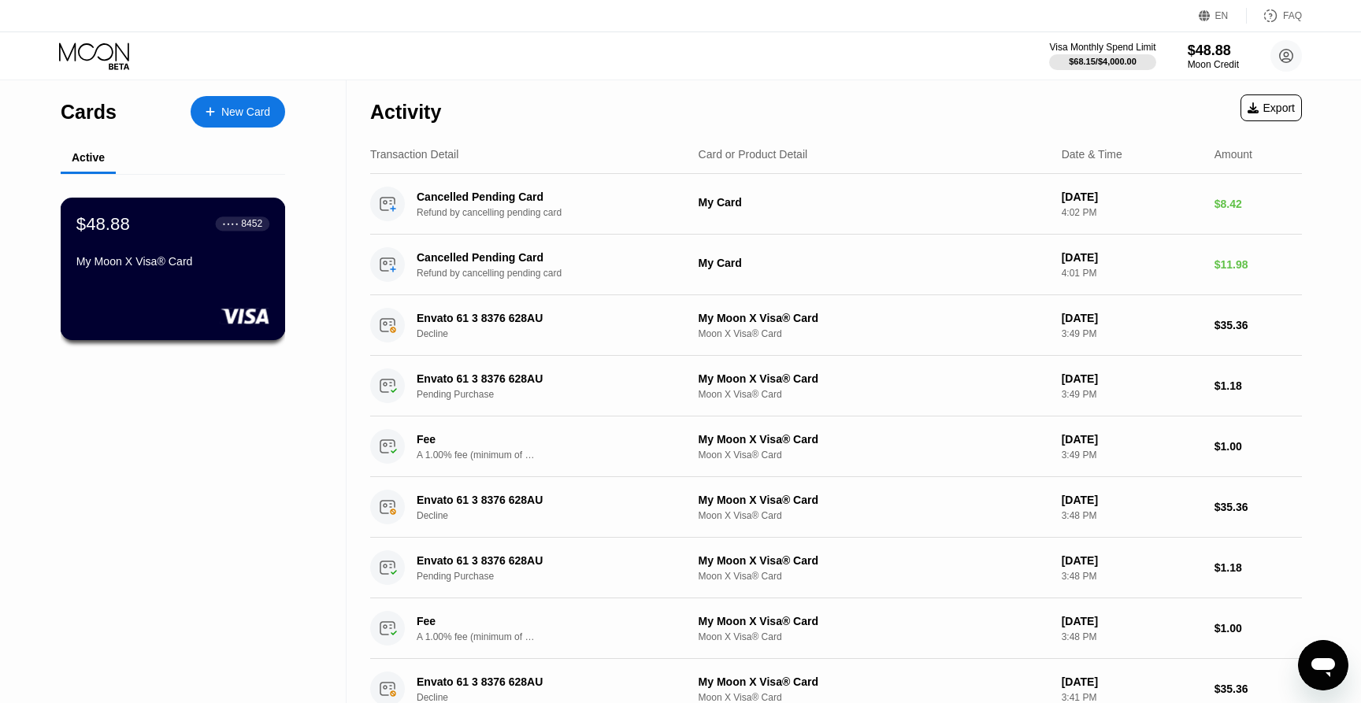
click at [190, 239] on div "$48.88 ● ● ● ● 8452 My Moon X Visa® Card" at bounding box center [172, 243] width 193 height 61
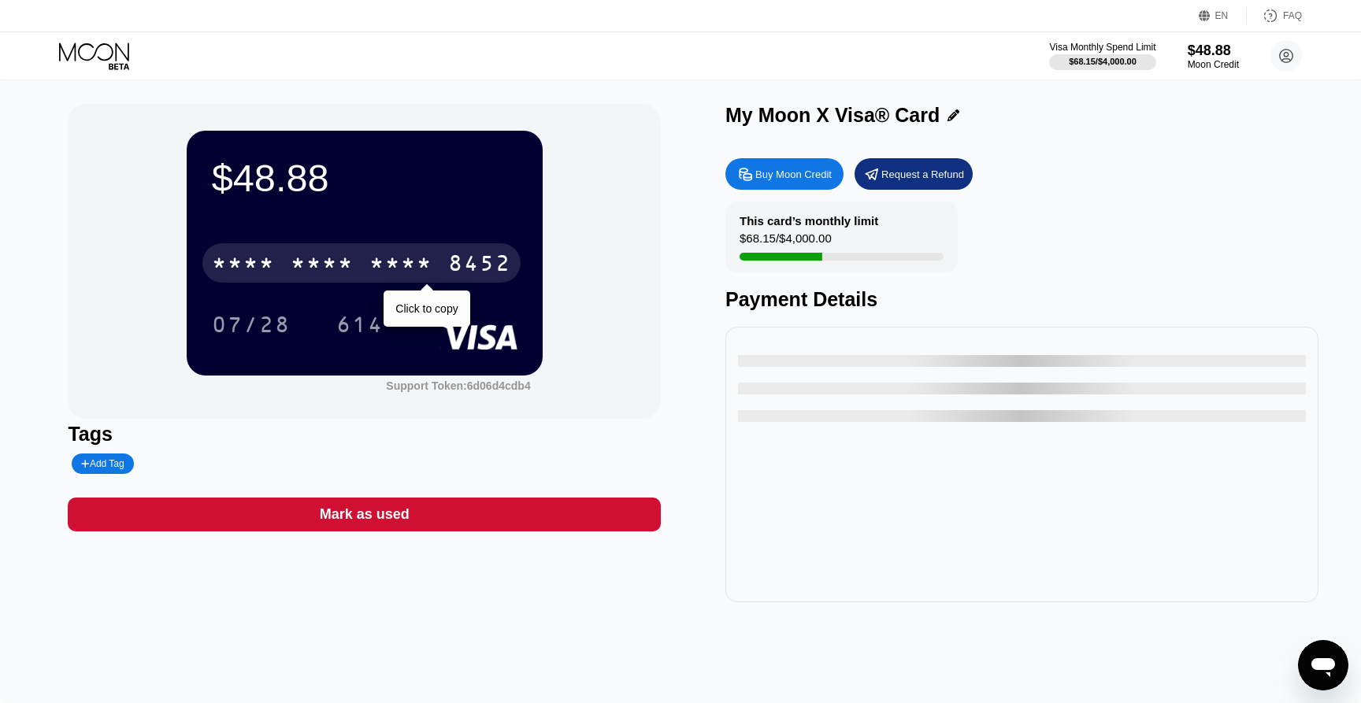
click at [481, 263] on div "8452" at bounding box center [479, 265] width 63 height 25
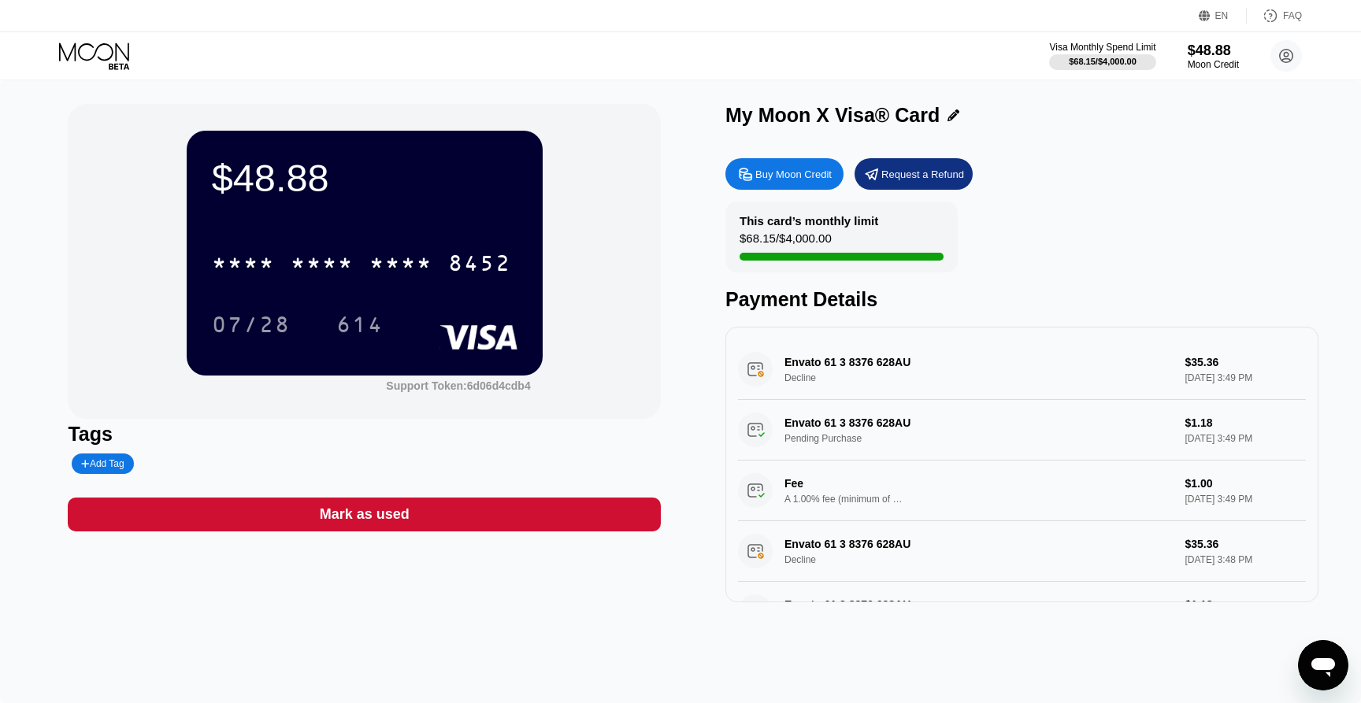
drag, startPoint x: 1189, startPoint y: 353, endPoint x: 1291, endPoint y: 353, distance: 101.6
click at [1291, 353] on div "Envato 61 3 8376 628AU Decline $35.36 Sep 23, 2025 3:49 PM" at bounding box center [1022, 369] width 568 height 61
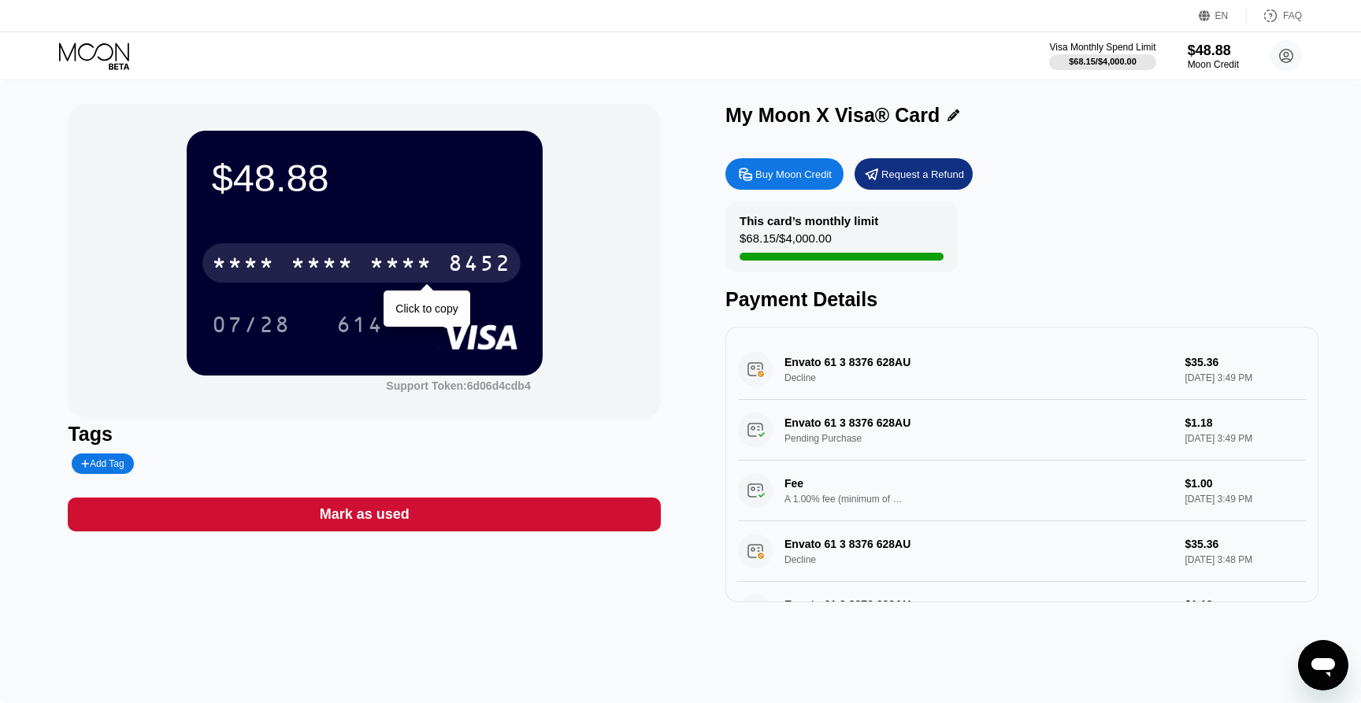
click at [473, 270] on div "8452" at bounding box center [479, 265] width 63 height 25
click at [296, 259] on div "* * * *" at bounding box center [322, 265] width 63 height 25
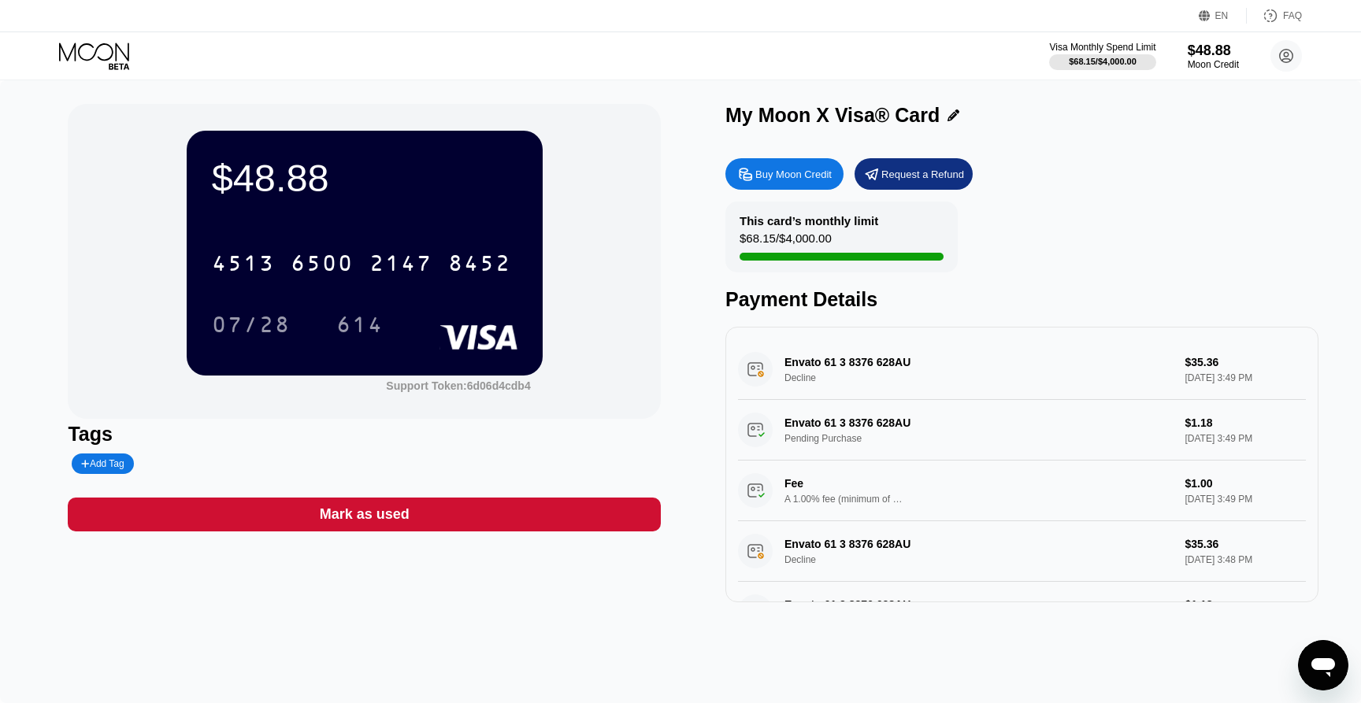
click at [1216, 14] on div "EN" at bounding box center [1221, 15] width 13 height 11
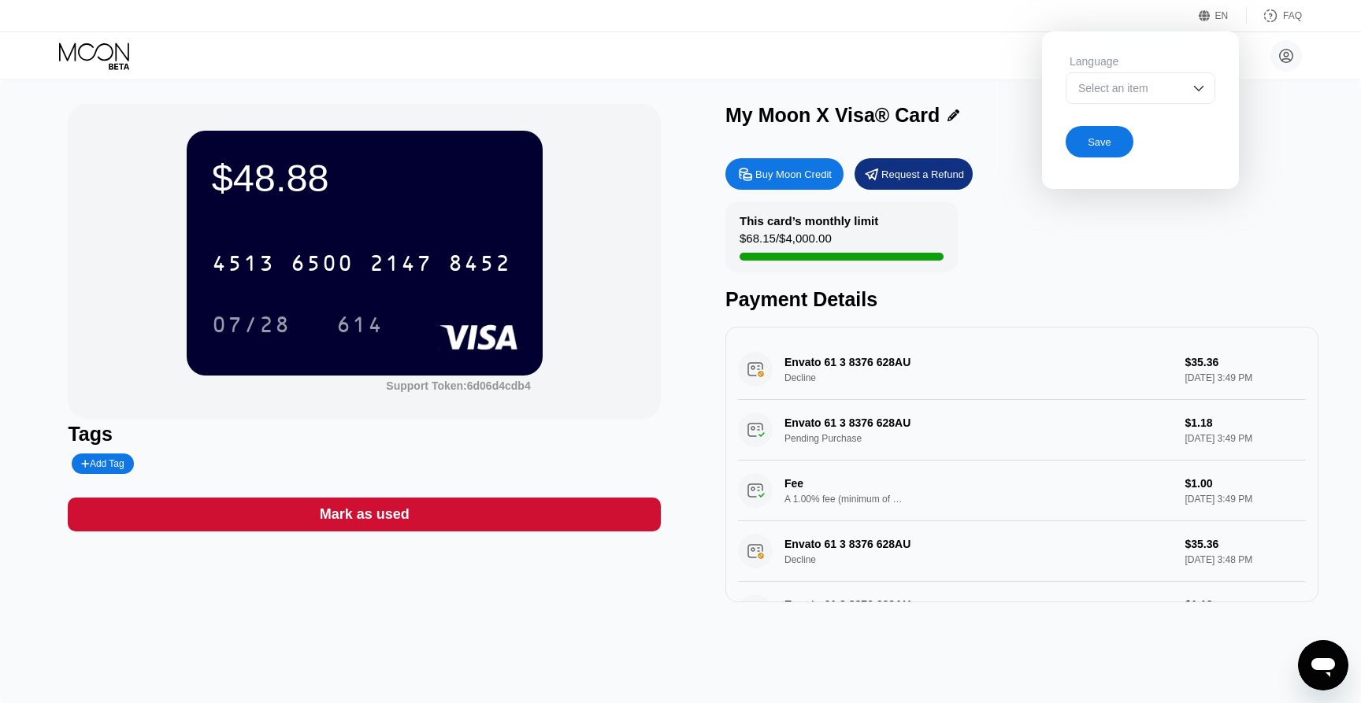
click at [1186, 83] on div "Select an item" at bounding box center [1141, 88] width 150 height 32
click at [422, 264] on div "2147" at bounding box center [400, 265] width 63 height 25
